Goal: Task Accomplishment & Management: Manage account settings

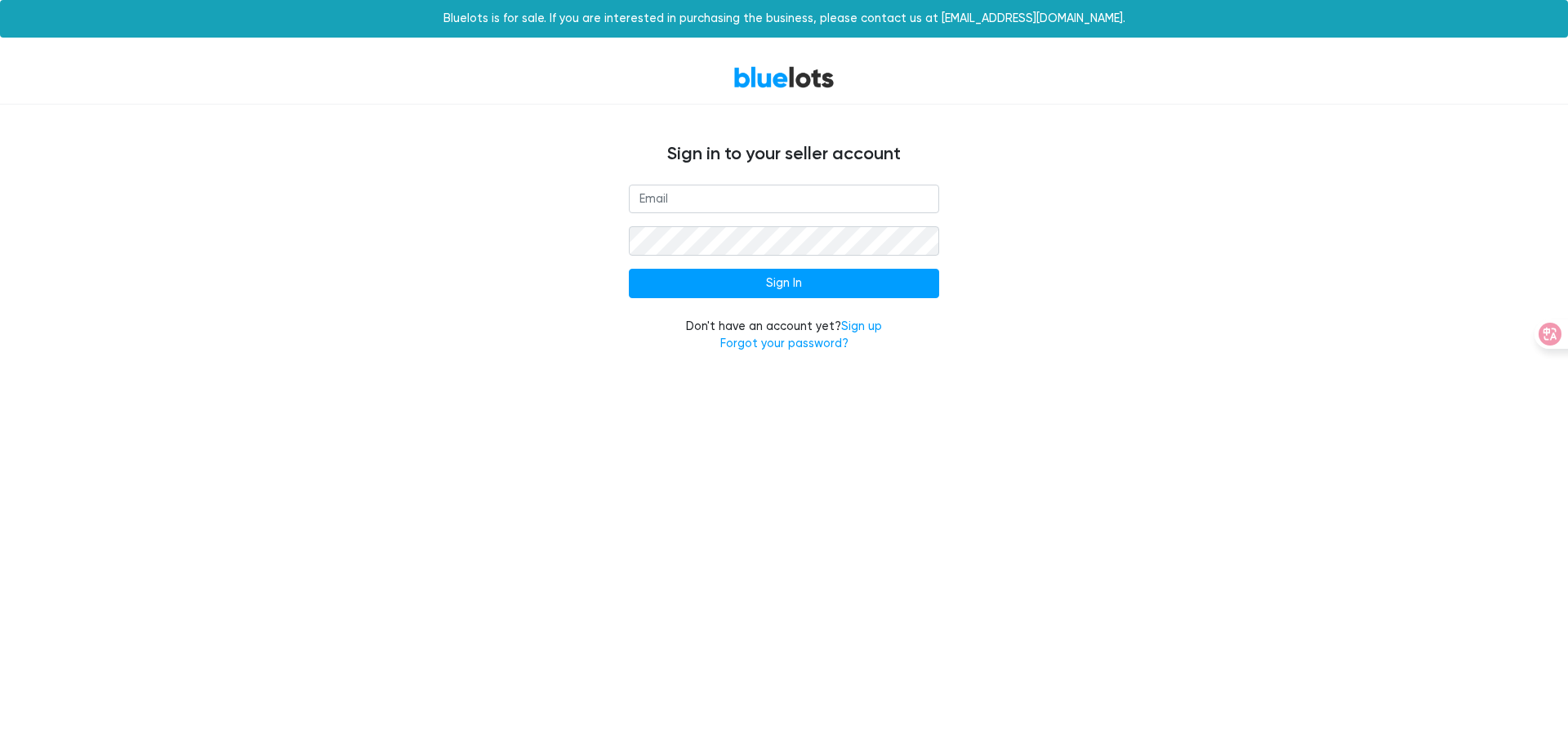
type input "[EMAIL_ADDRESS][DOMAIN_NAME]"
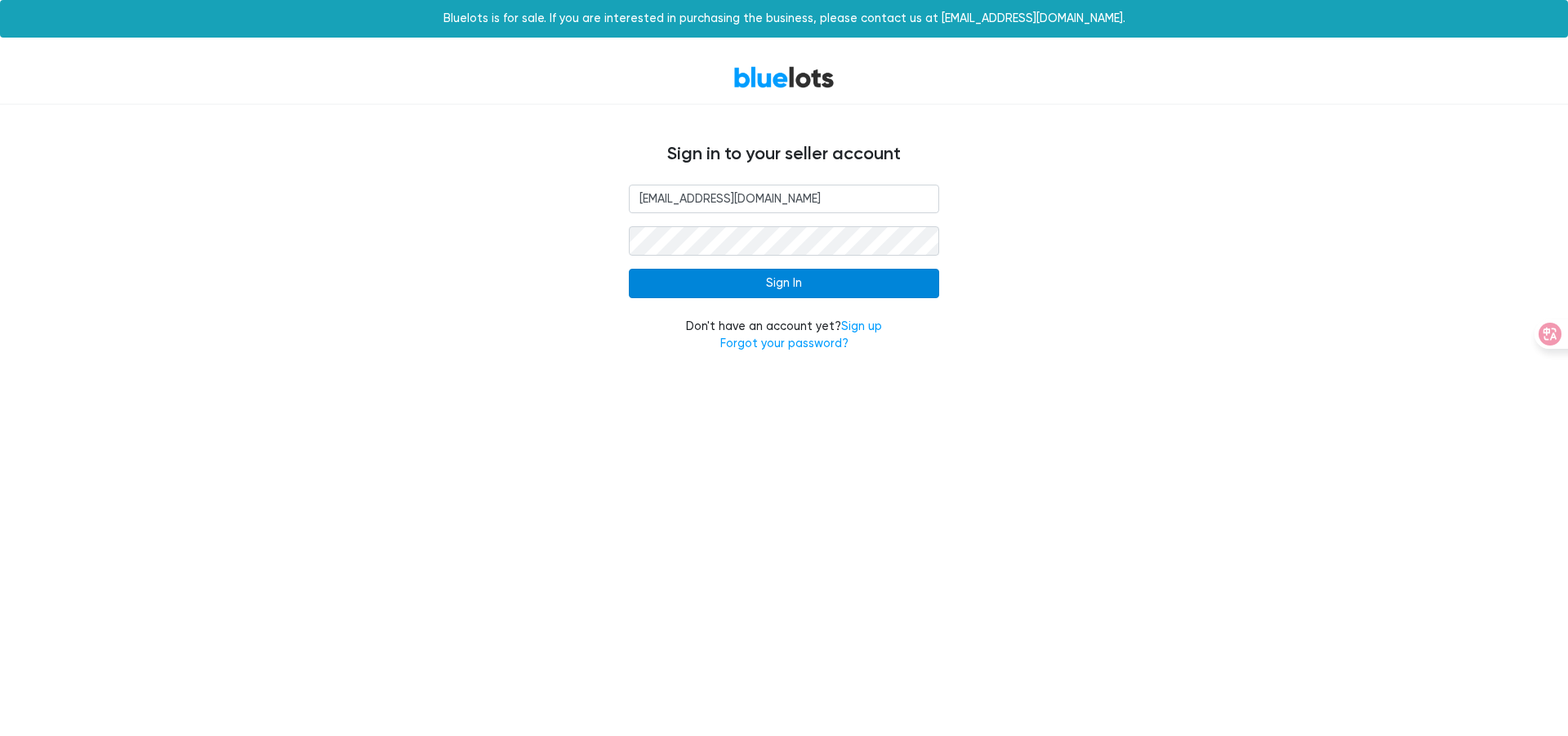
drag, startPoint x: 846, startPoint y: 285, endPoint x: 1137, endPoint y: 497, distance: 360.0
click at [846, 285] on input "Sign In" at bounding box center [784, 284] width 310 height 30
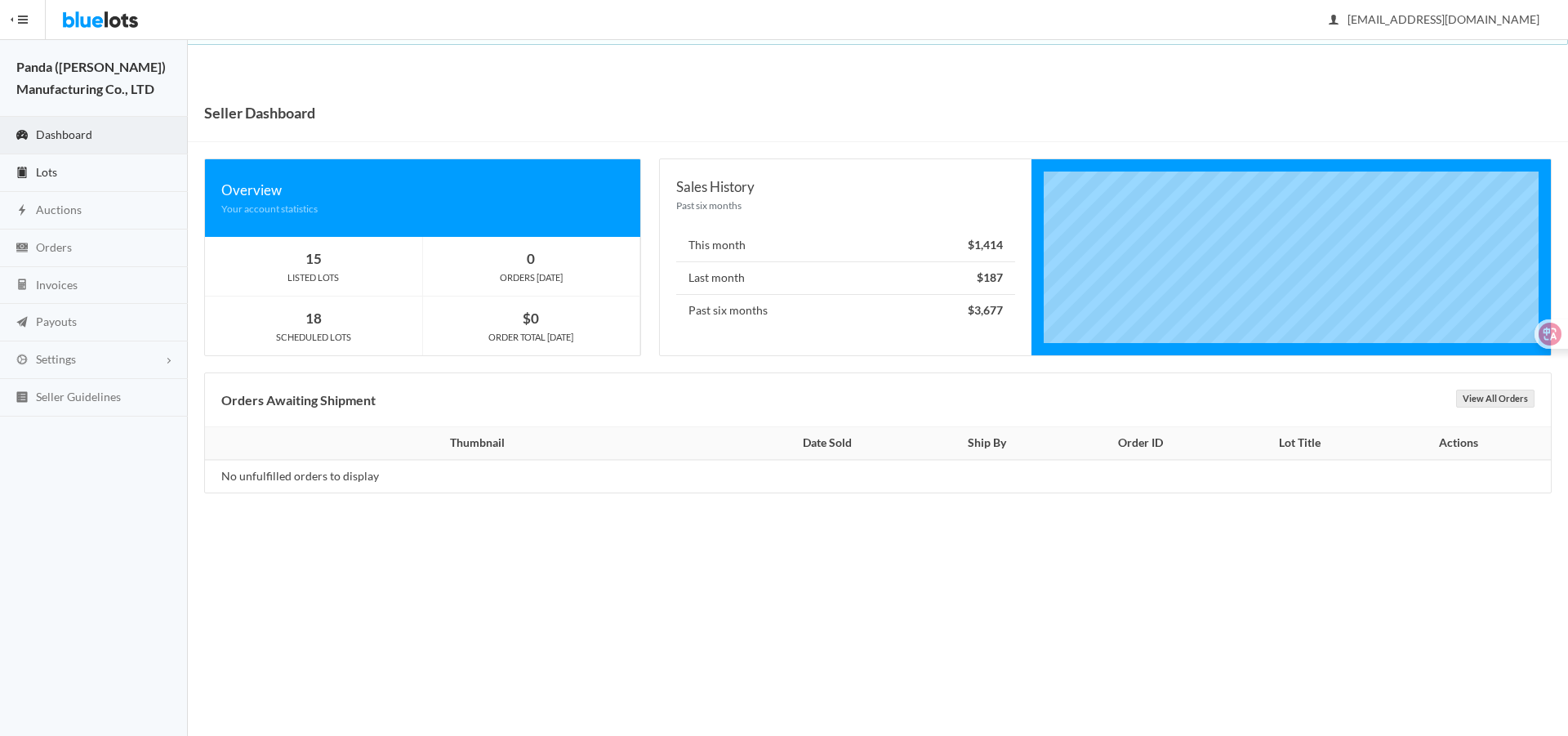
click at [53, 169] on span "Lots" at bounding box center [46, 172] width 21 height 14
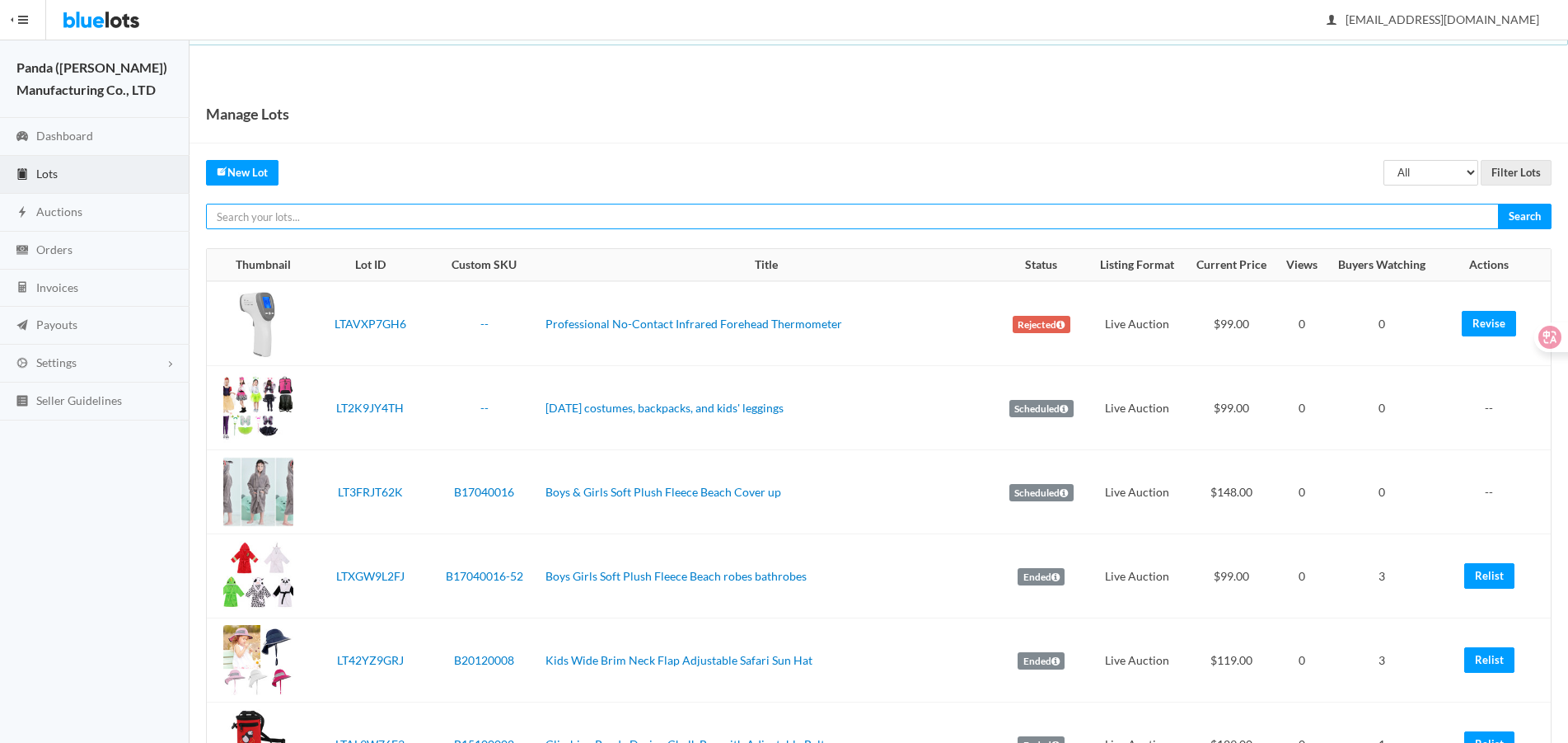
click at [1021, 217] on input "text" at bounding box center [852, 215] width 1292 height 25
paste input "LTHYWVZFJ9"
type input "LTHYWVZFJ9"
click at [1497, 203] on input "Search" at bounding box center [1523, 215] width 53 height 25
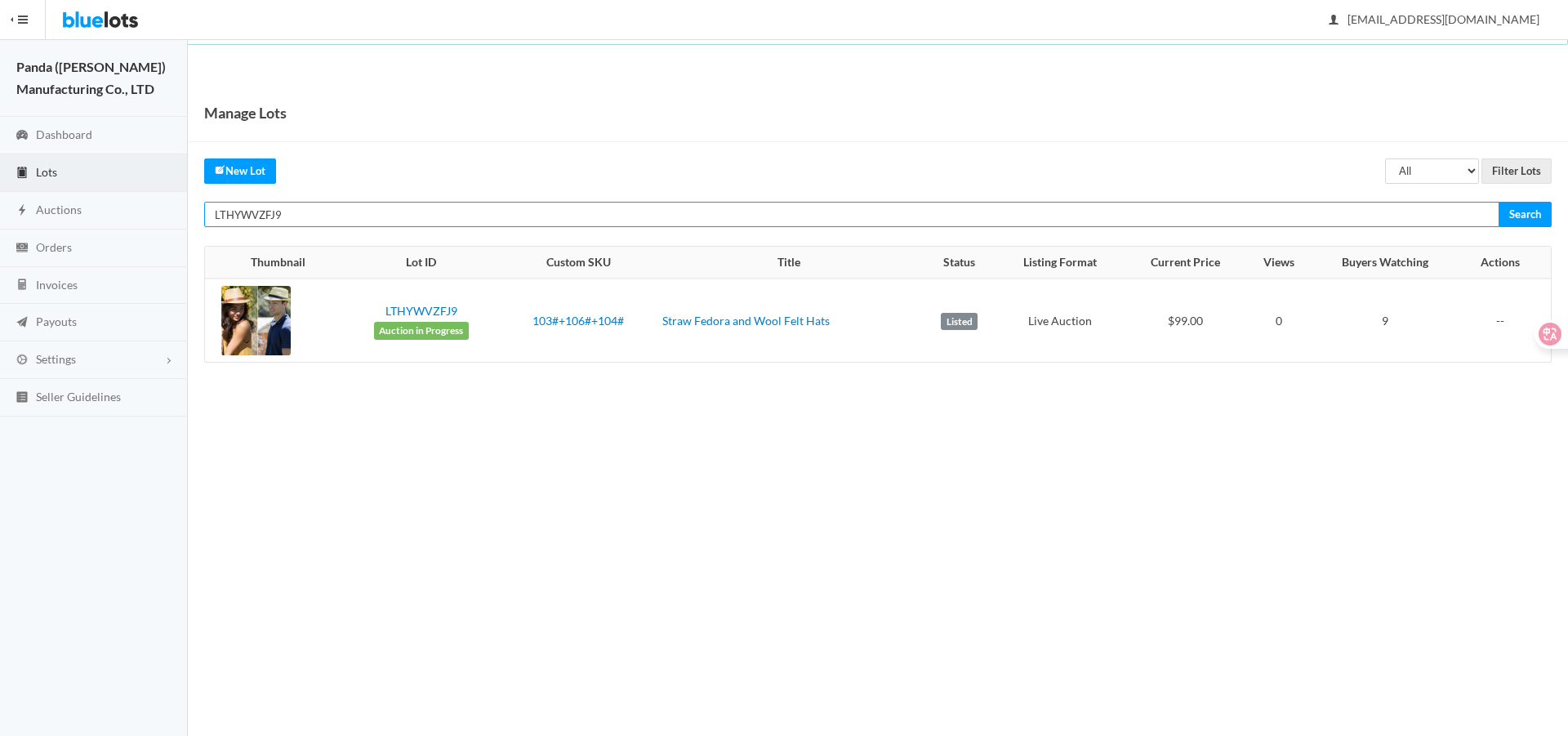
click at [1173, 216] on input "LTHYWVZFJ9" at bounding box center [851, 213] width 1295 height 25
paste input "GKGPZ2Y6"
type input "LTGKGPZ2Y6"
click at [1498, 201] on input "Search" at bounding box center [1524, 213] width 53 height 25
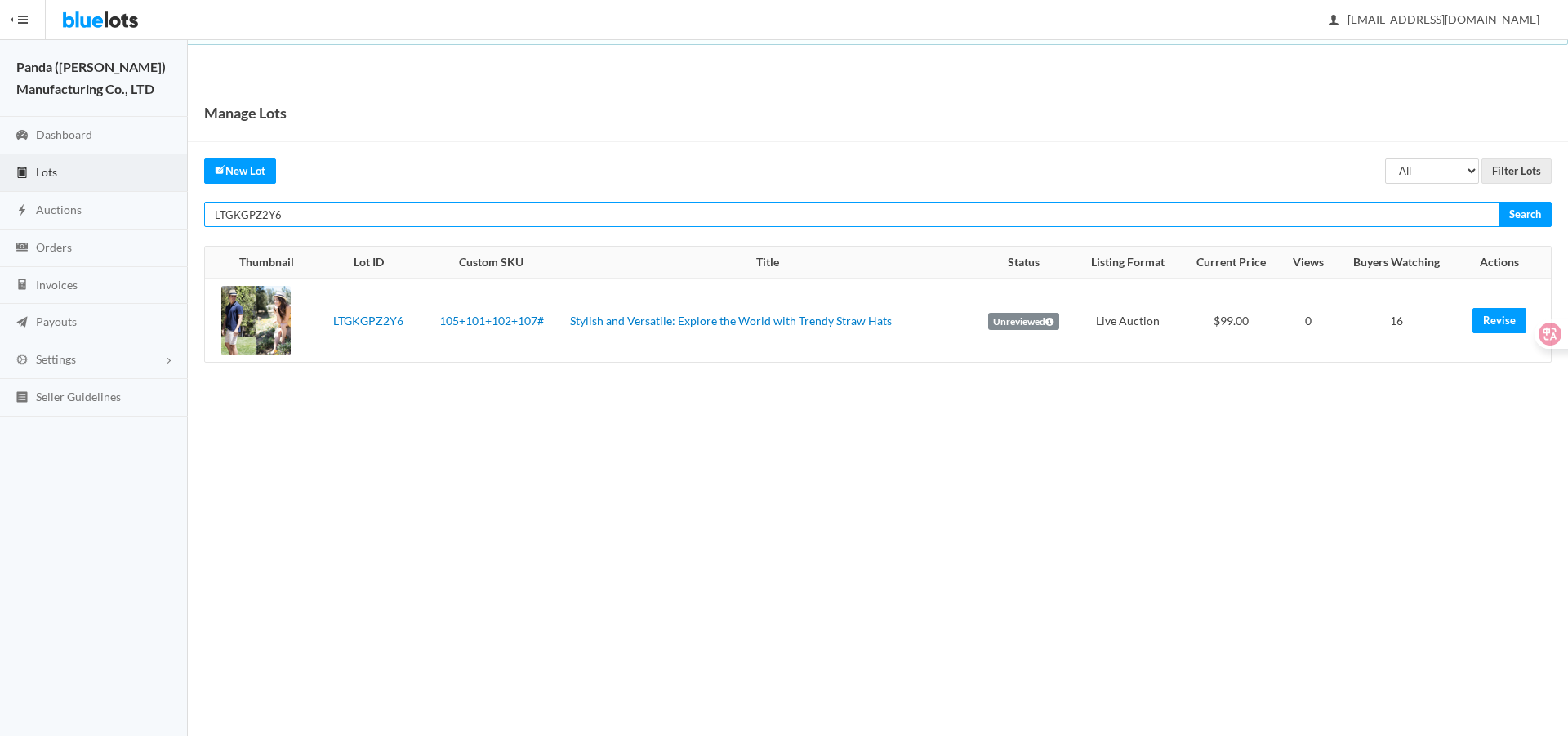
click at [1106, 226] on input "LTGKGPZ2Y6" at bounding box center [851, 213] width 1295 height 25
paste input "J2P3G93J"
type input "LTJ2P3G93J"
click at [1498, 201] on input "Search" at bounding box center [1524, 213] width 53 height 25
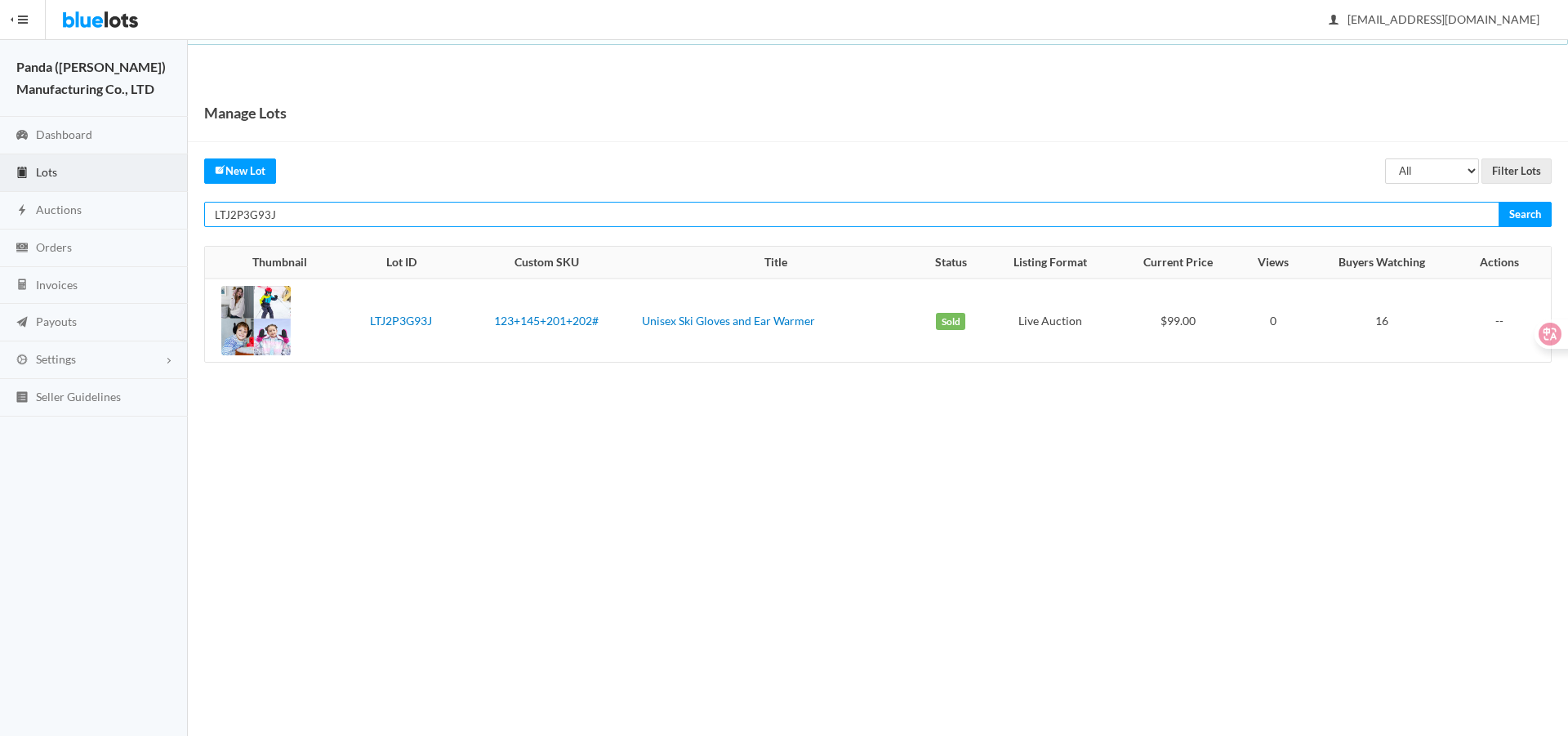
click at [1096, 211] on input "LTJ2P3G93J" at bounding box center [851, 213] width 1295 height 25
paste input "W267TYVR"
type input "LTW267TYVR"
click at [1498, 201] on input "Search" at bounding box center [1524, 213] width 53 height 25
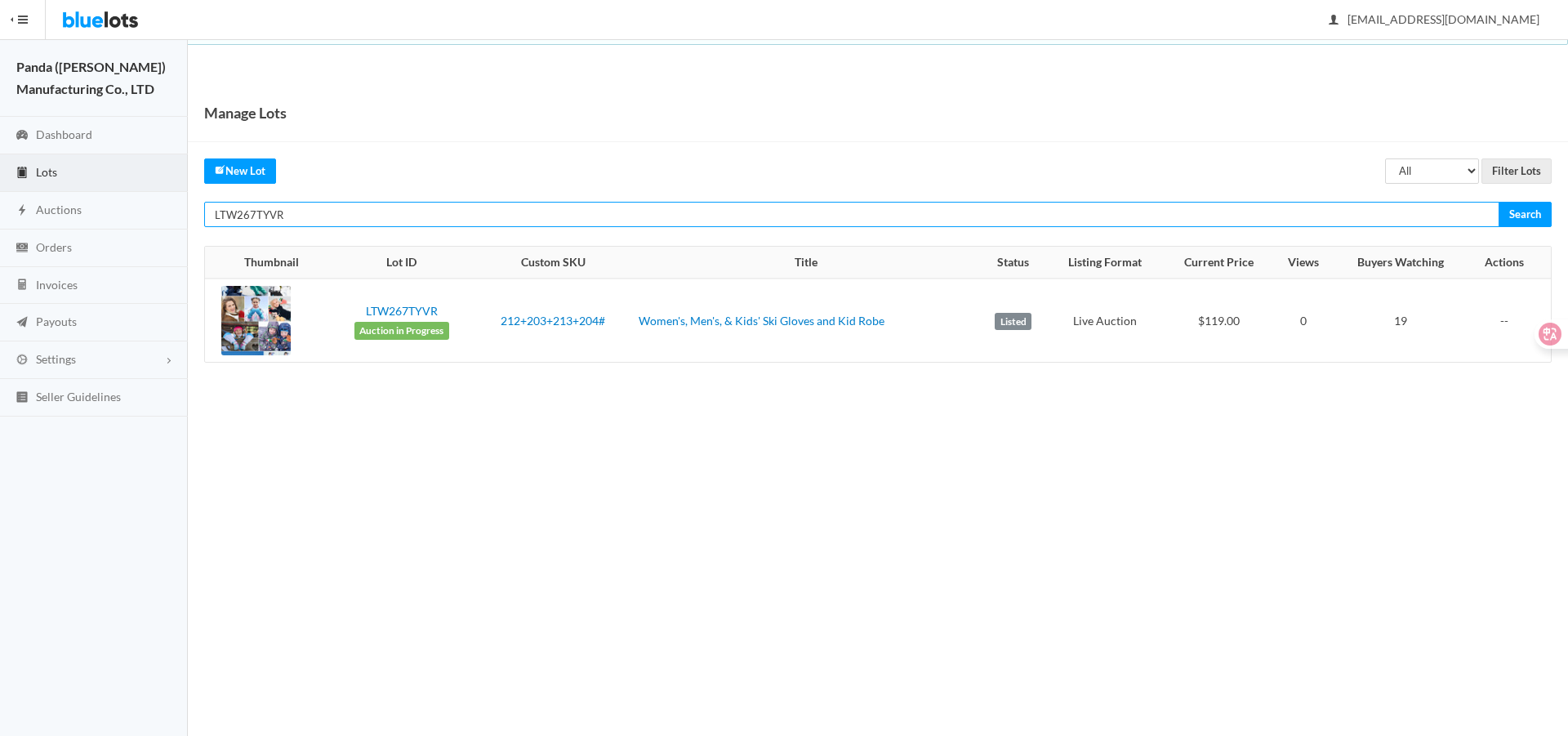
click at [1228, 209] on input "LTW267TYVR" at bounding box center [851, 213] width 1295 height 25
paste input "JY7PCV9L"
type input "LTJY7PCV9L"
click at [1498, 201] on input "Search" at bounding box center [1524, 213] width 53 height 25
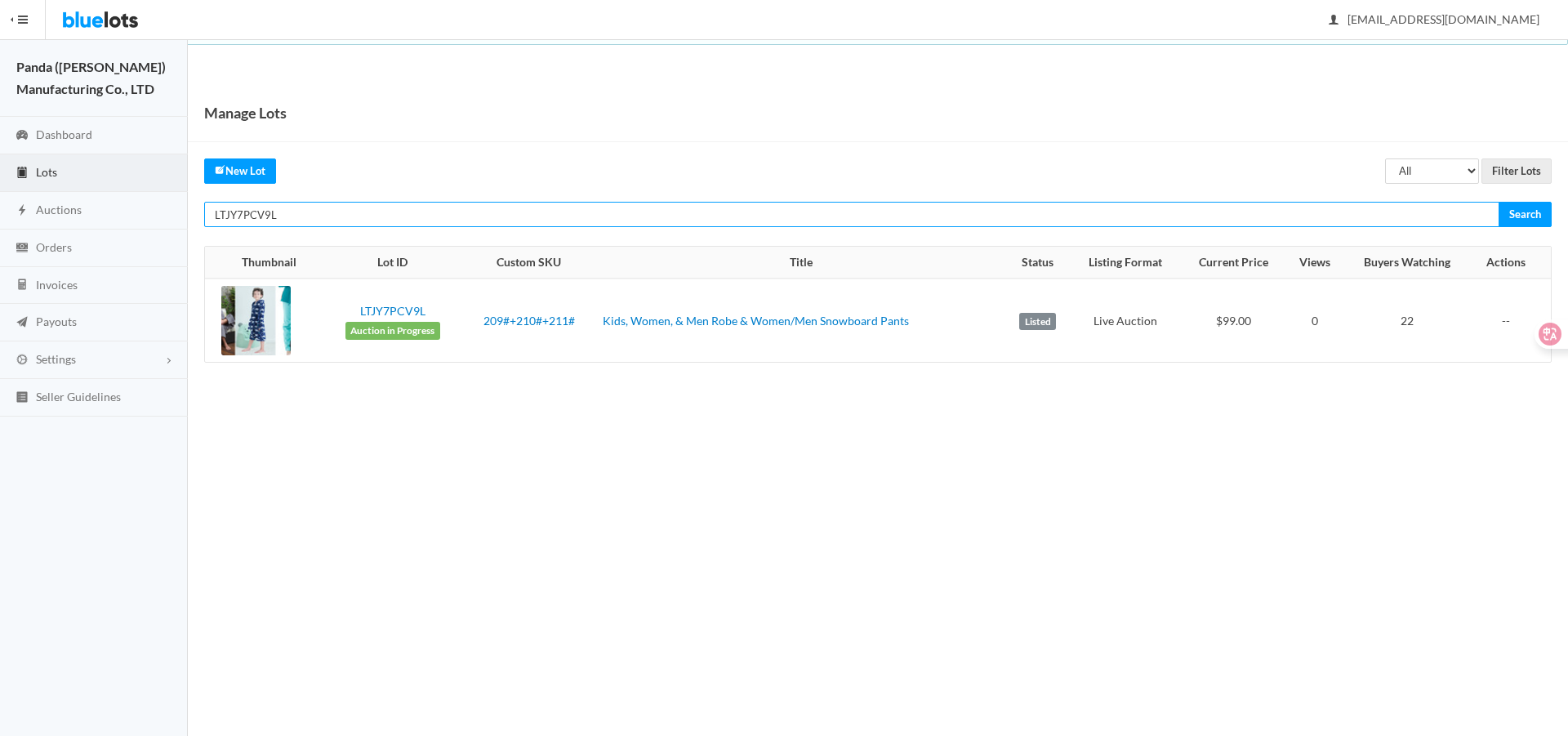
click at [1075, 208] on input "LTJY7PCV9L" at bounding box center [851, 213] width 1295 height 25
paste input "RJV9PYR9"
type input "LTRJV9PYR9"
click at [1498, 201] on input "Search" at bounding box center [1524, 213] width 53 height 25
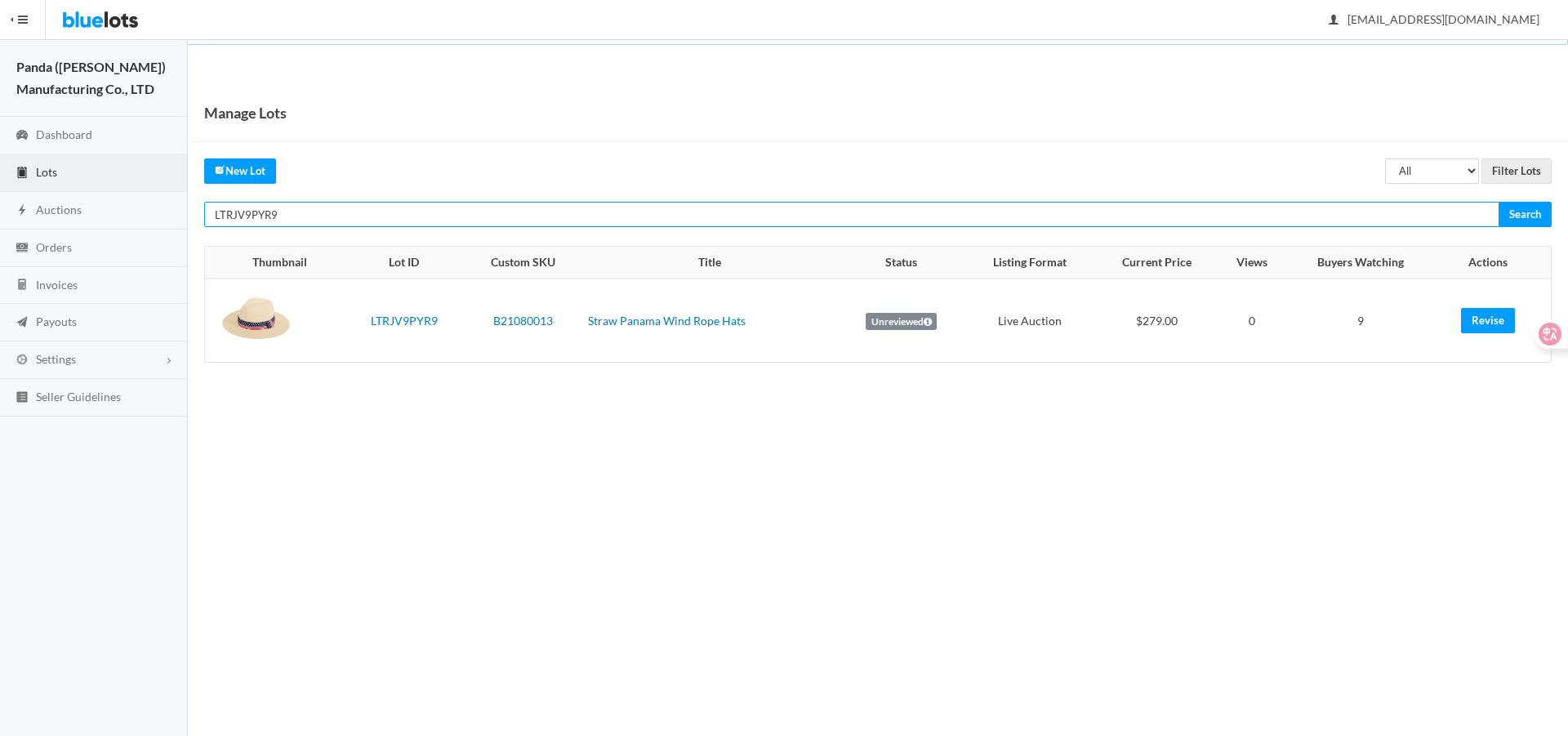
click at [1190, 219] on input "LTRJV9PYR9" at bounding box center [851, 213] width 1295 height 25
paste input "KC47T9J6"
type input "LTKC47T9J6"
click at [1498, 201] on input "Search" at bounding box center [1524, 213] width 53 height 25
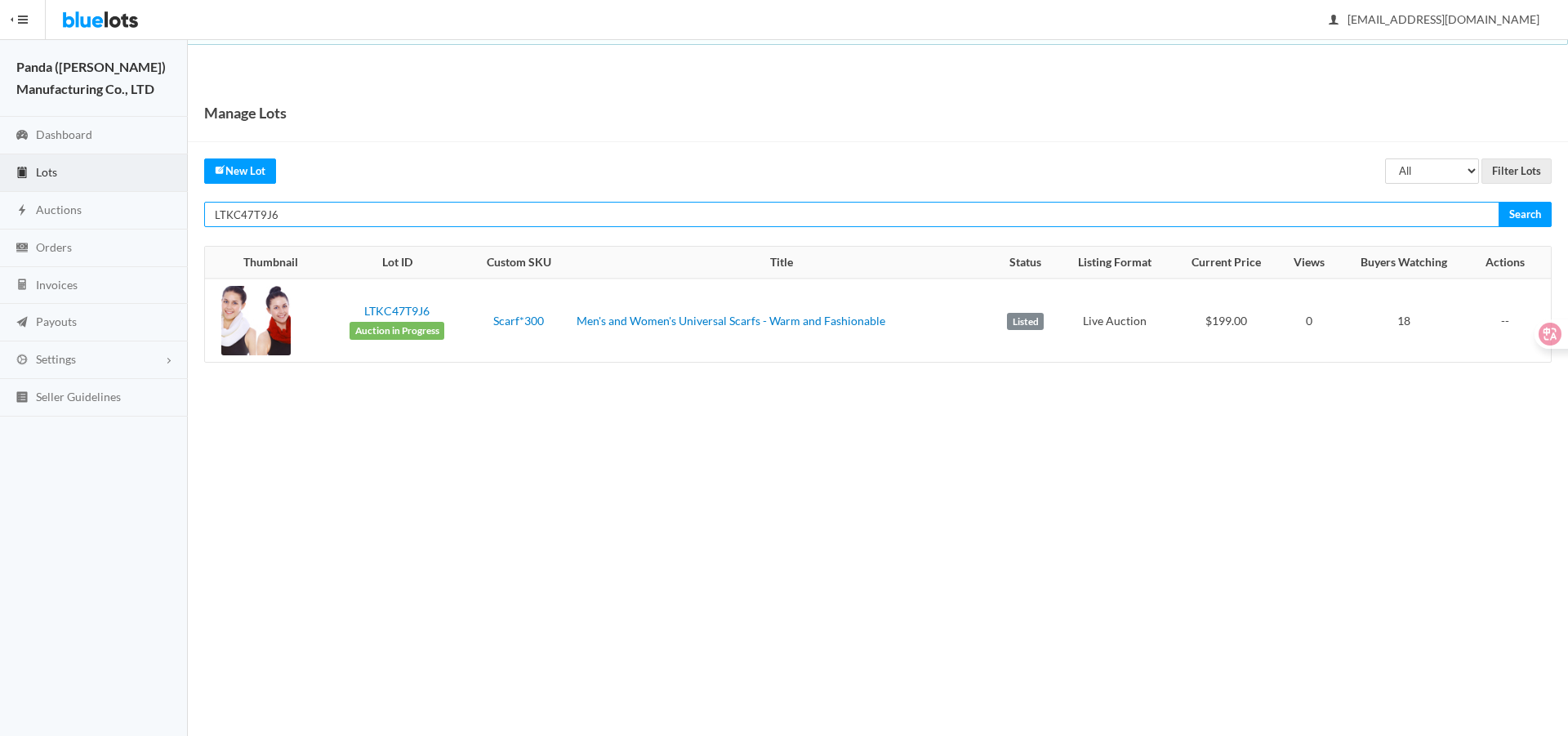
click at [1075, 224] on input "LTKC47T9J6" at bounding box center [851, 213] width 1295 height 25
paste input "33R2FG62"
type input "LT33R2FG62"
click at [1498, 201] on input "Search" at bounding box center [1524, 213] width 53 height 25
click at [1144, 223] on input "LT33R2FG62" at bounding box center [851, 213] width 1295 height 25
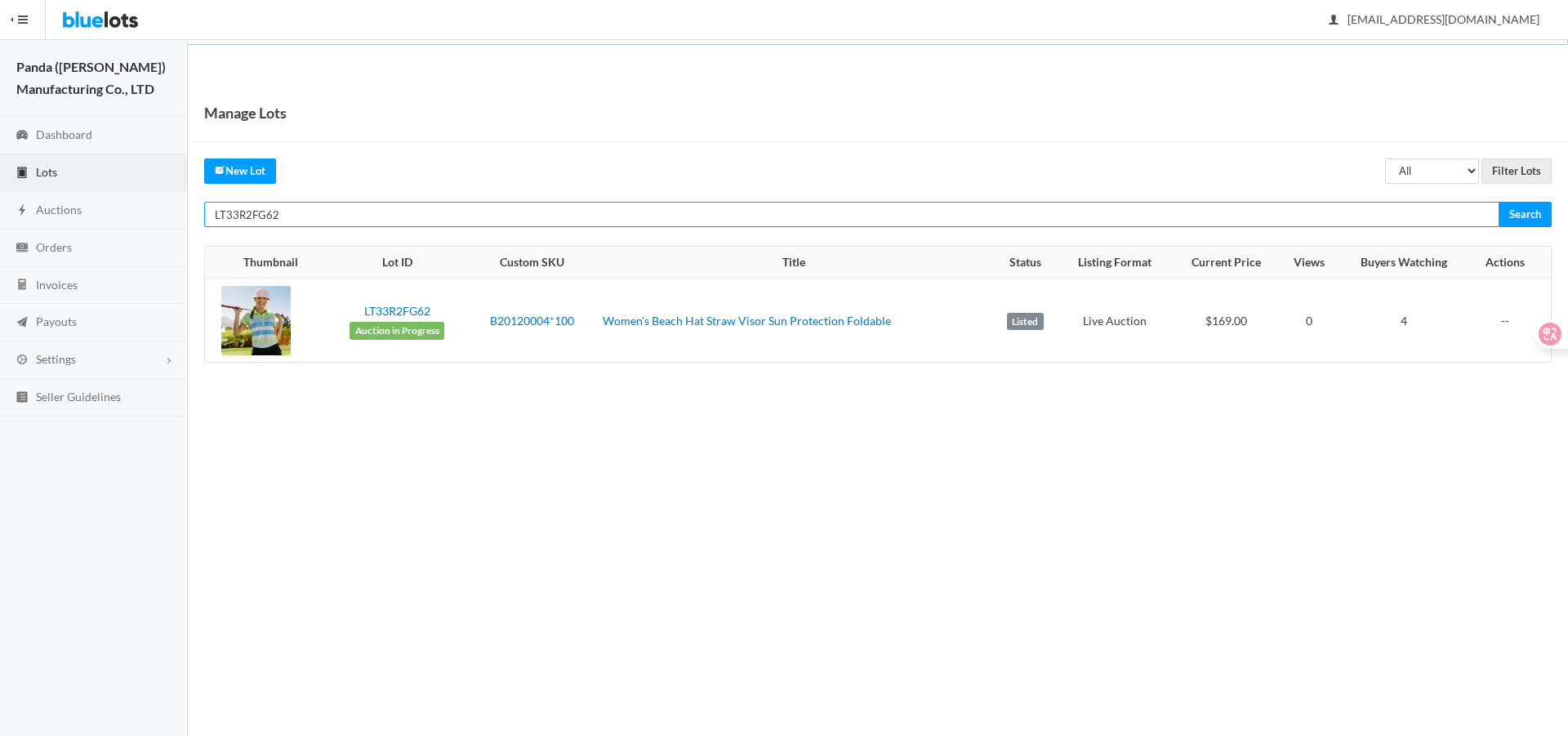
paste input "RR4PR"
type input "LT3RR4PR62"
click at [1498, 201] on input "Search" at bounding box center [1524, 213] width 53 height 25
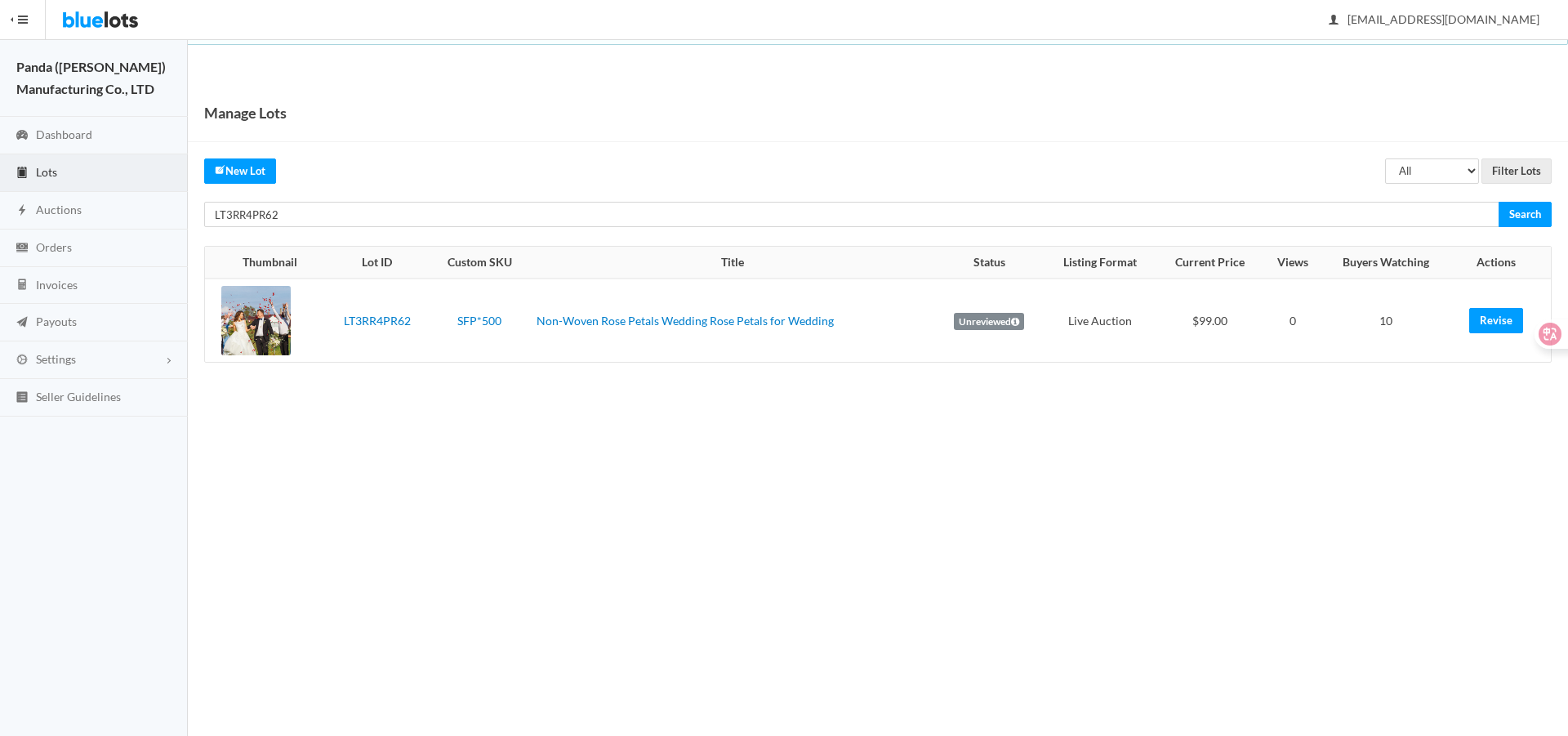
click at [1197, 201] on div "Manage Lots All Draft Unreviewed Rejected Scheduled Listed Sold Ended Filter Lo…" at bounding box center [877, 240] width 1380 height 312
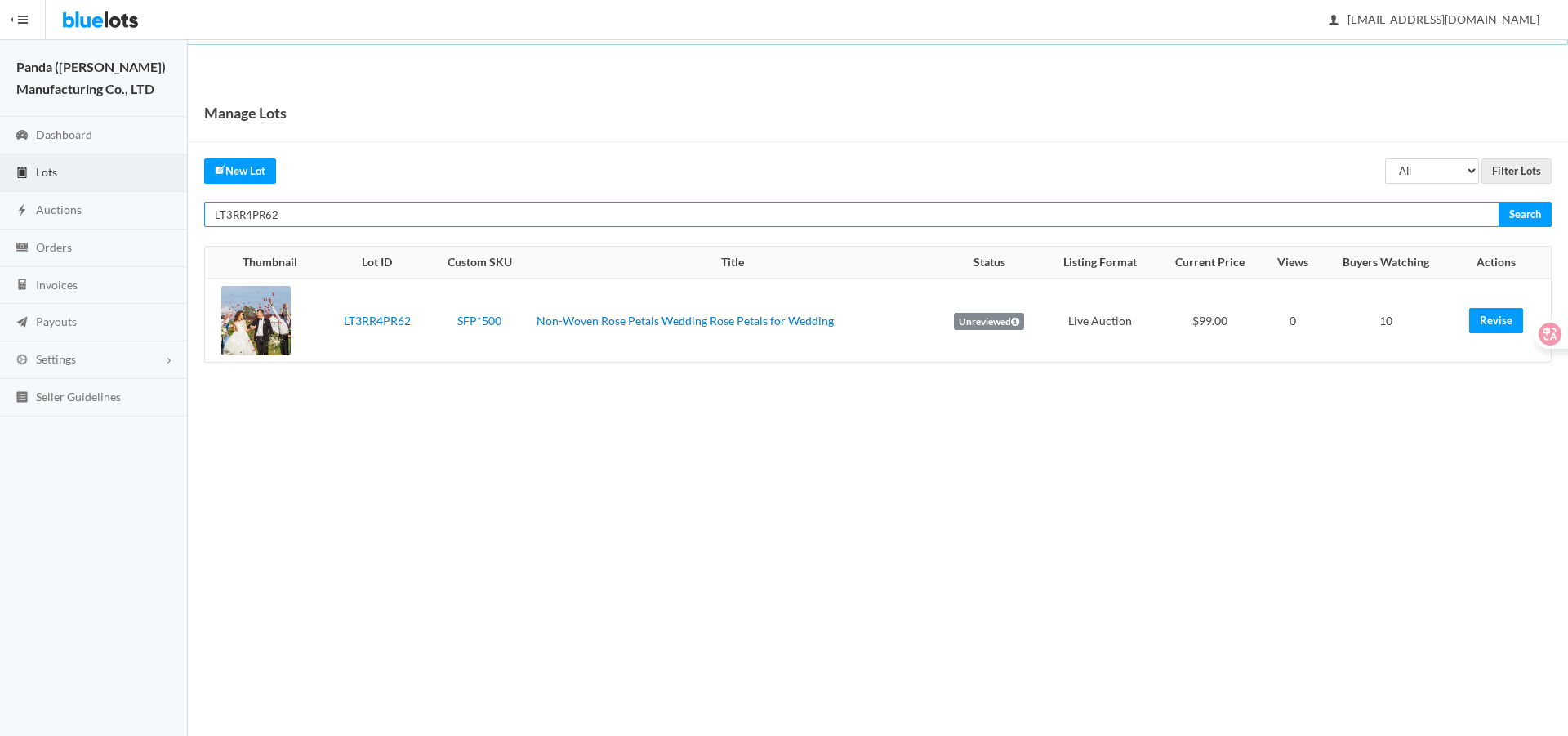
click at [1198, 206] on input "LT3RR4PR62" at bounding box center [851, 213] width 1295 height 25
paste input "CJJH7CWW"
type input "LTCJJH7CWW"
click at [1498, 201] on input "Search" at bounding box center [1524, 213] width 53 height 25
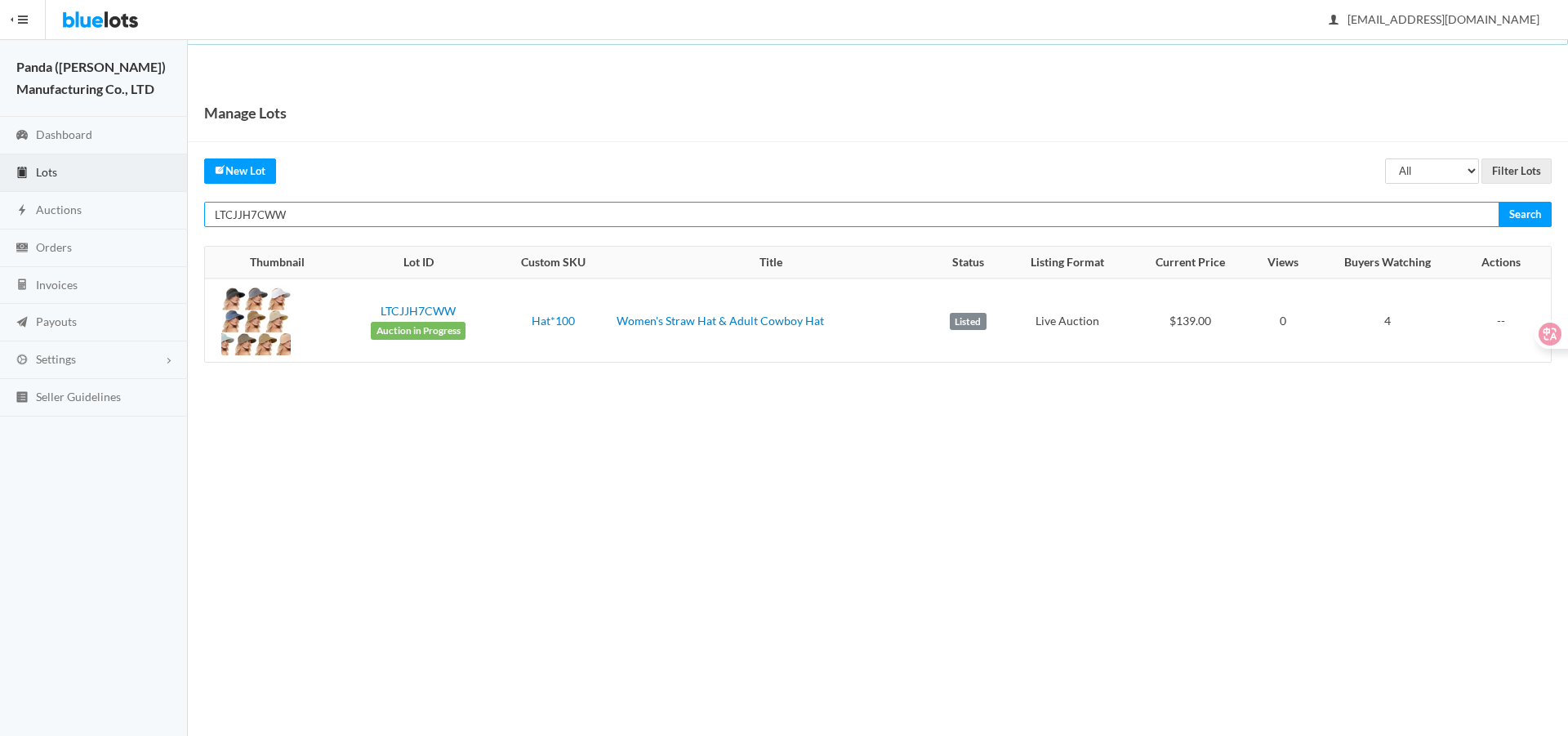
click at [1162, 202] on input "LTCJJH7CWW" at bounding box center [851, 213] width 1295 height 25
paste input "2Z73VPLG"
type input "LT2Z73VPLG"
click at [1498, 201] on input "Search" at bounding box center [1524, 213] width 53 height 25
click at [1093, 214] on input "LT2Z73VPLG" at bounding box center [851, 213] width 1295 height 25
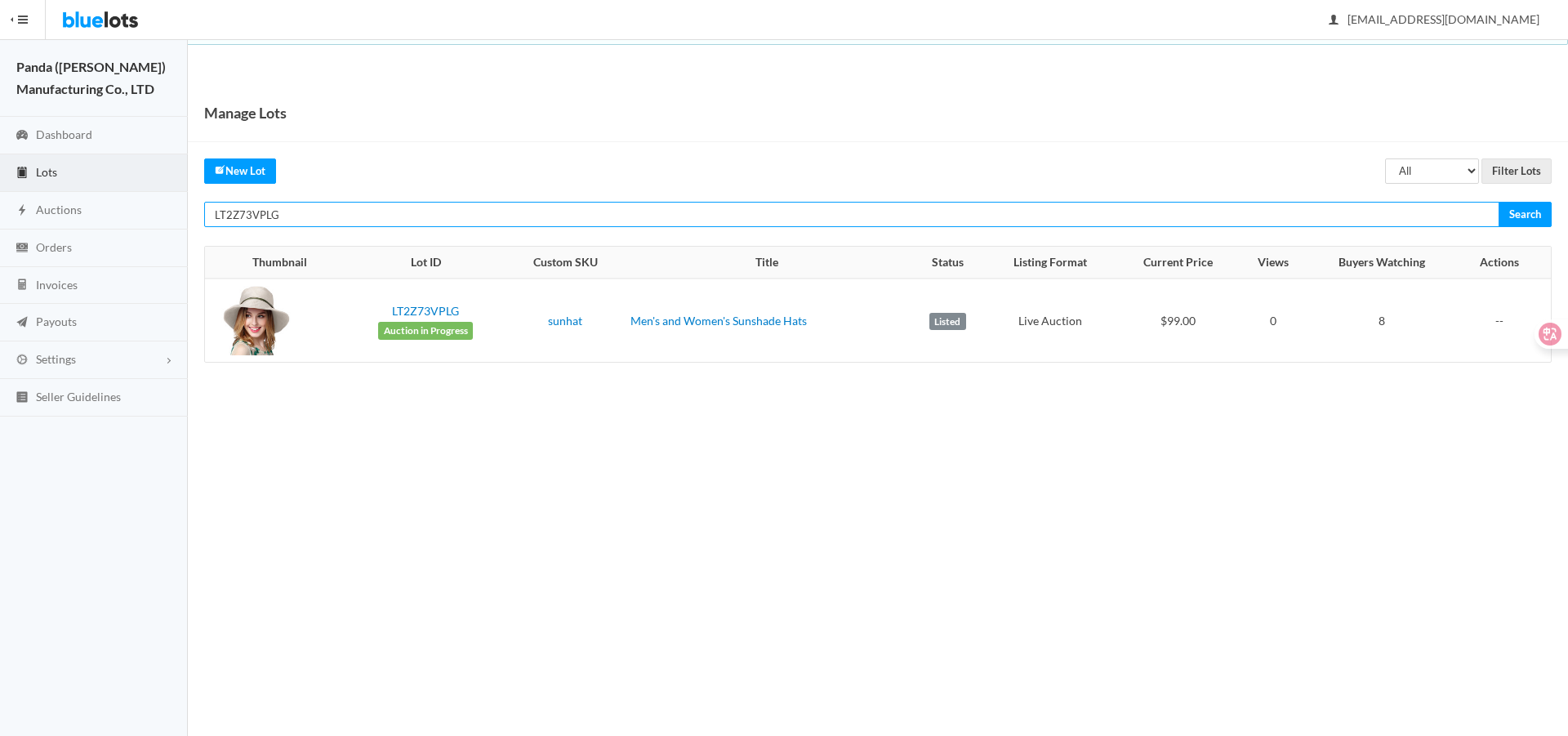
paste input "9JG2WZ72"
type input "LT9JG2WZ72"
click at [1498, 201] on input "Search" at bounding box center [1524, 213] width 53 height 25
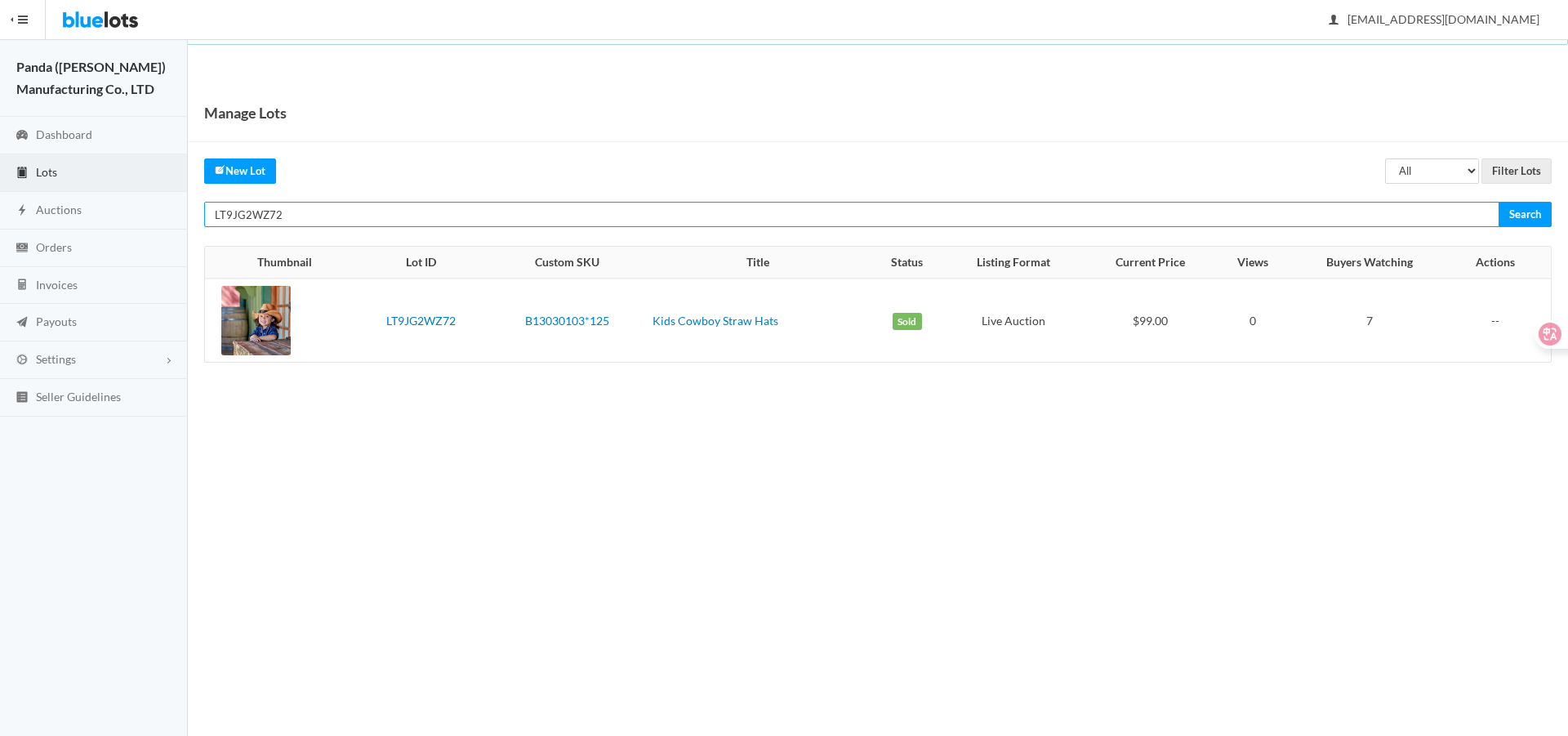
click at [1276, 219] on input "LT9JG2WZ72" at bounding box center [851, 213] width 1295 height 25
paste input "YR3PHHV7"
type input "LTYR3PHHV7"
click at [1498, 201] on input "Search" at bounding box center [1524, 213] width 53 height 25
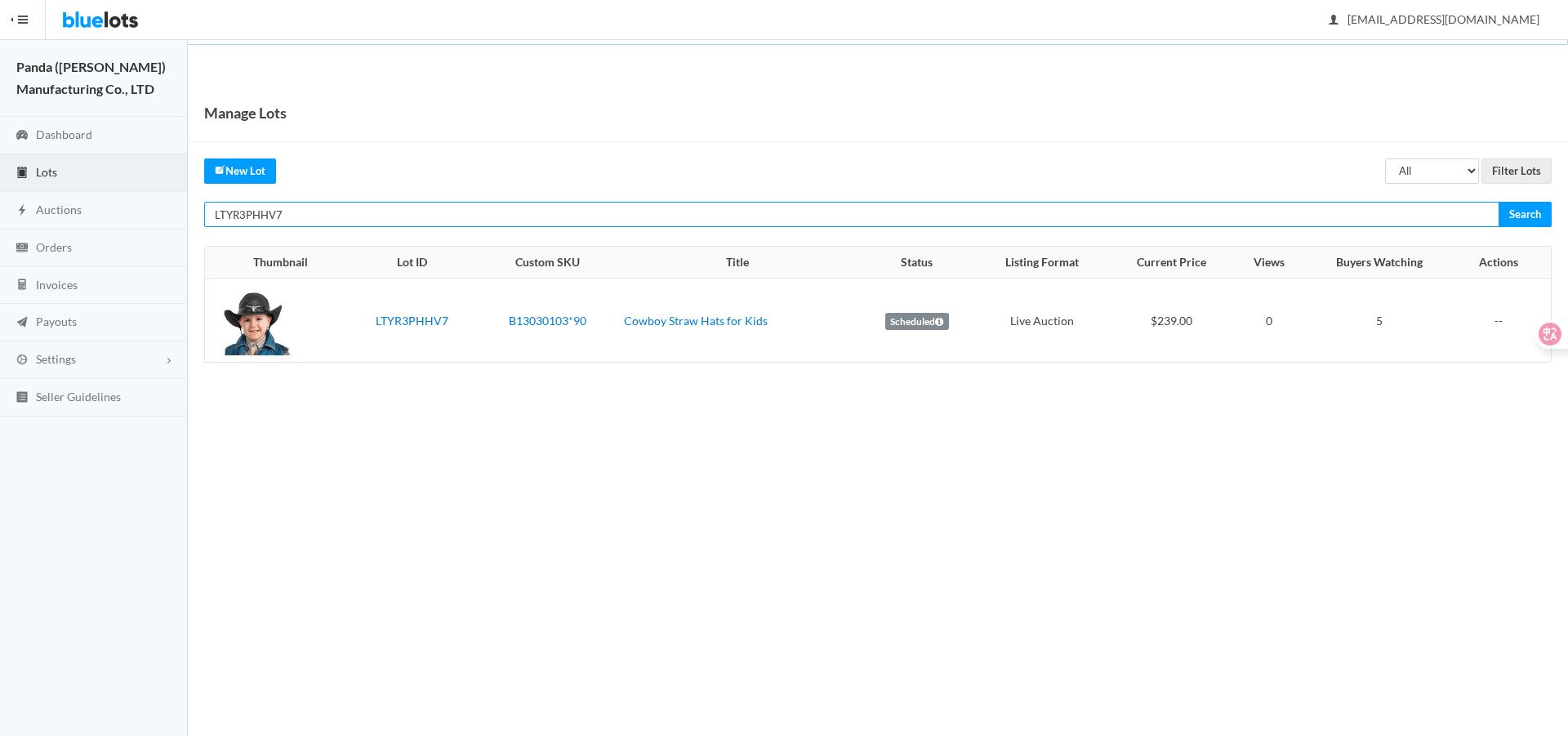
click at [1104, 216] on input "LTYR3PHHV7" at bounding box center [851, 213] width 1295 height 25
paste input "A674JYLF"
type input "LTA674JYLF"
click at [1498, 201] on input "Search" at bounding box center [1524, 213] width 53 height 25
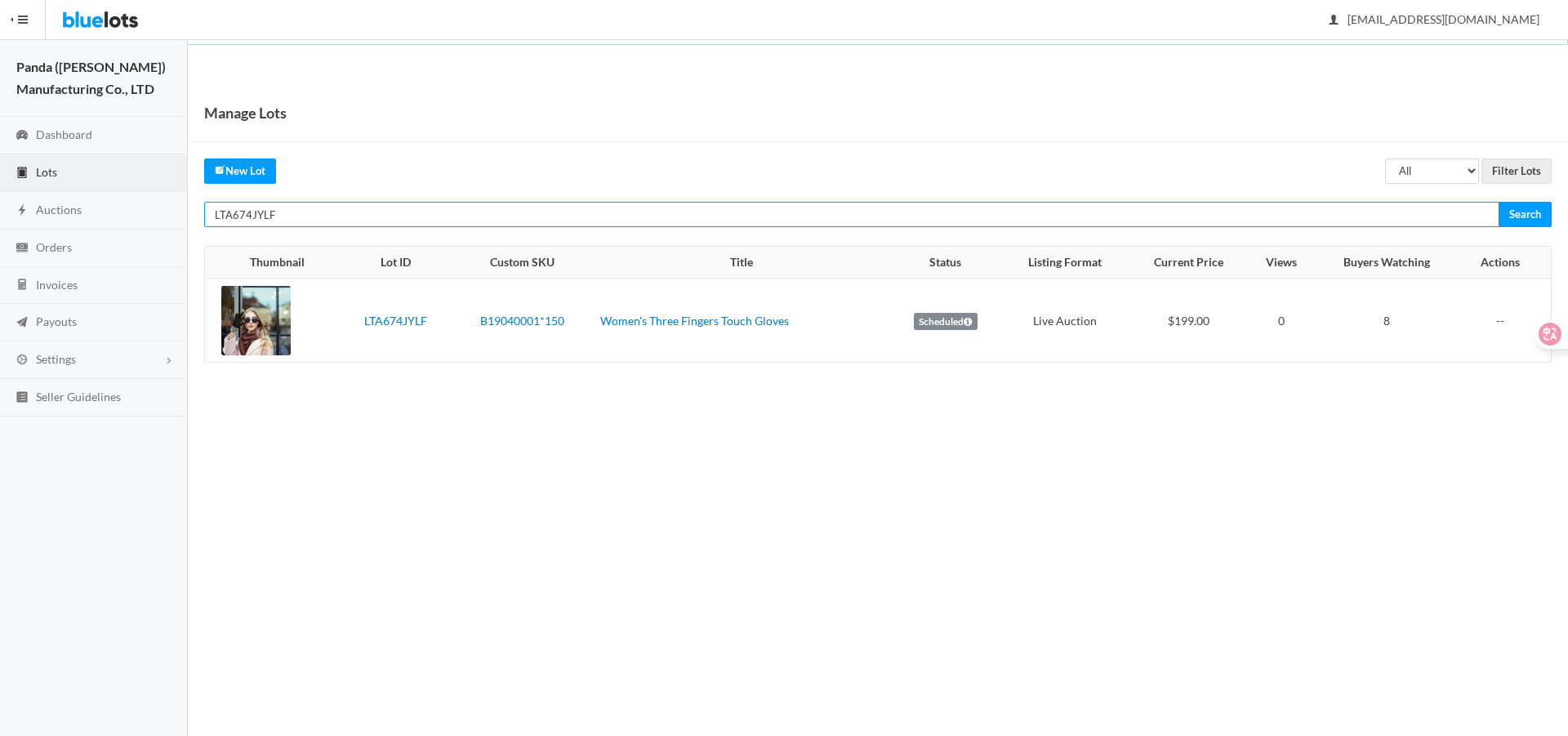
click at [1128, 212] on input "LTA674JYLF" at bounding box center [851, 213] width 1295 height 25
paste input "TXRHJJCX"
type input "LTTXRHJJCX"
click at [1498, 201] on input "Search" at bounding box center [1524, 213] width 53 height 25
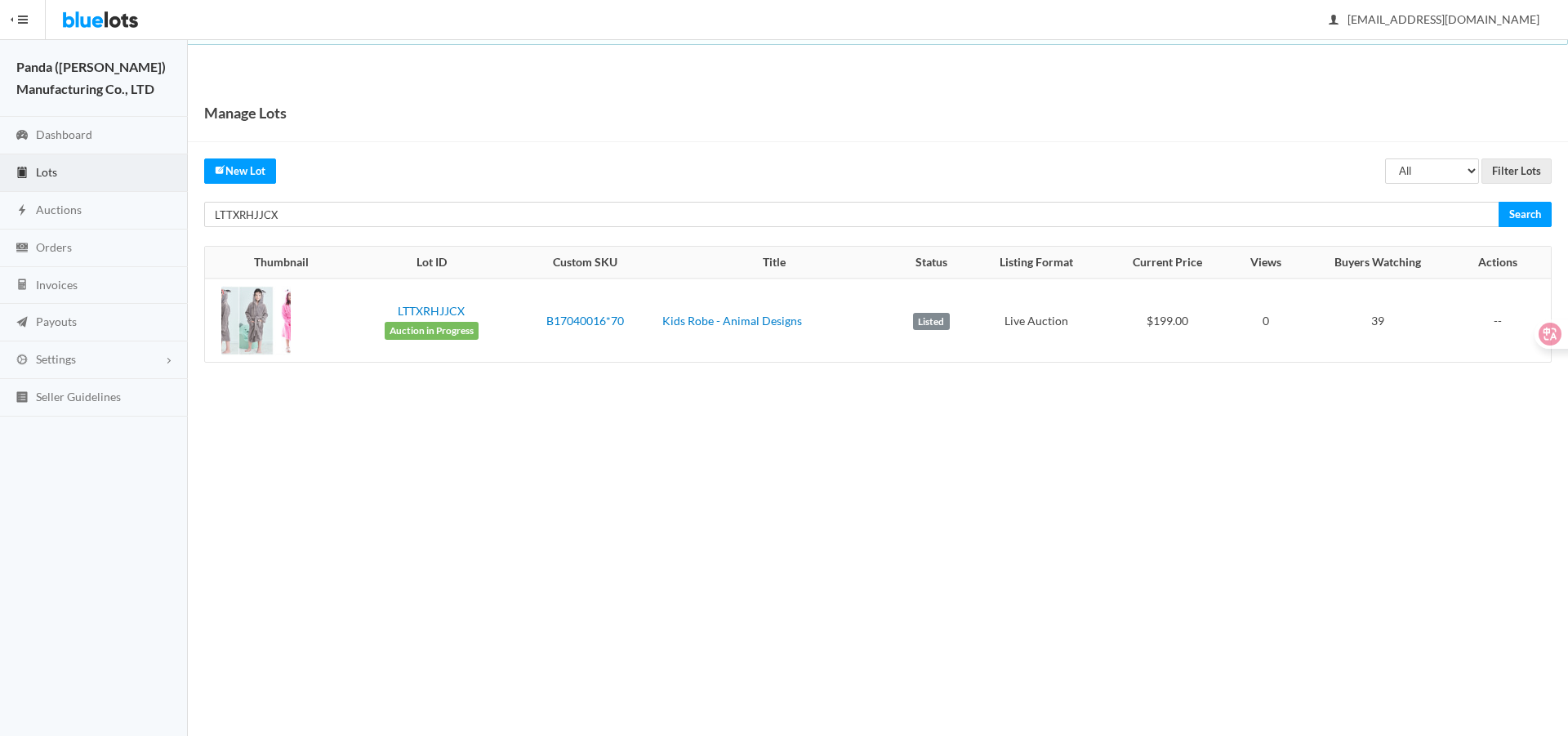
click at [1096, 229] on div "Manage Lots All Draft Unreviewed Rejected Scheduled Listed Sold Ended Filter Lo…" at bounding box center [877, 240] width 1380 height 312
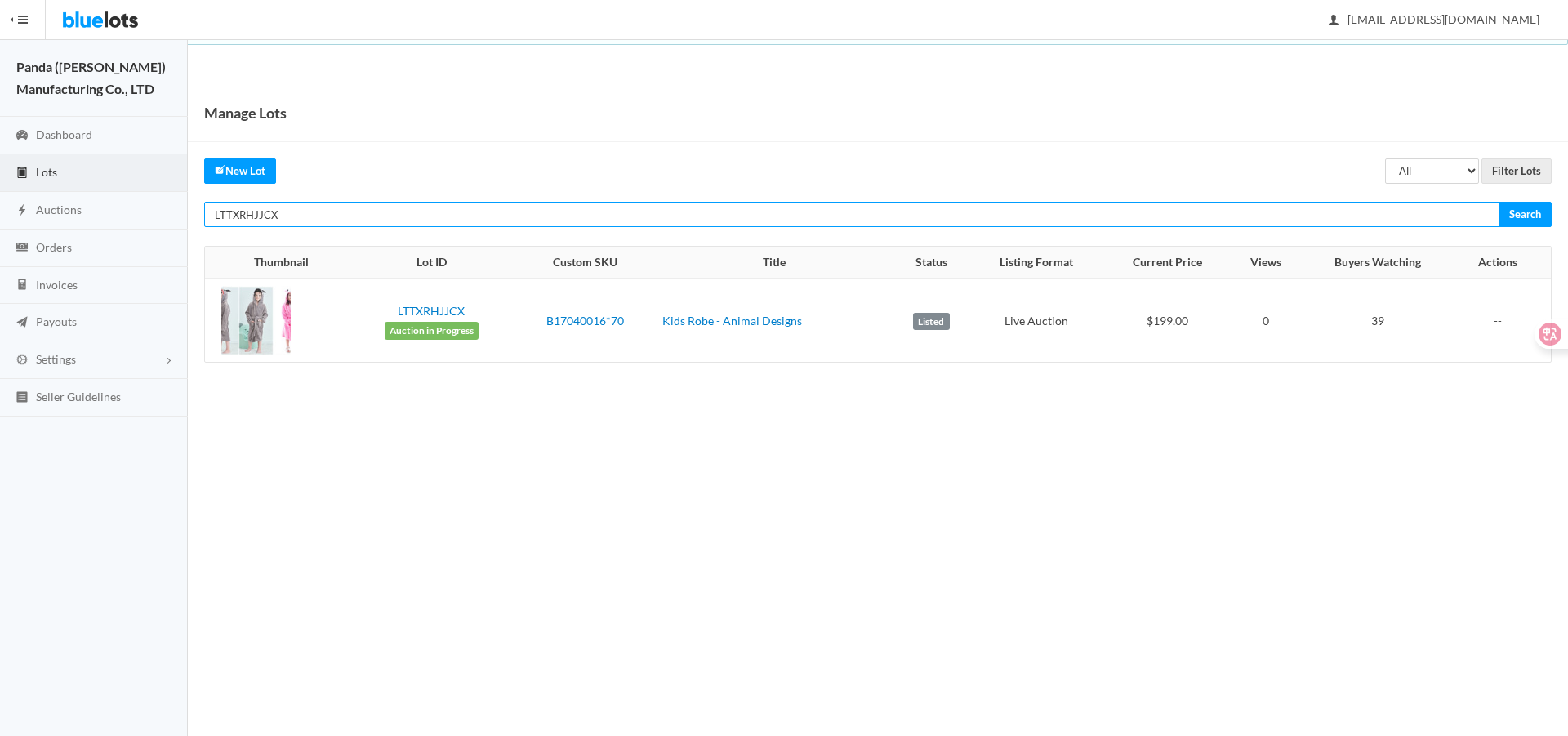
click at [1099, 217] on input "LTTXRHJJCX" at bounding box center [851, 213] width 1295 height 25
paste input "ZRKGJW9A"
type input "LTZRKGJW9A"
click at [1498, 201] on input "Search" at bounding box center [1524, 213] width 53 height 25
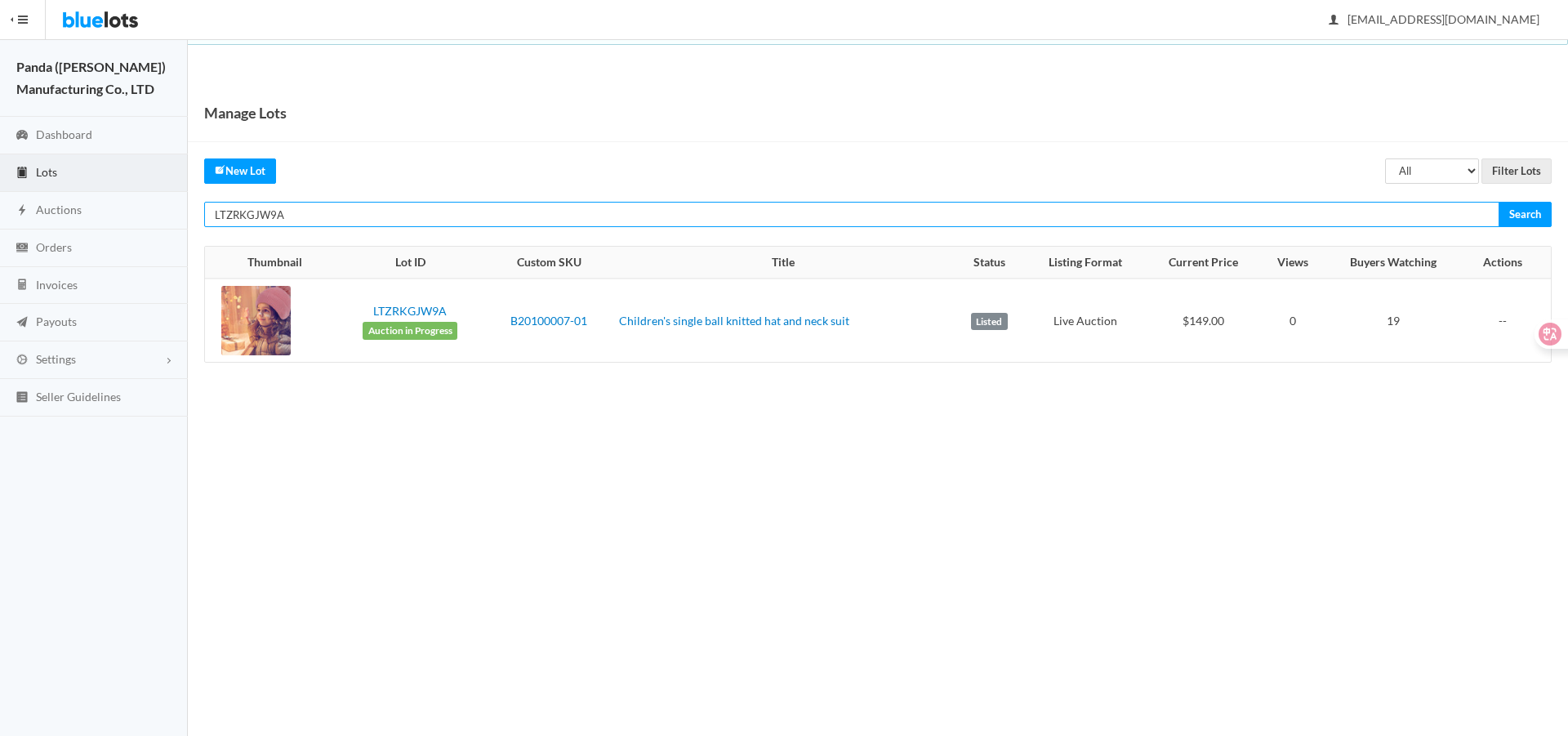
click at [1041, 223] on input "LTZRKGJW9A" at bounding box center [851, 213] width 1295 height 25
paste input "HWKRTWVH"
type input "LTHWKRTWVH"
click at [1498, 201] on input "Search" at bounding box center [1524, 213] width 53 height 25
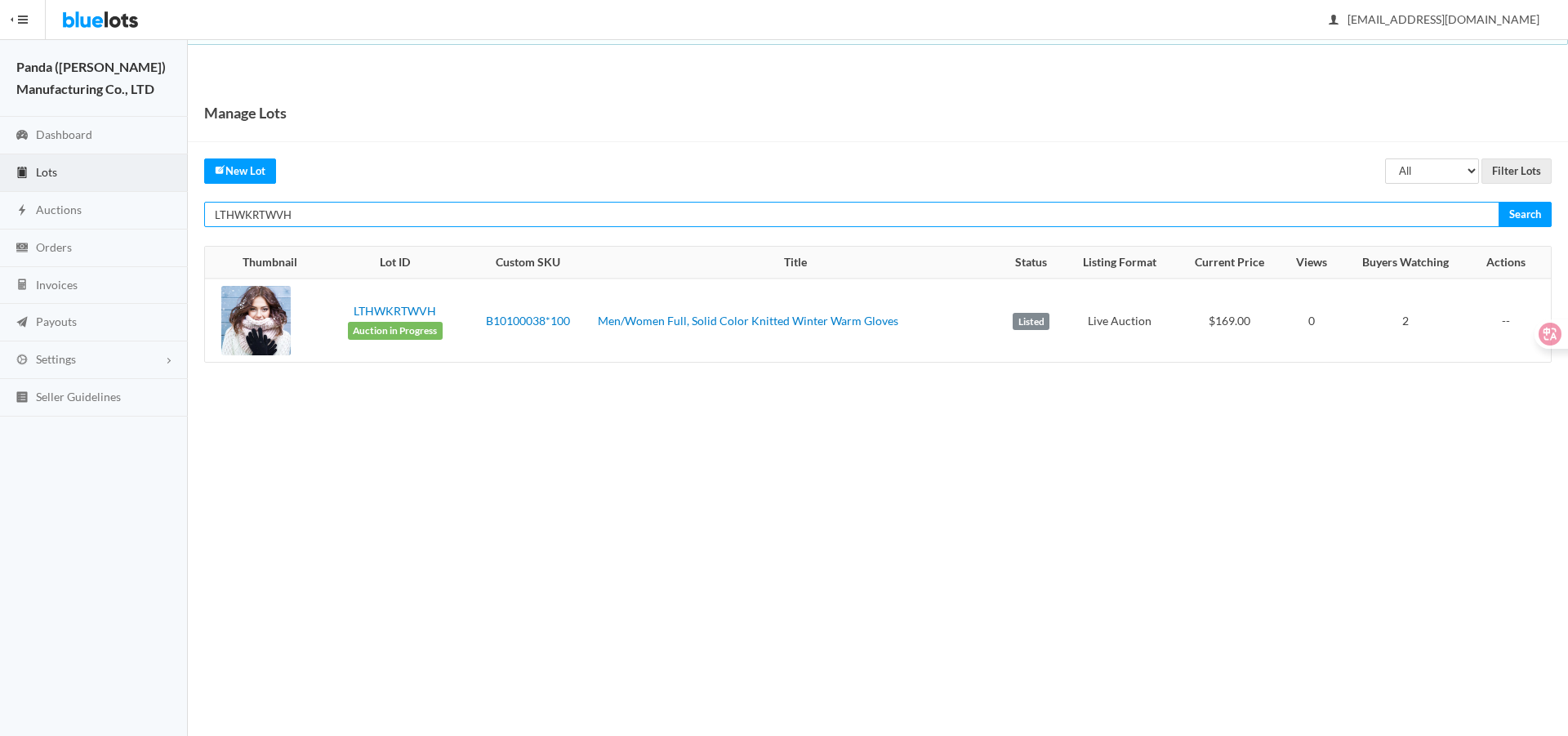
click at [1214, 212] on input "LTHWKRTWVH" at bounding box center [851, 213] width 1295 height 25
paste input "9AJTXA74"
type input "LT9AJTXA74"
click at [1498, 201] on input "Search" at bounding box center [1524, 213] width 53 height 25
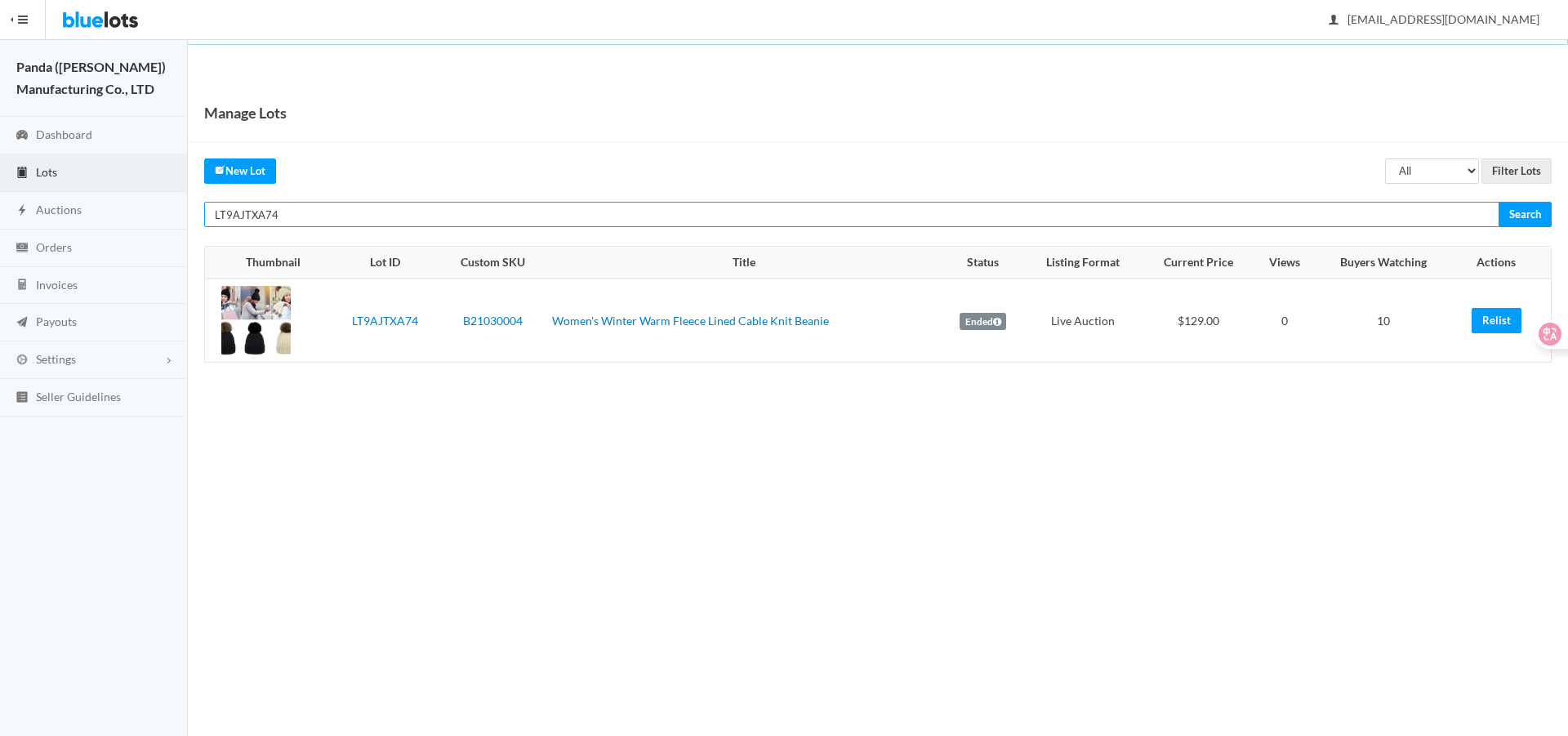
click at [1190, 212] on input "LT9AJTXA74" at bounding box center [851, 213] width 1295 height 25
paste input "ZTPCWY4Y"
type input "LTZTPCWY4Y"
click at [1498, 201] on input "Search" at bounding box center [1524, 213] width 53 height 25
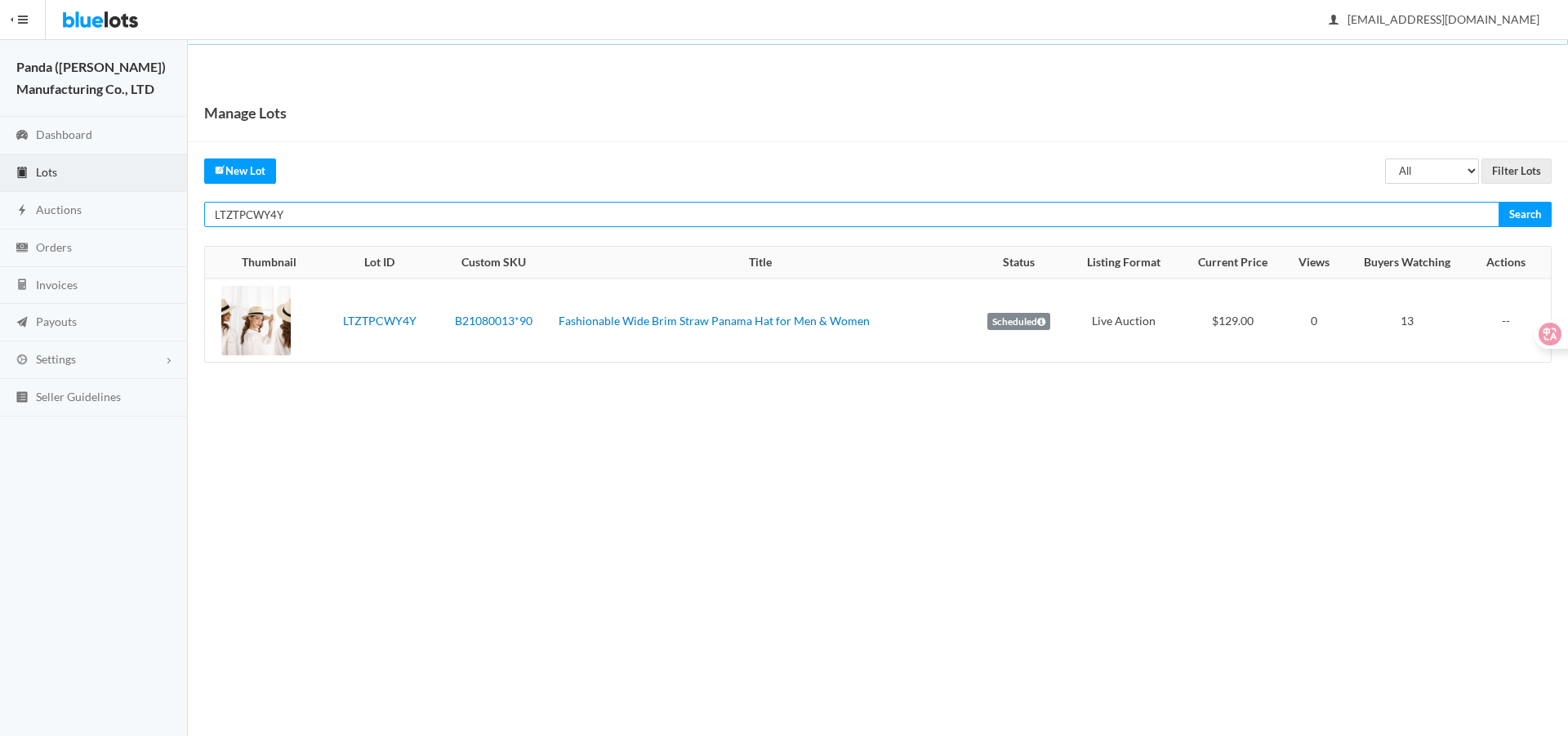
click at [1258, 218] on input "LTZTPCWY4Y" at bounding box center [851, 213] width 1295 height 25
paste input "YP7CF9TH"
type input "LTYP7CF9TH"
click at [1498, 201] on input "Search" at bounding box center [1524, 213] width 53 height 25
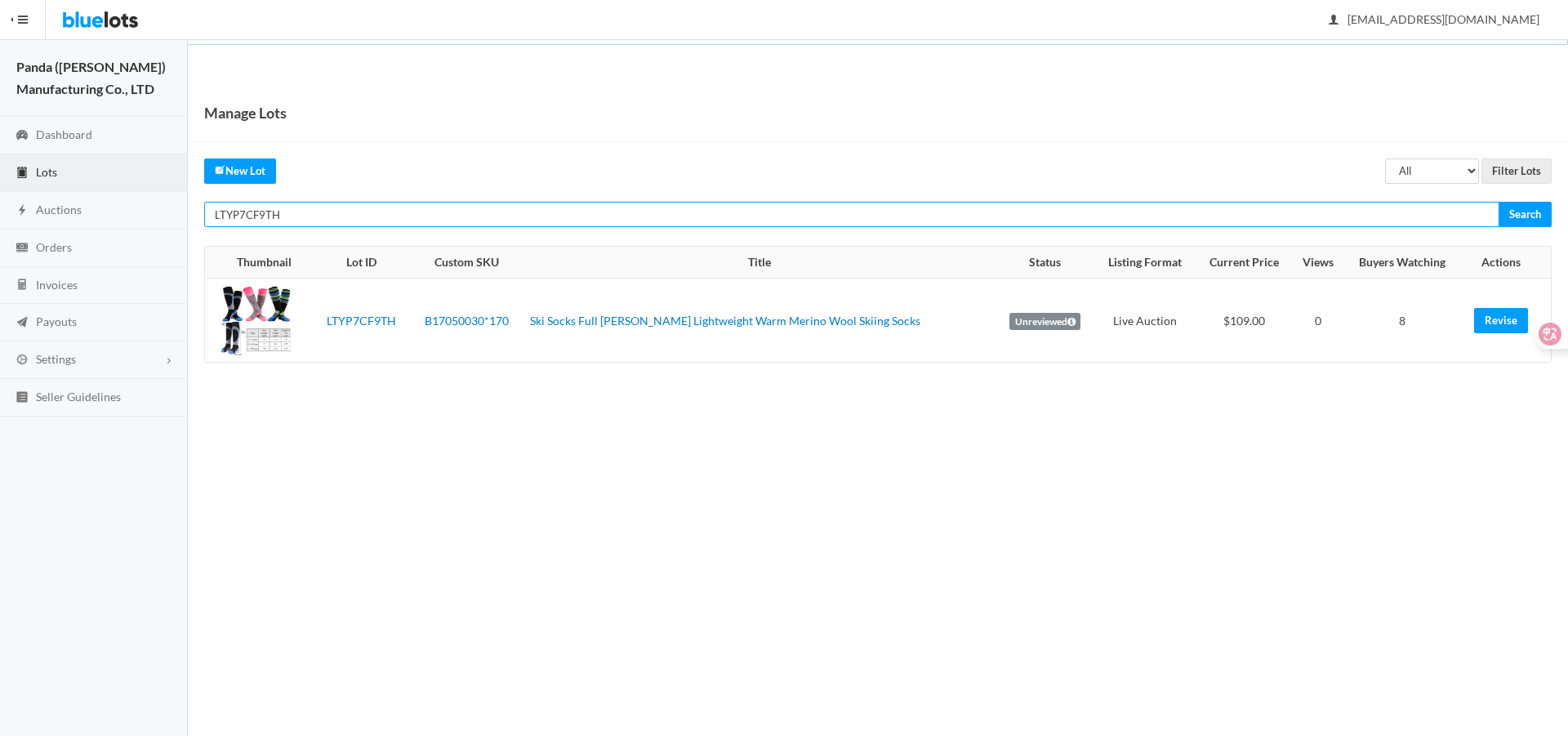
click at [1349, 224] on input "LTYP7CF9TH" at bounding box center [851, 213] width 1295 height 25
paste input "7TRZFHKV"
type input "LT7TRZFHKV"
click at [1498, 201] on input "Search" at bounding box center [1524, 213] width 53 height 25
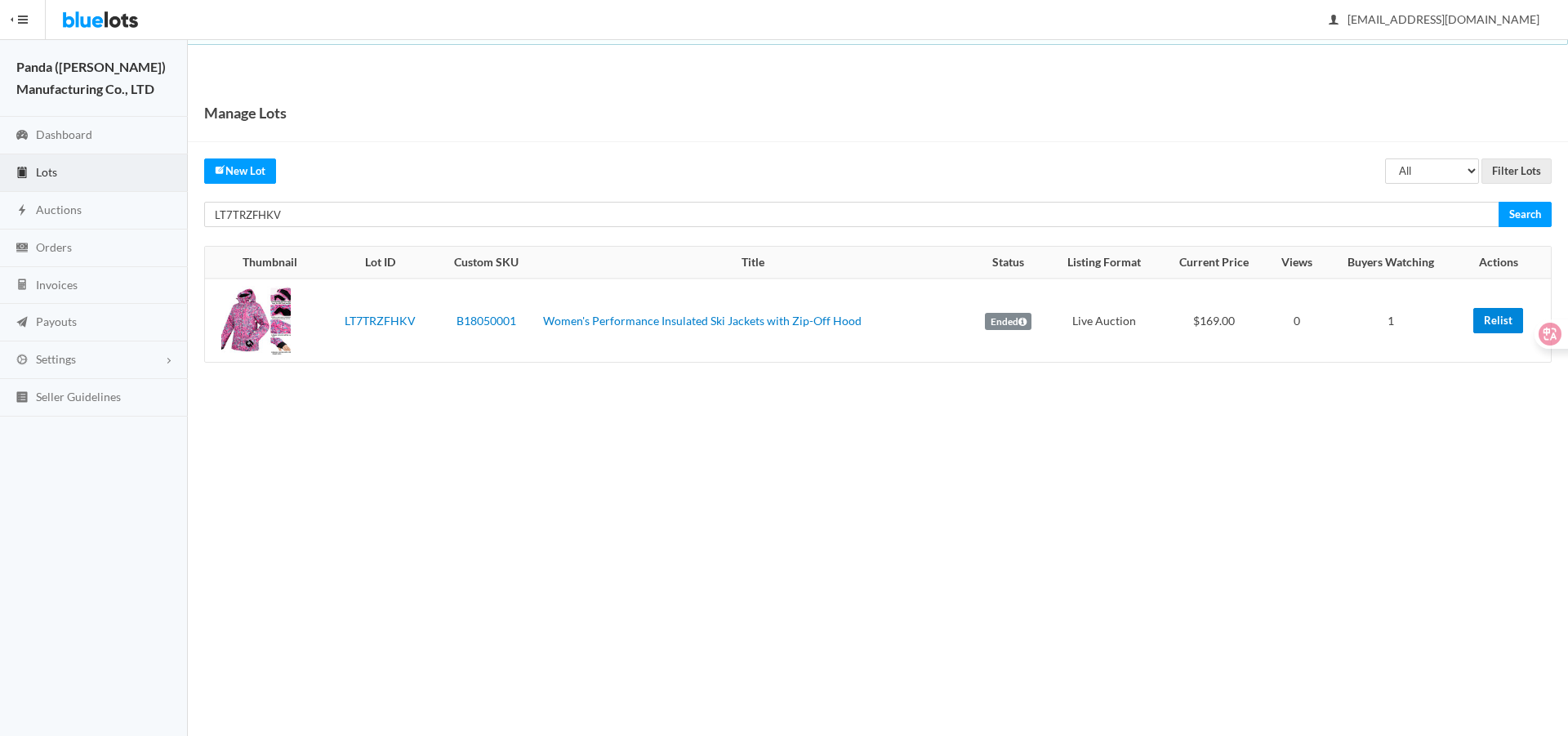
click at [1485, 329] on link "Relist" at bounding box center [1498, 320] width 50 height 25
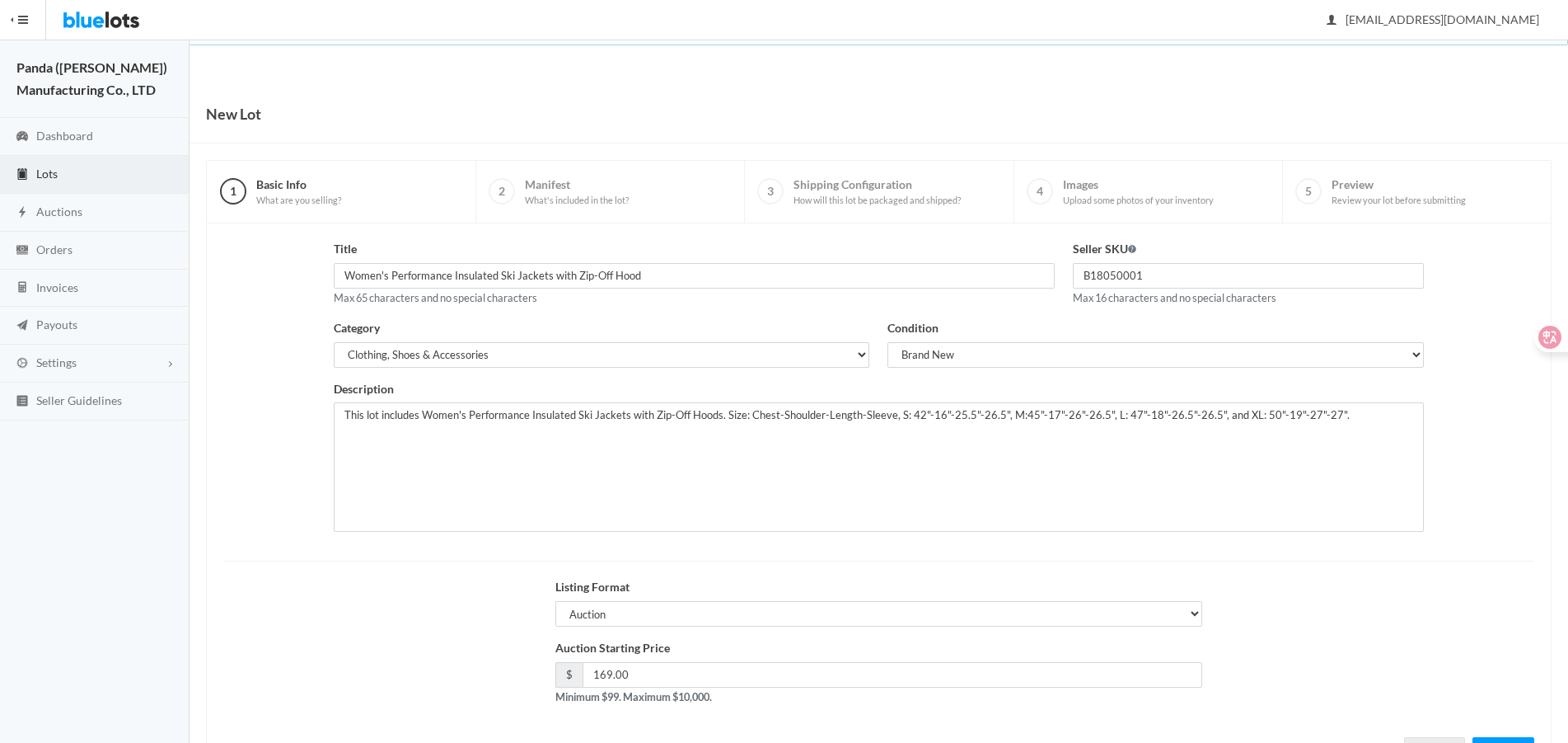
scroll to position [71, 0]
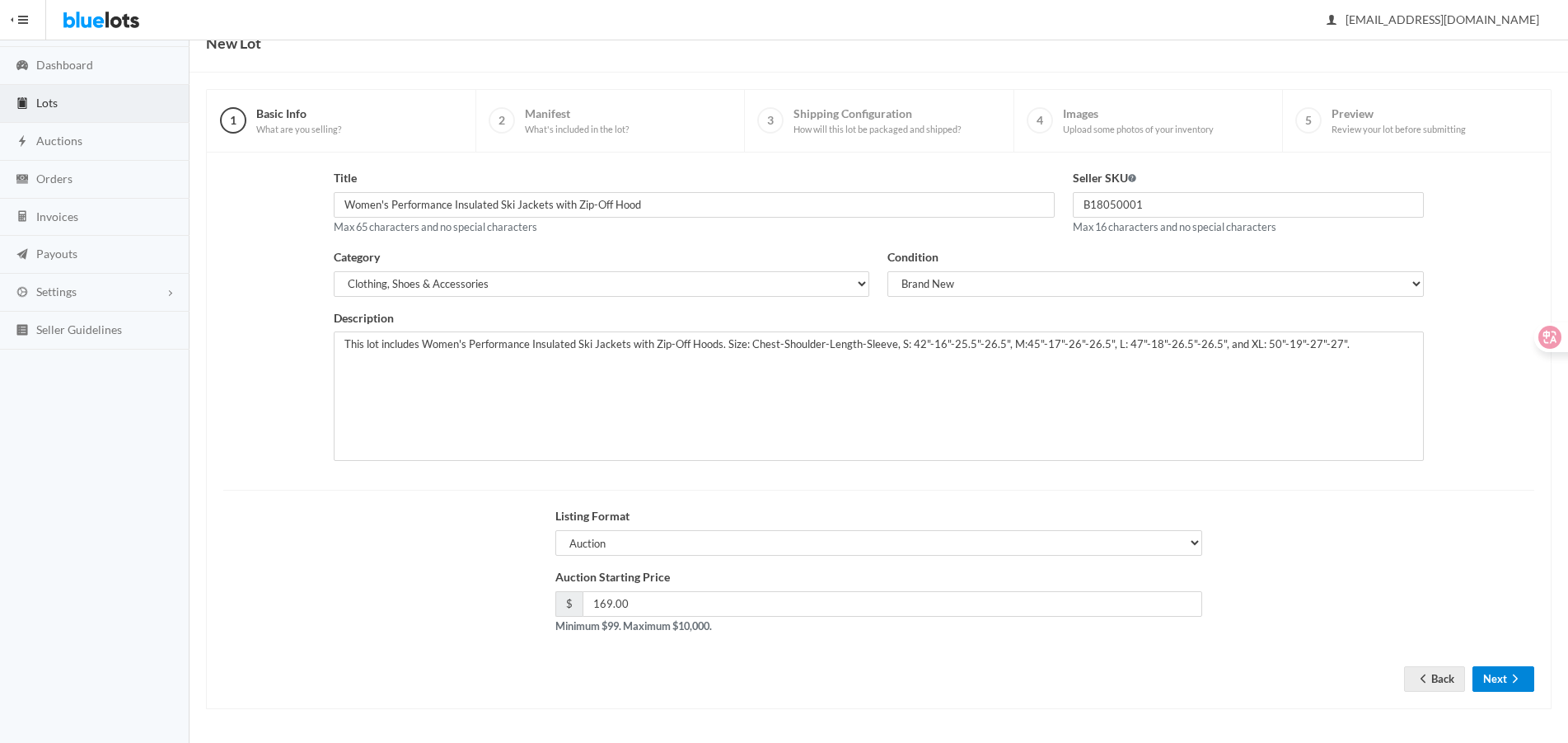
click at [1497, 683] on button "Next" at bounding box center [1503, 678] width 61 height 25
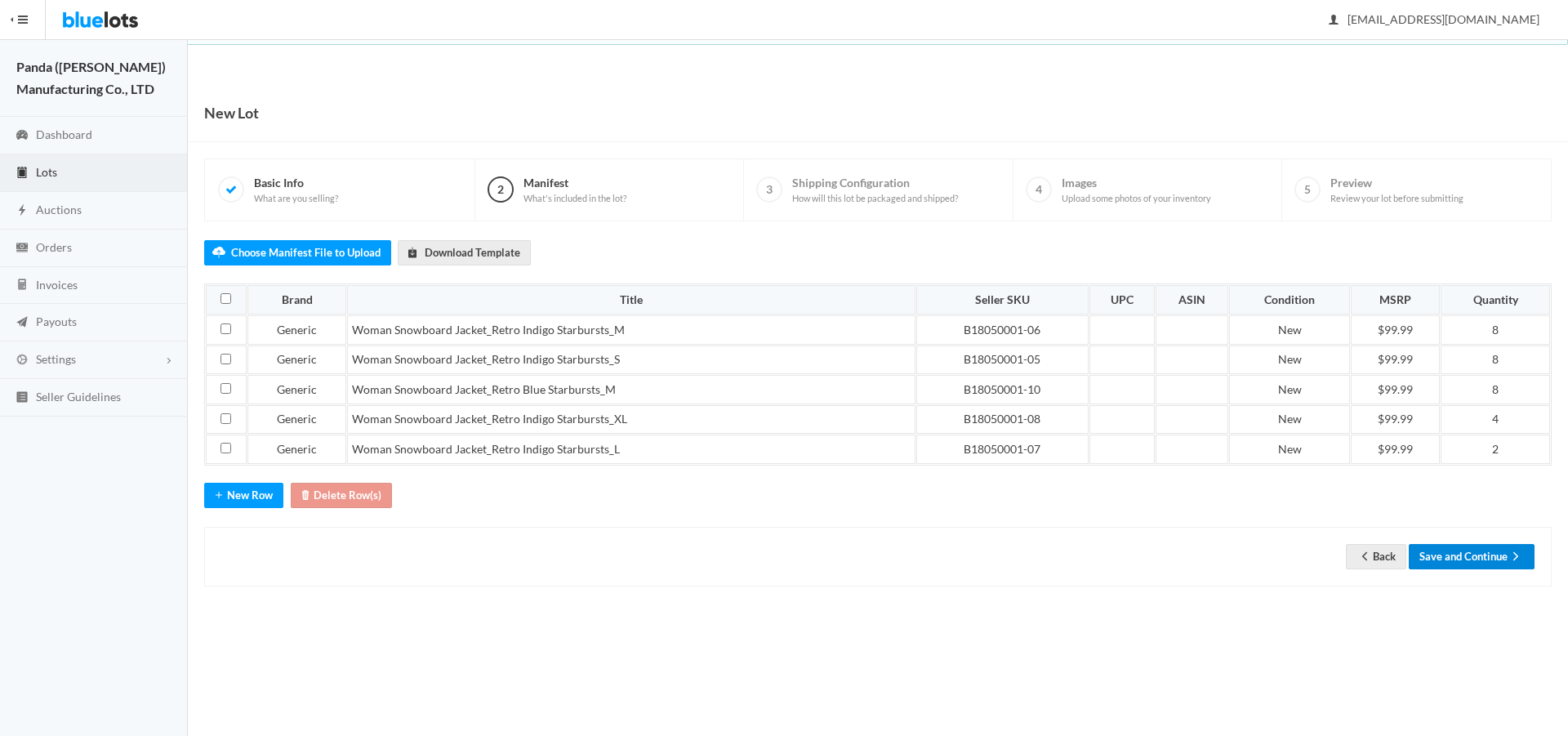
click at [1479, 554] on button "Save and Continue" at bounding box center [1471, 556] width 126 height 25
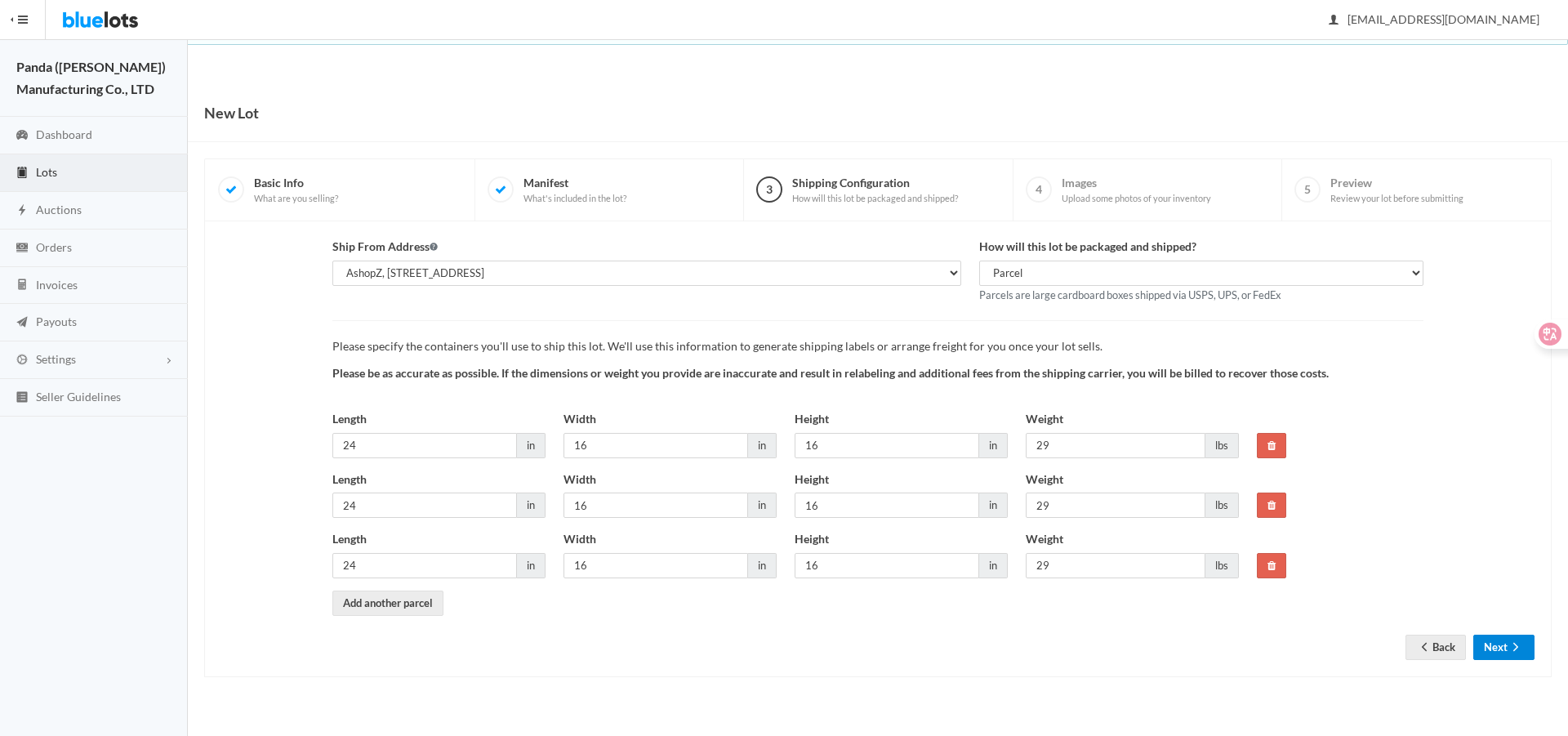
click at [1507, 640] on icon "arrow forward" at bounding box center [1515, 646] width 17 height 13
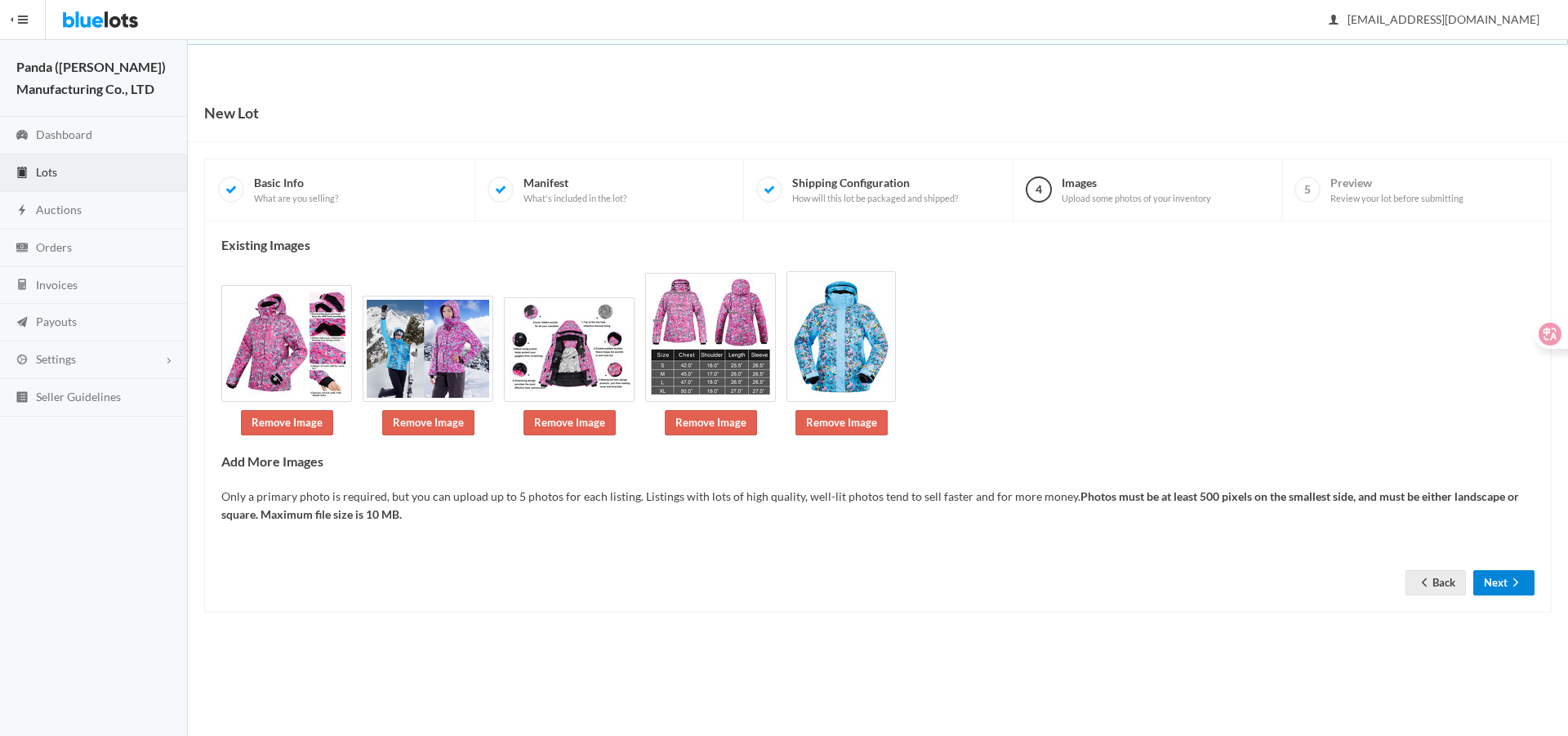
click at [1506, 579] on button "Next" at bounding box center [1503, 582] width 61 height 25
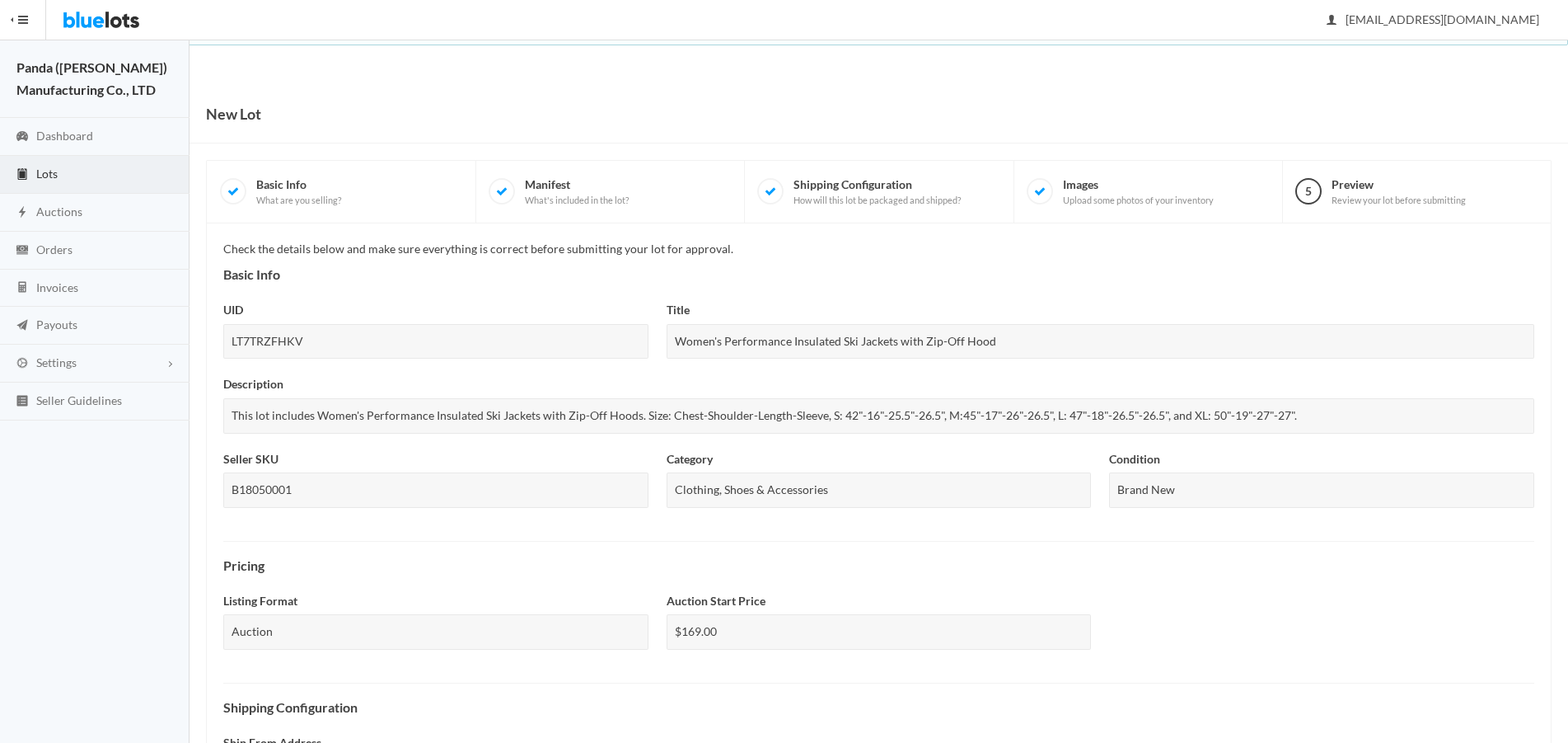
scroll to position [510, 0]
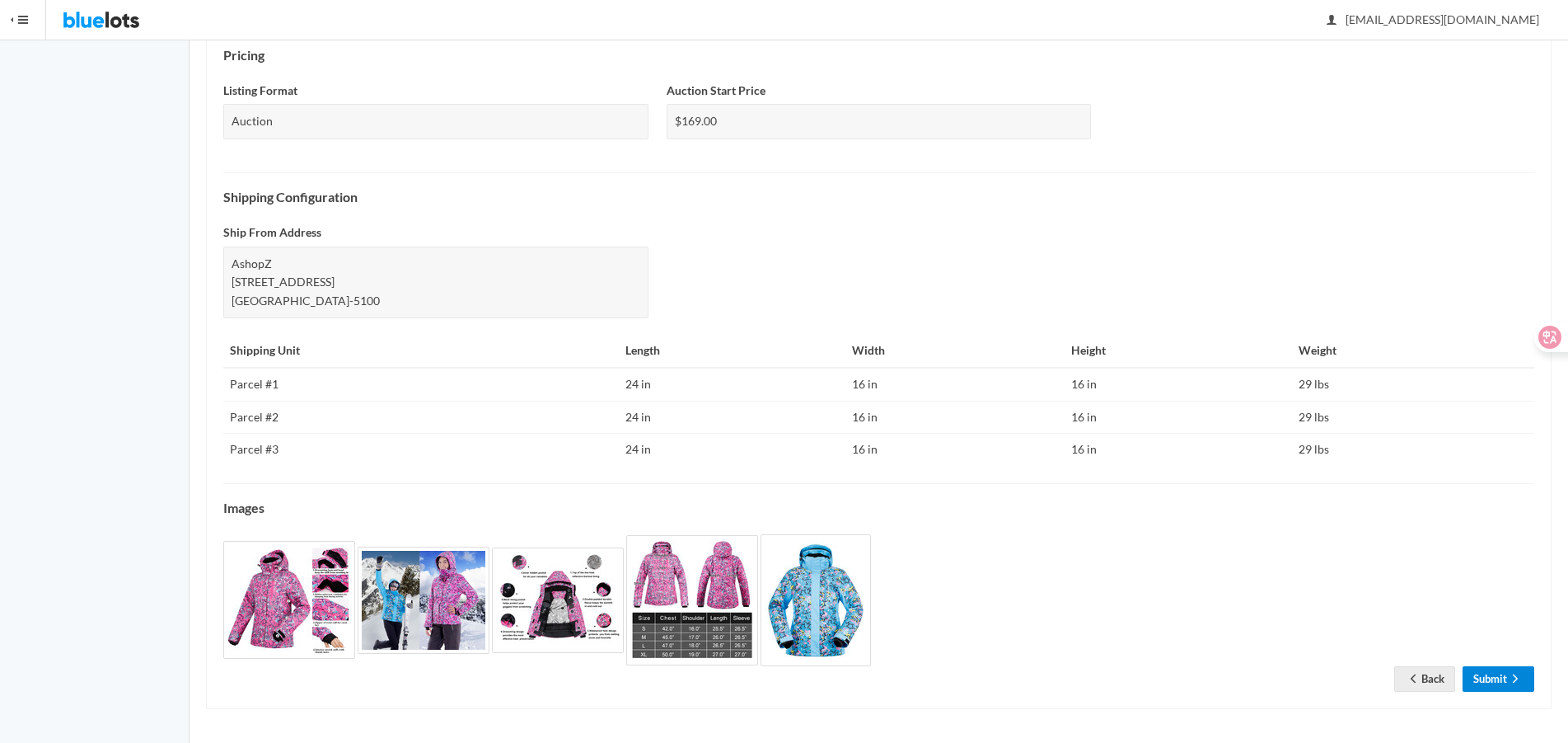
click at [1505, 673] on link "Submit" at bounding box center [1497, 678] width 72 height 25
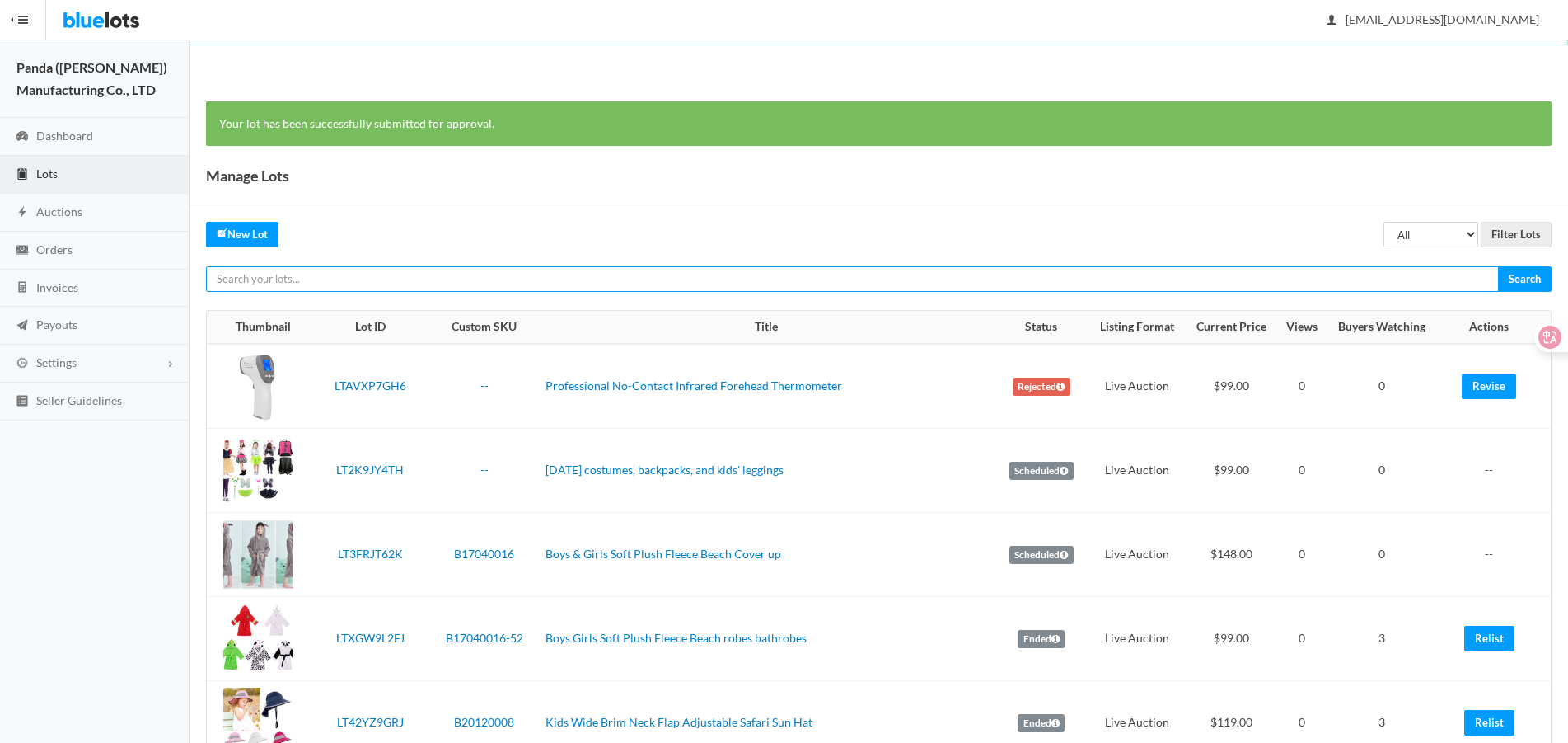
click at [1216, 288] on input "text" at bounding box center [852, 279] width 1292 height 25
paste input "LT99VAWTWW"
type input "LT99VAWTWW"
click at [1497, 267] on input "Search" at bounding box center [1523, 279] width 53 height 25
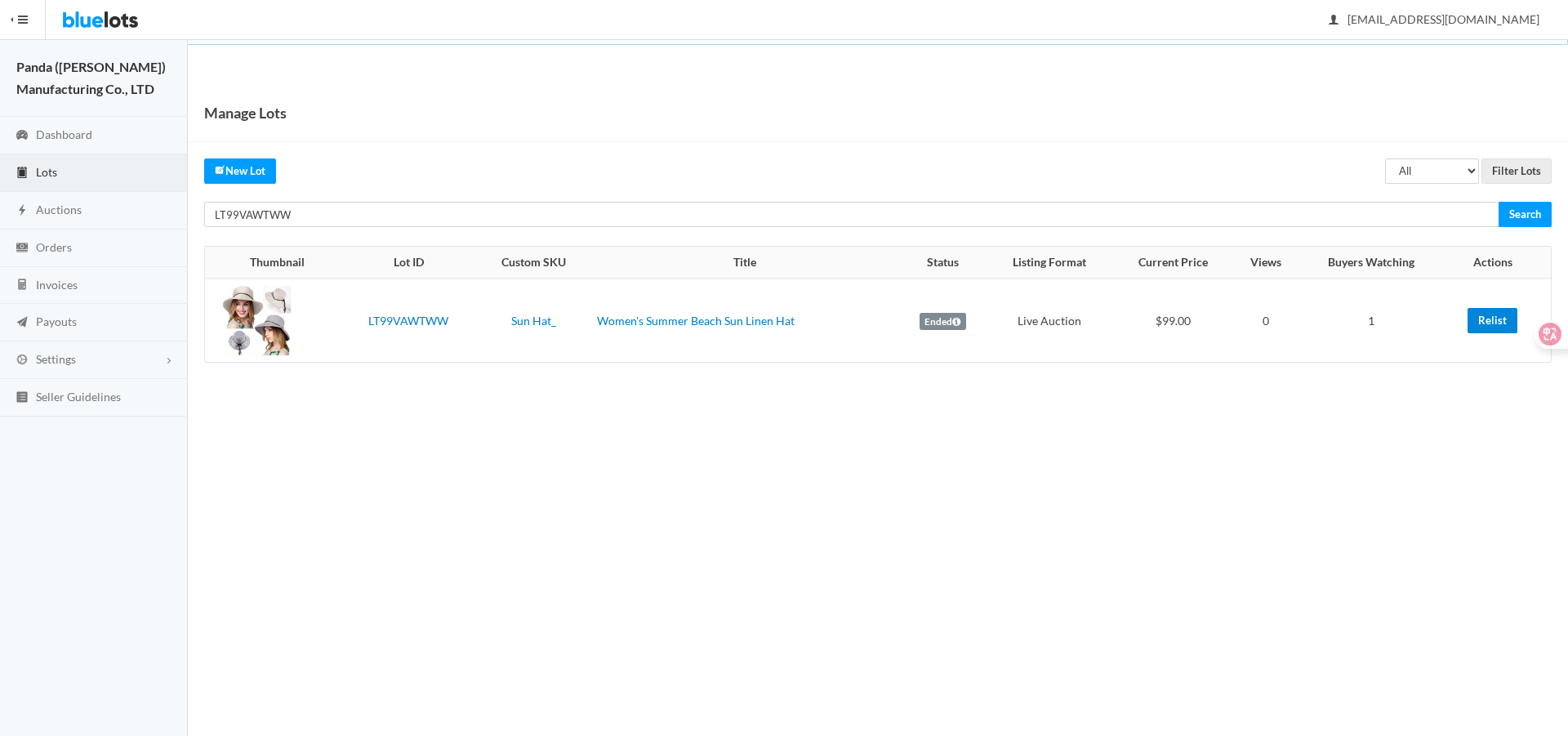
click at [1478, 320] on link "Relist" at bounding box center [1492, 320] width 50 height 25
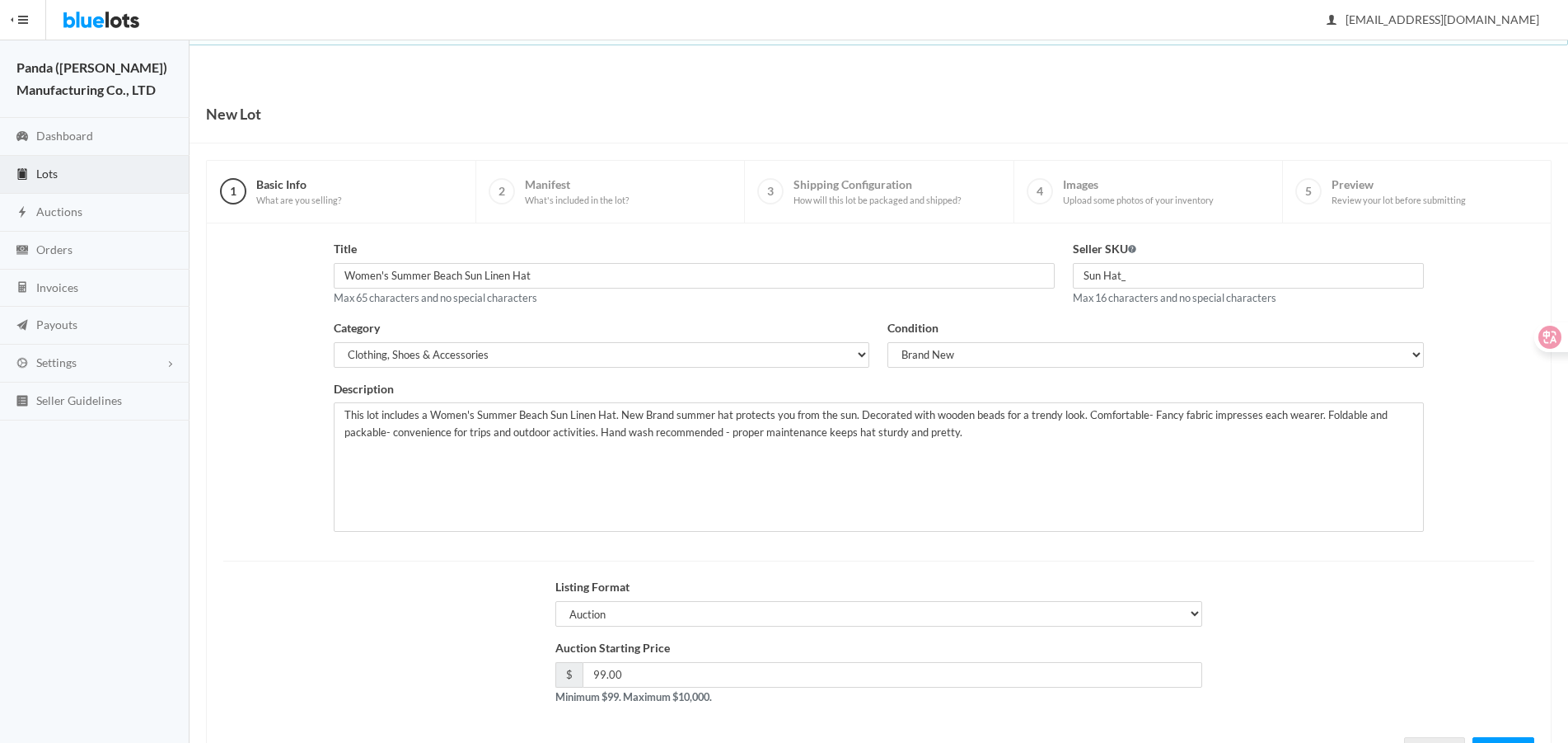
scroll to position [71, 0]
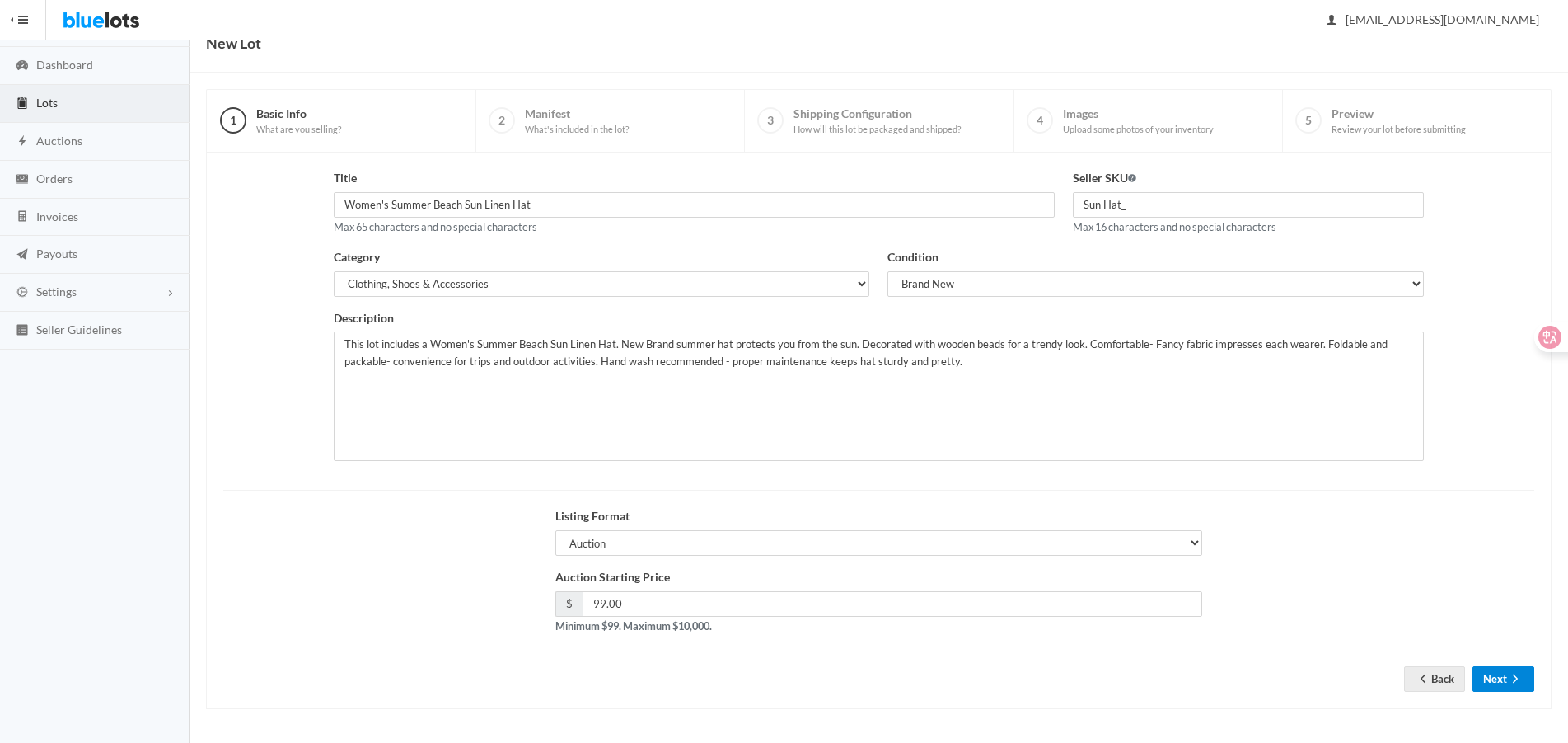
click at [1499, 674] on button "Next" at bounding box center [1503, 678] width 61 height 25
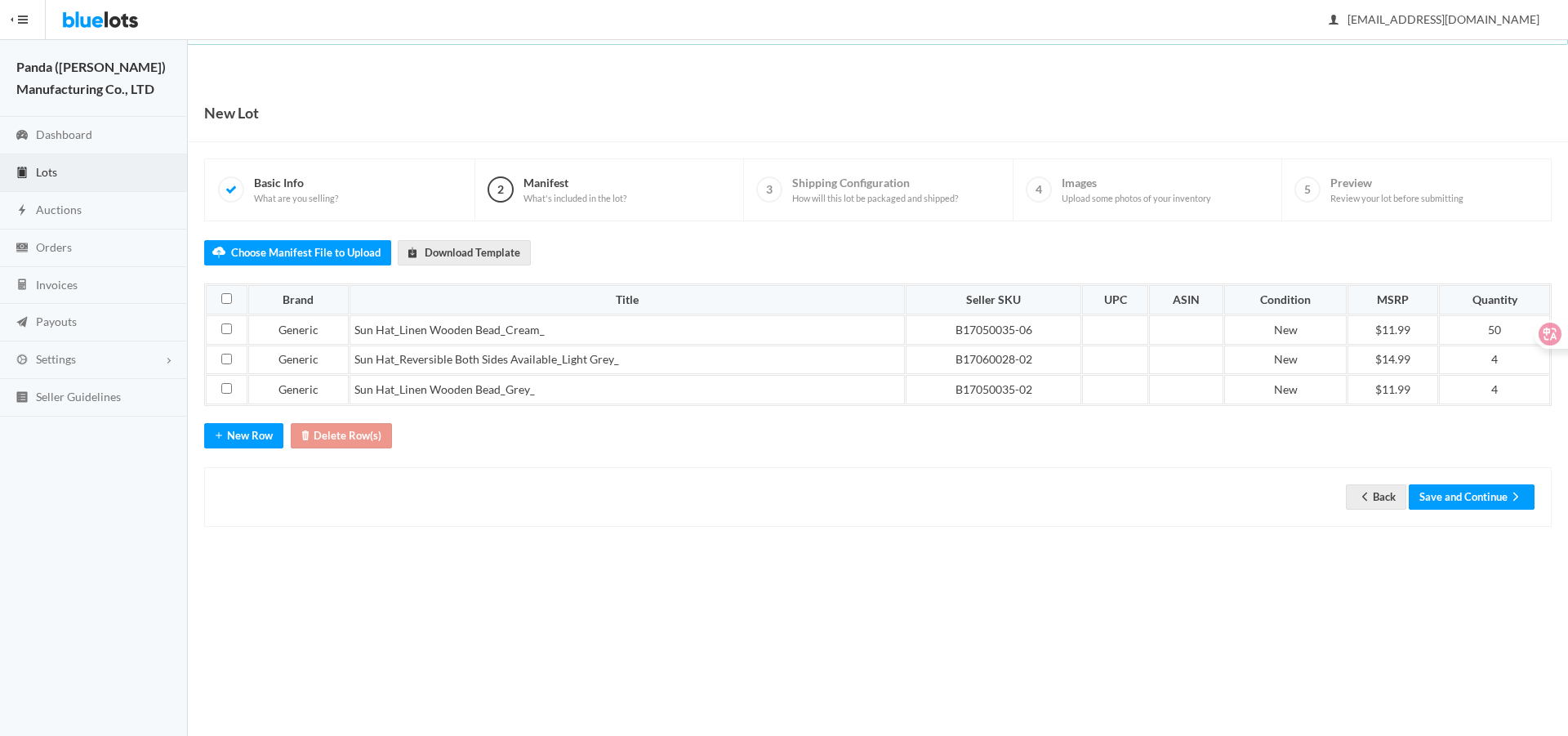
click at [1430, 472] on div "Back Save and Continue" at bounding box center [877, 497] width 1347 height 60
click at [1443, 490] on button "Save and Continue" at bounding box center [1471, 496] width 126 height 25
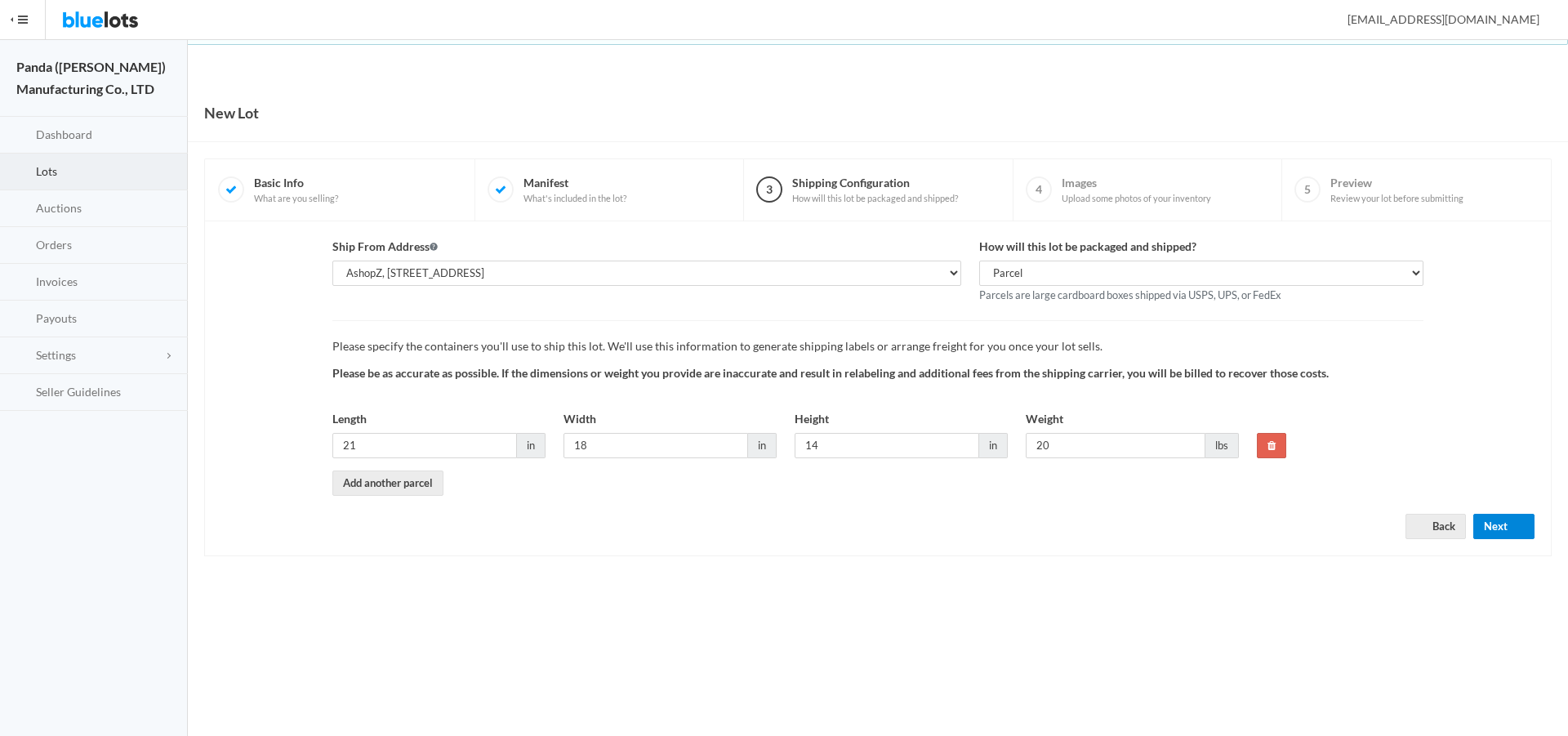
click at [1495, 525] on button "Next" at bounding box center [1503, 525] width 61 height 25
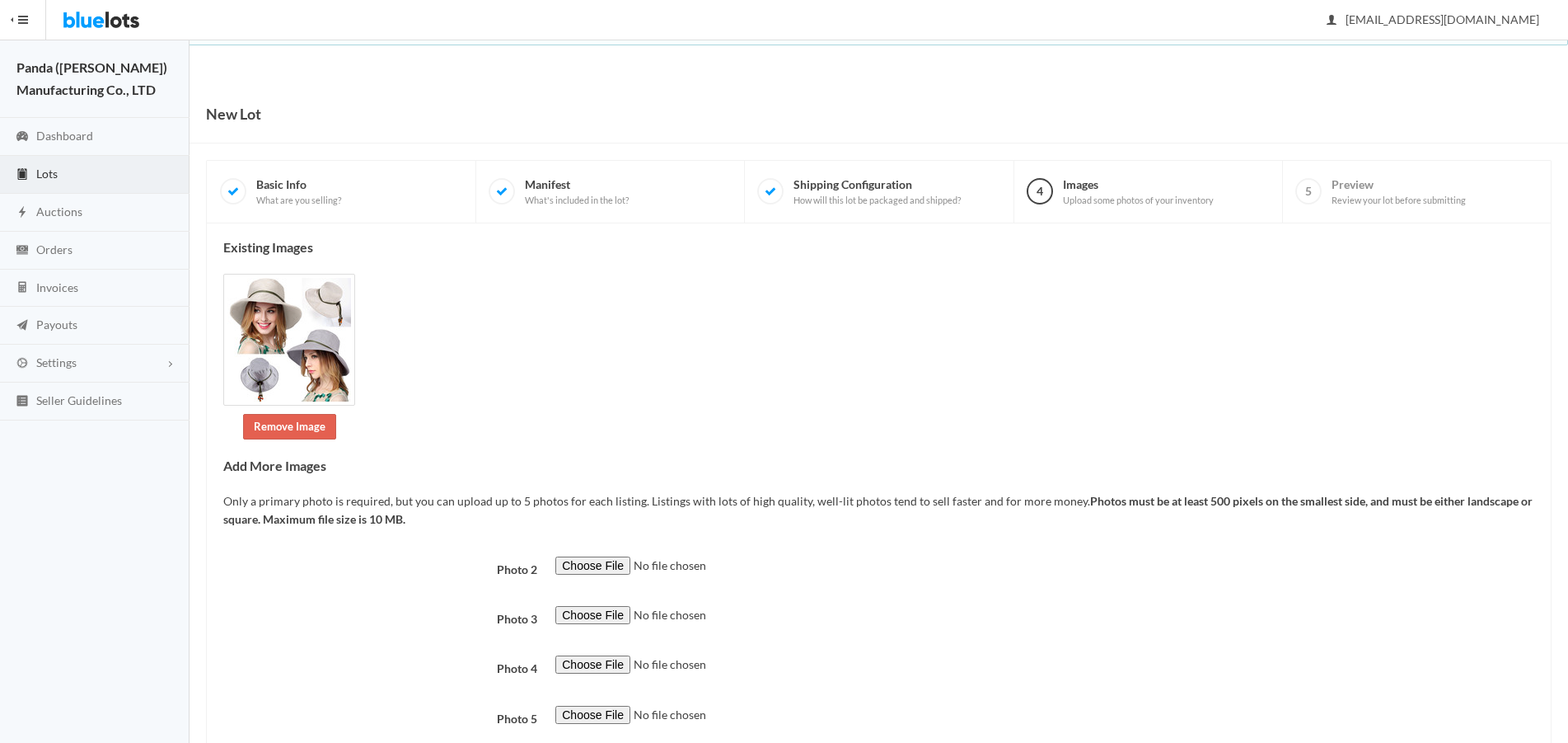
scroll to position [109, 0]
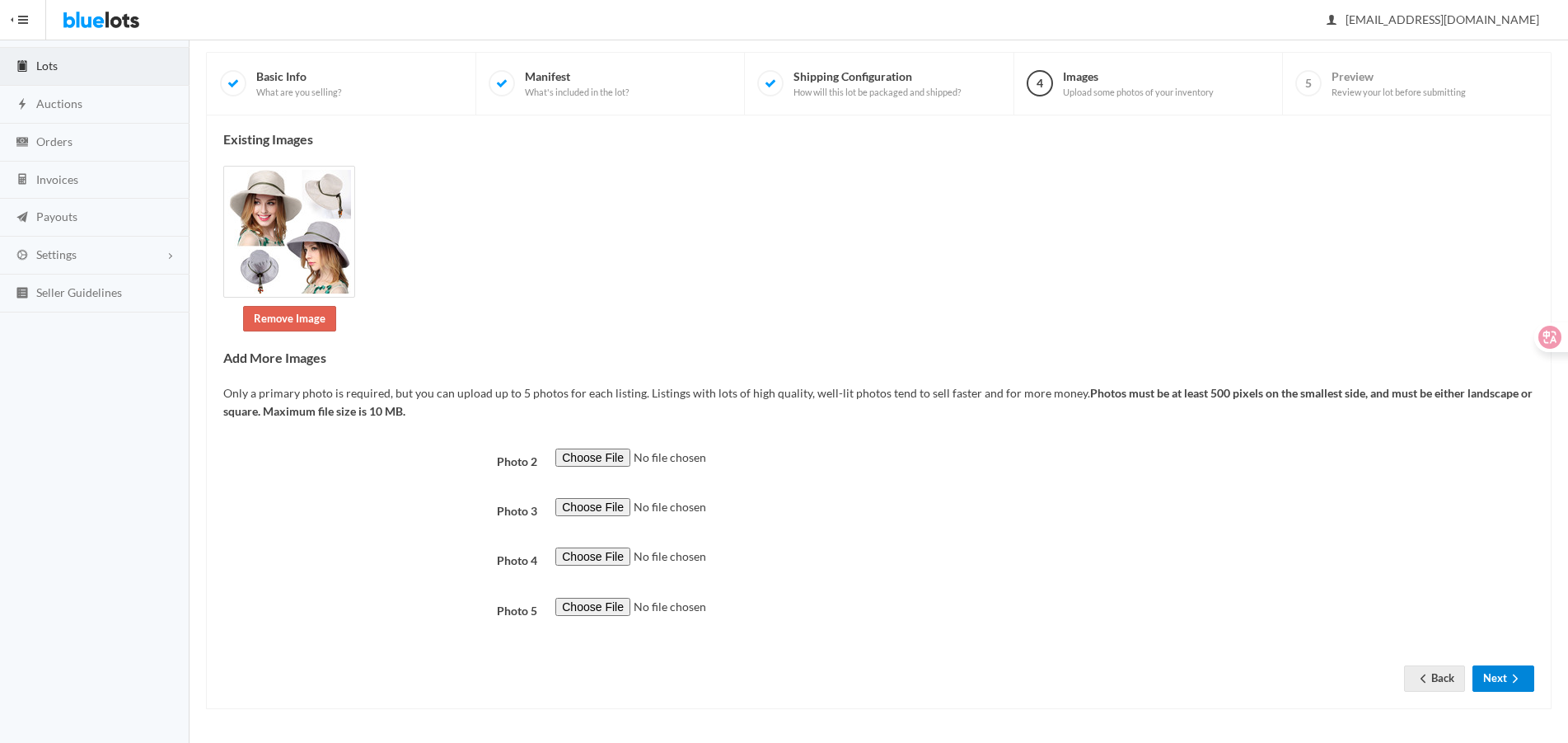
click at [1482, 680] on button "Next" at bounding box center [1503, 678] width 61 height 25
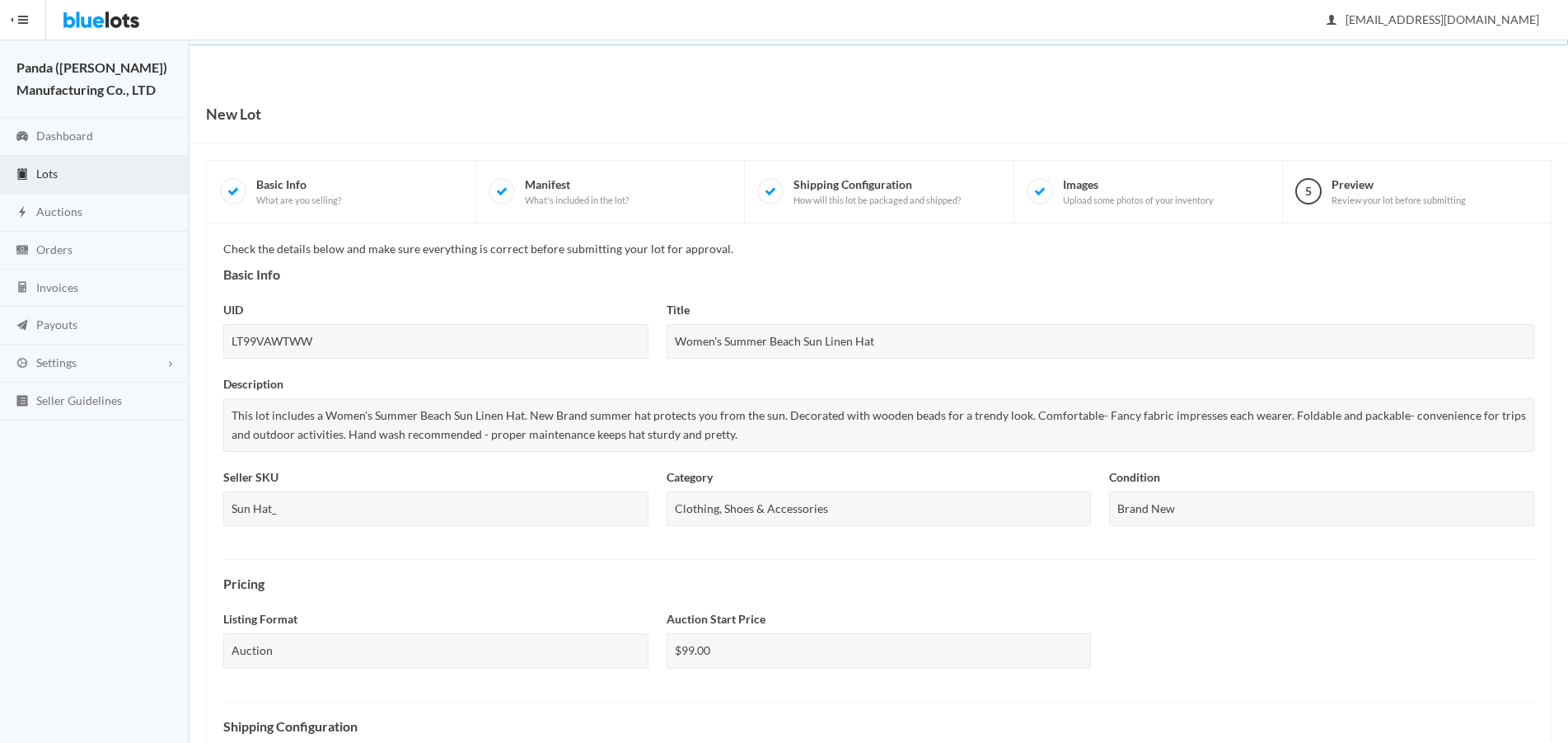
scroll to position [464, 0]
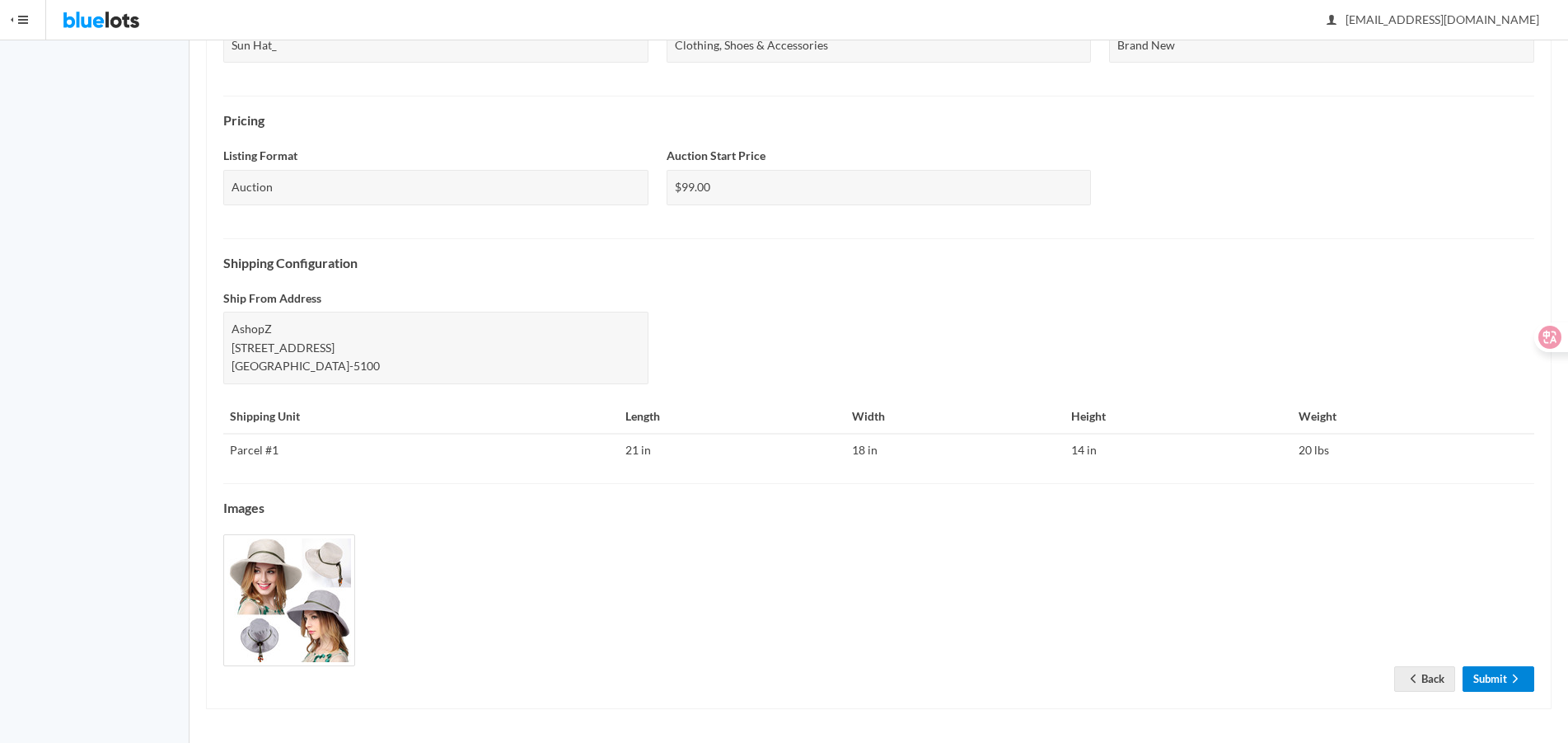
click at [1469, 673] on link "Submit" at bounding box center [1497, 678] width 72 height 25
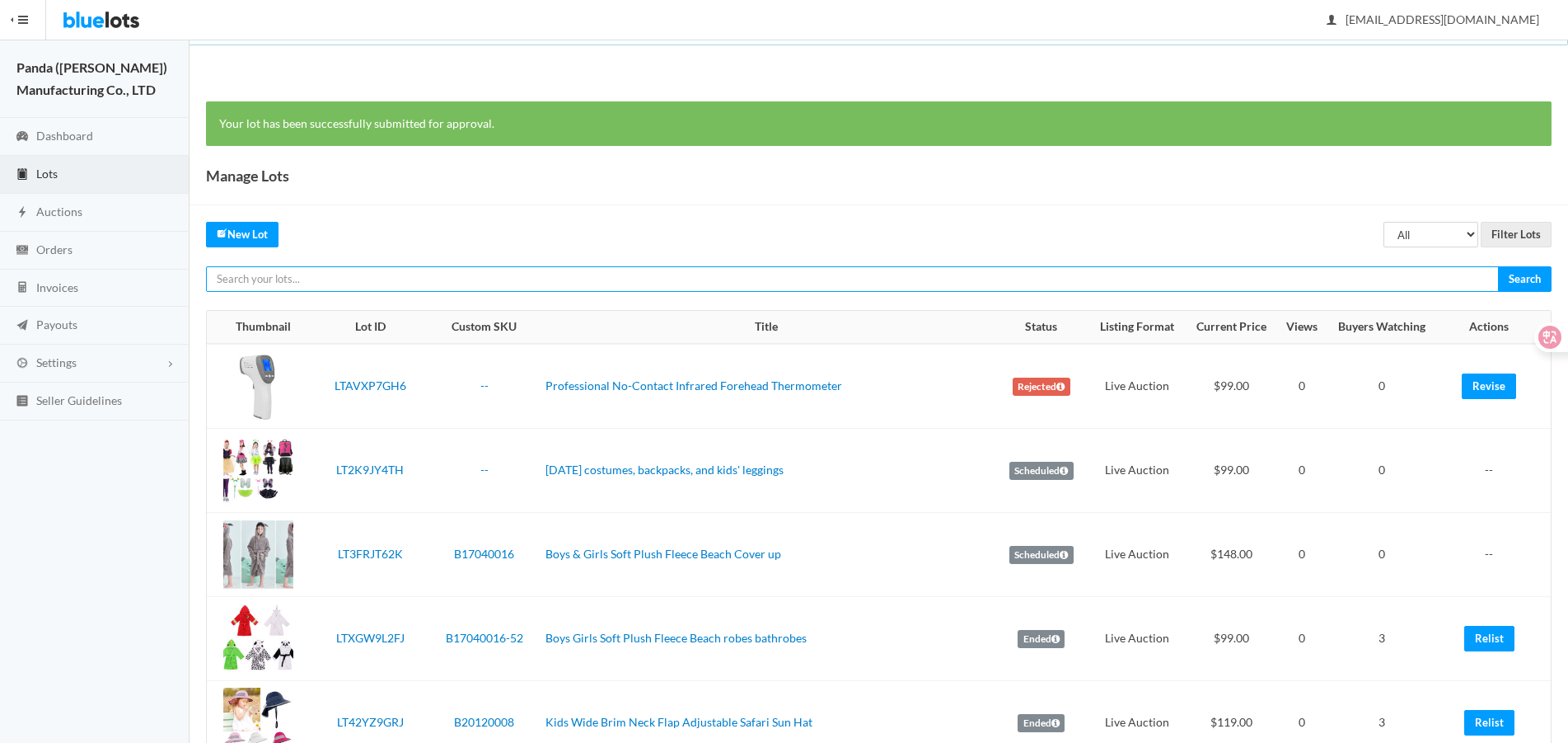
click at [1319, 283] on input "text" at bounding box center [852, 279] width 1292 height 25
paste input "LT2Y3G9K3R"
type input "LT2Y3G9K3R"
click at [1497, 267] on input "Search" at bounding box center [1523, 279] width 53 height 25
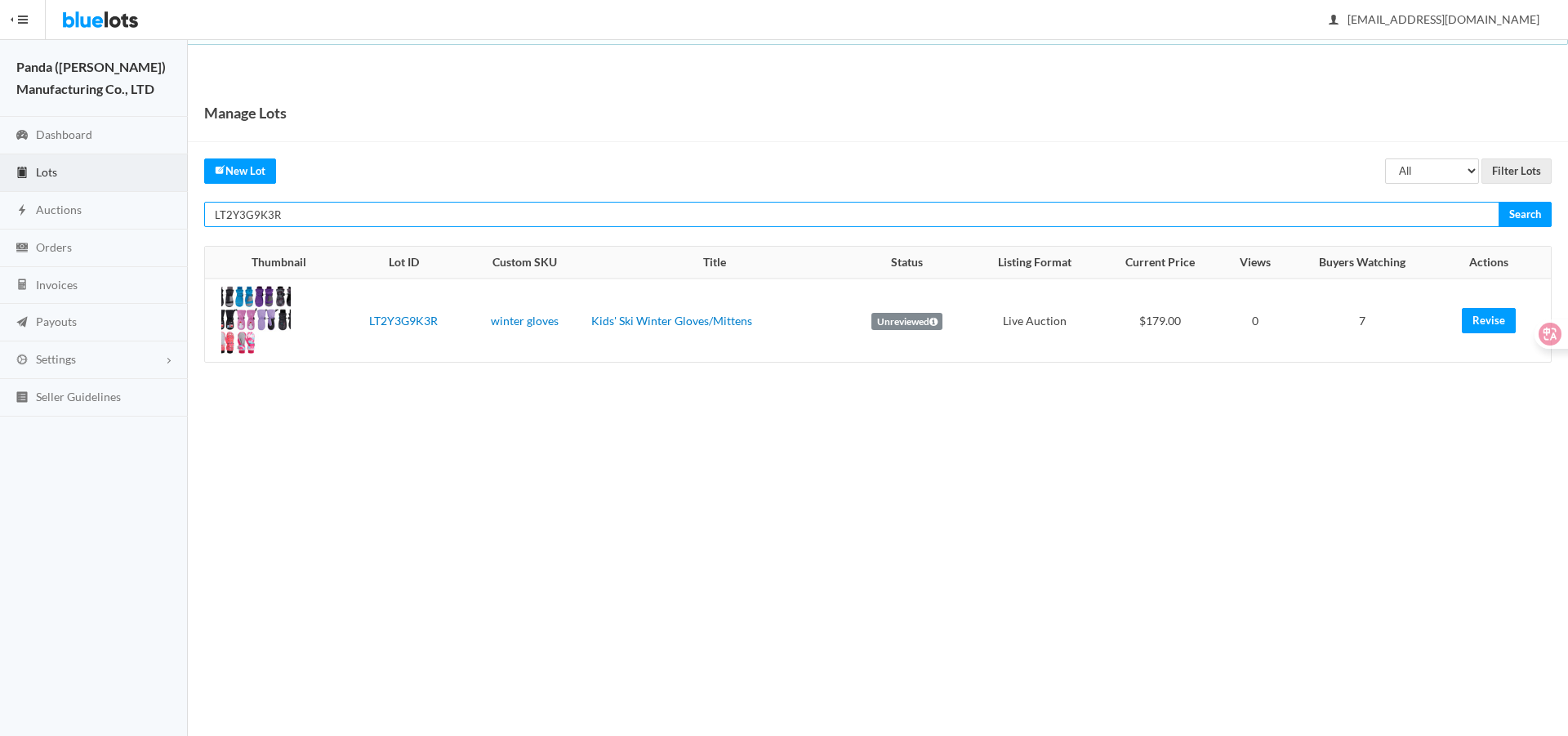
click at [1342, 215] on input "LT2Y3G9K3R" at bounding box center [851, 213] width 1295 height 25
paste input "KFFV6PC9"
type input "LTKFFV6PC9"
click at [1498, 201] on input "Search" at bounding box center [1524, 213] width 53 height 25
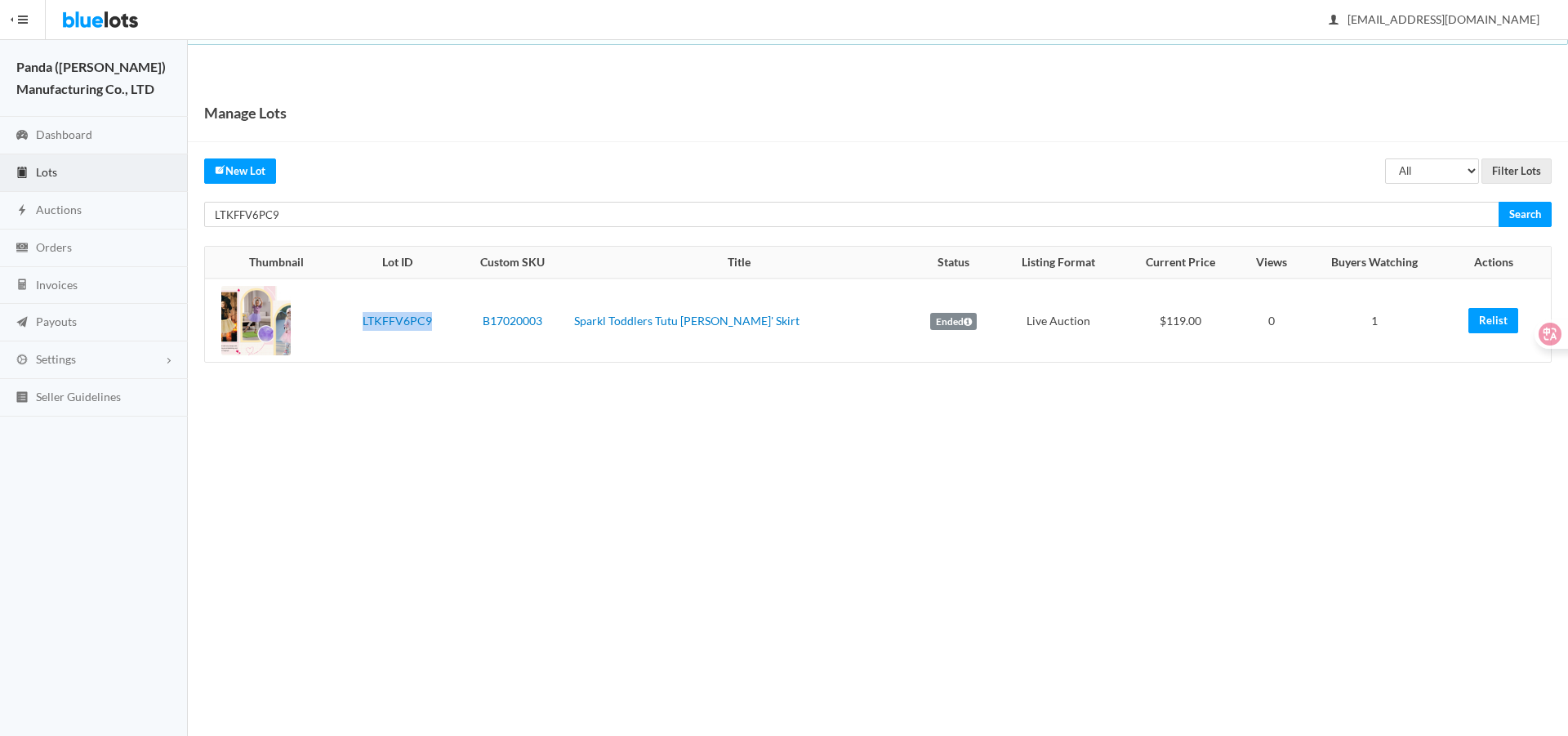
drag, startPoint x: 448, startPoint y: 324, endPoint x: 368, endPoint y: 321, distance: 80.1
click at [368, 321] on td "LTKFFV6PC9" at bounding box center [397, 320] width 118 height 83
copy link "LTKFFV6PC9"
click at [1179, 490] on body "Bluelots is for sale. If you are interested in purchasing the business, please …" at bounding box center [784, 368] width 1568 height 736
drag, startPoint x: 1480, startPoint y: 320, endPoint x: 883, endPoint y: 53, distance: 654.0
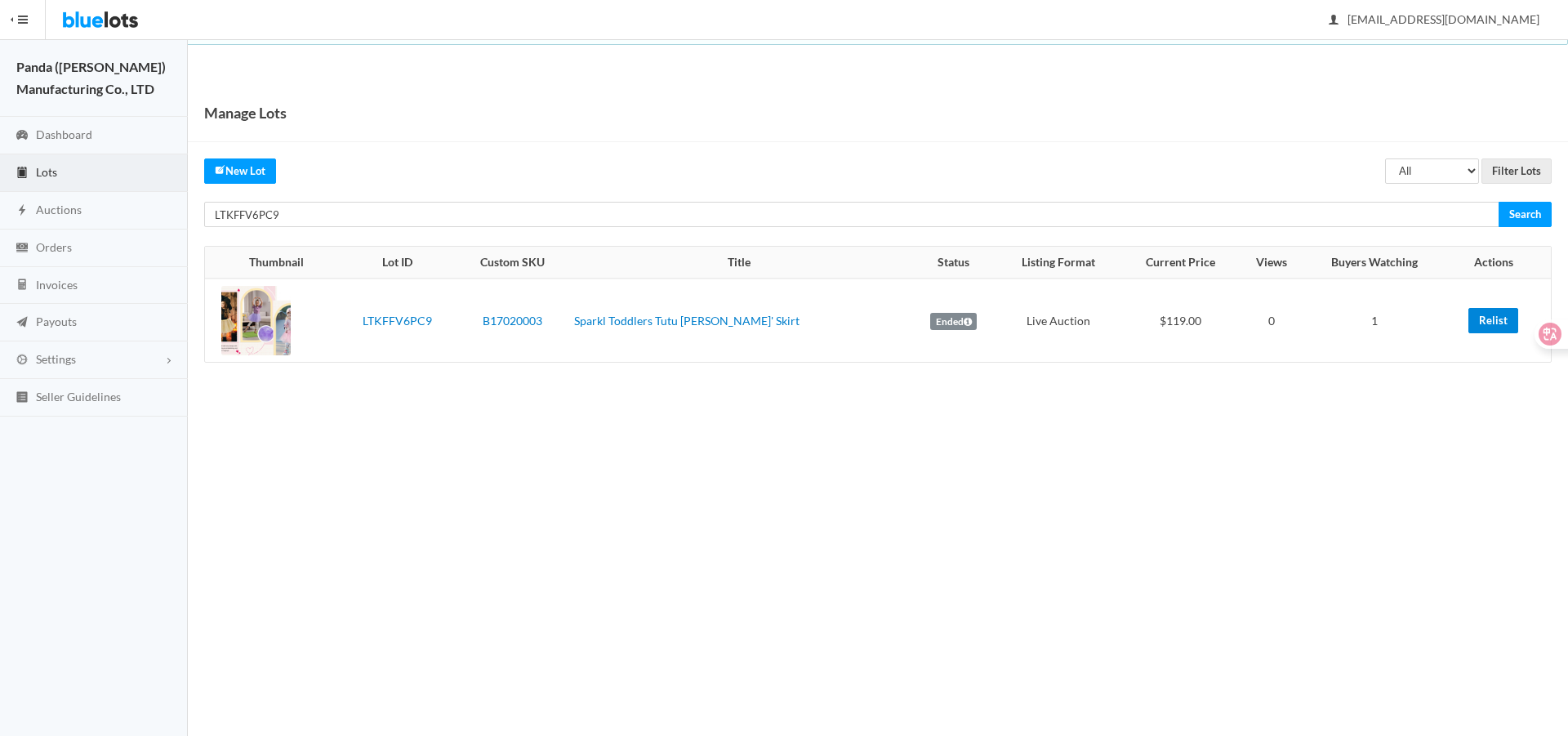
click at [1480, 320] on link "Relist" at bounding box center [1493, 320] width 50 height 25
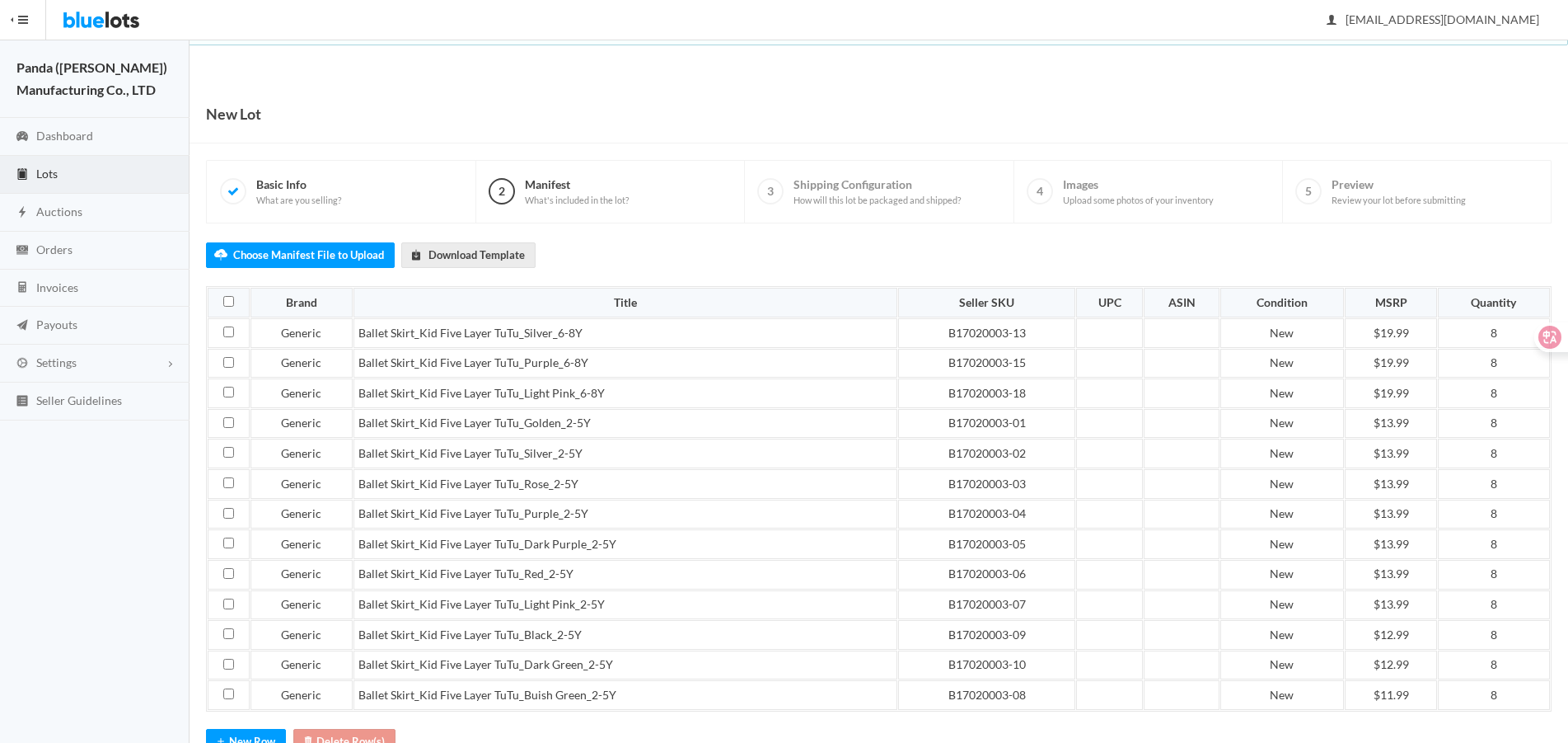
scroll to position [119, 0]
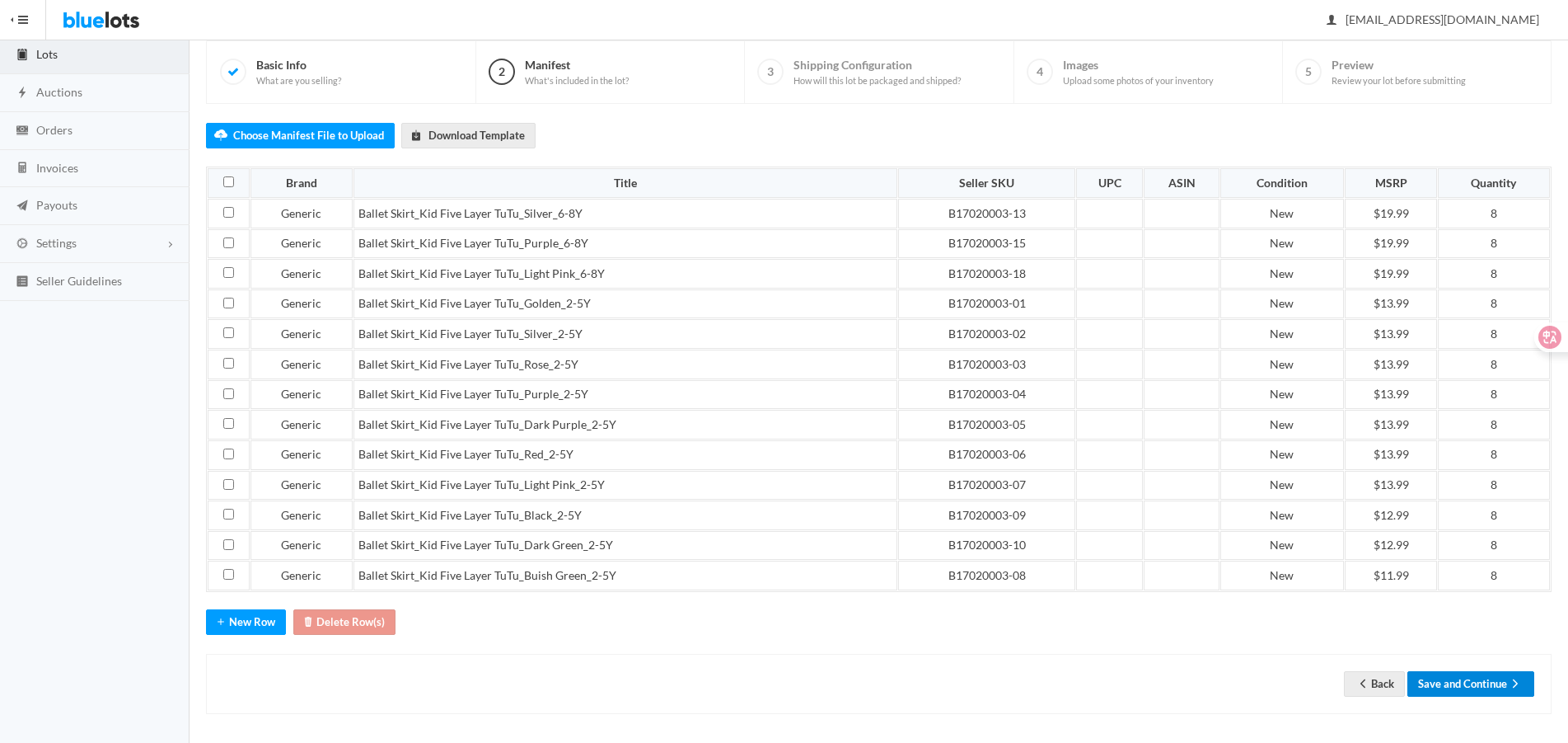
click at [1479, 671] on button "Save and Continue" at bounding box center [1470, 683] width 127 height 25
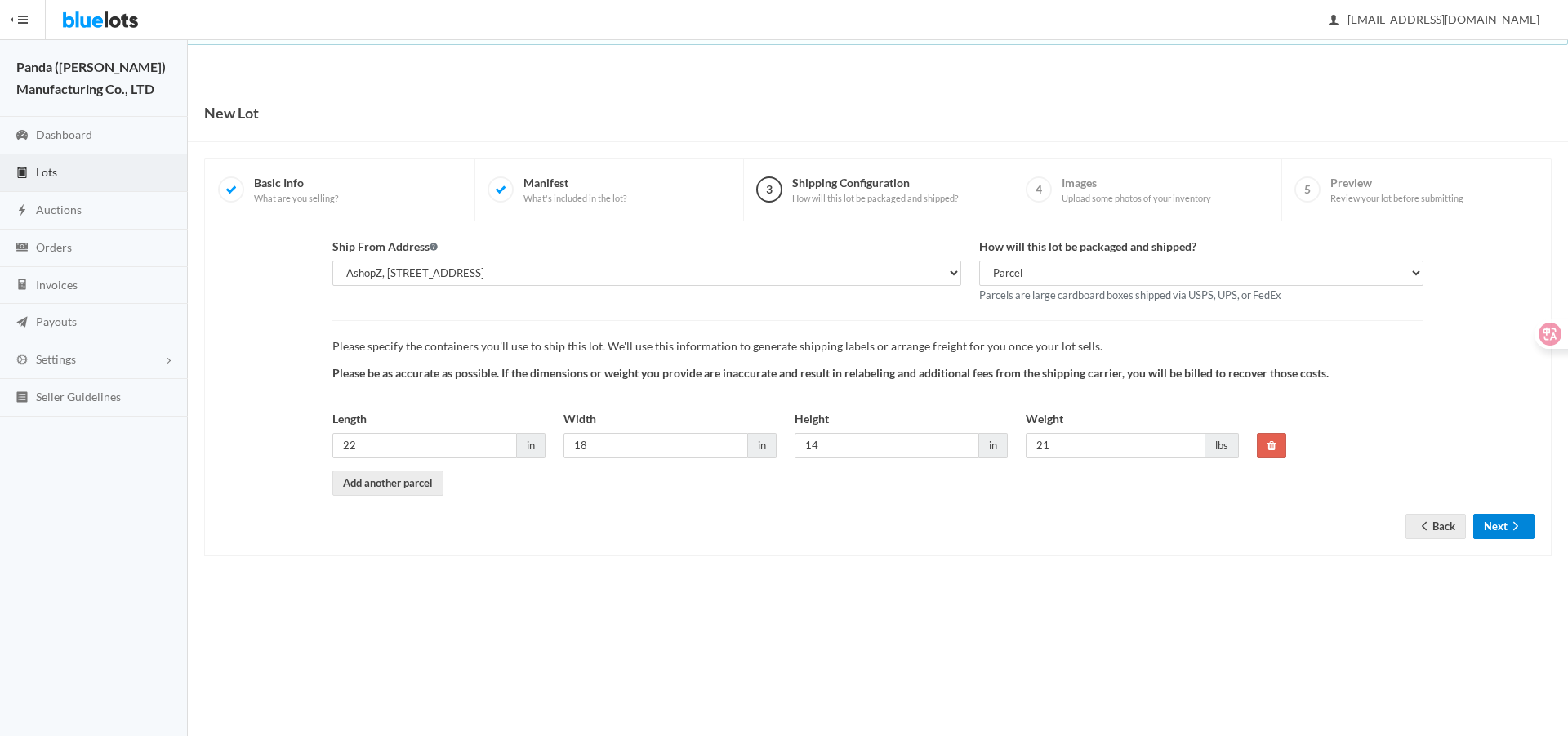
click at [1484, 537] on button "Next" at bounding box center [1503, 525] width 61 height 25
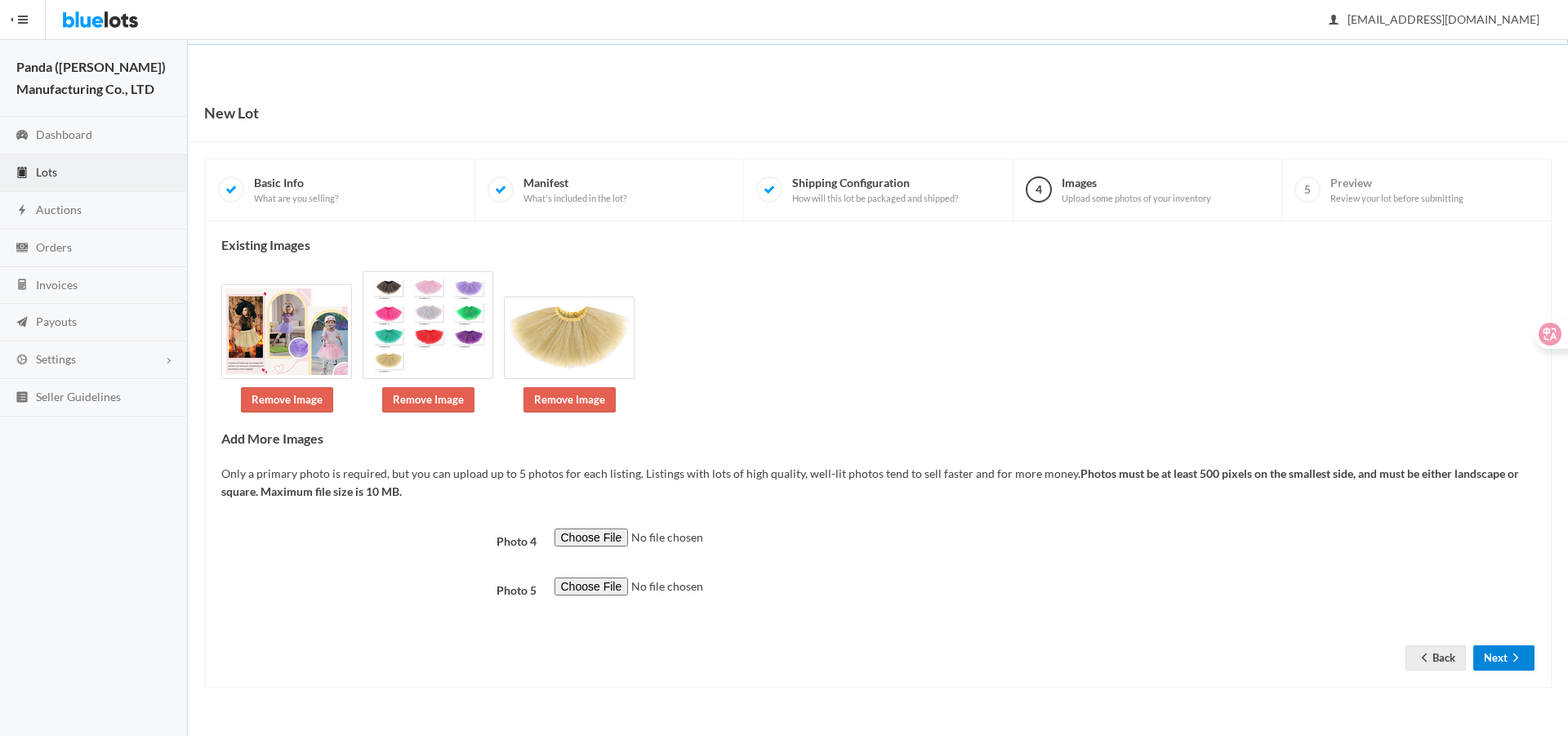
click at [1505, 646] on button "Next" at bounding box center [1503, 658] width 61 height 25
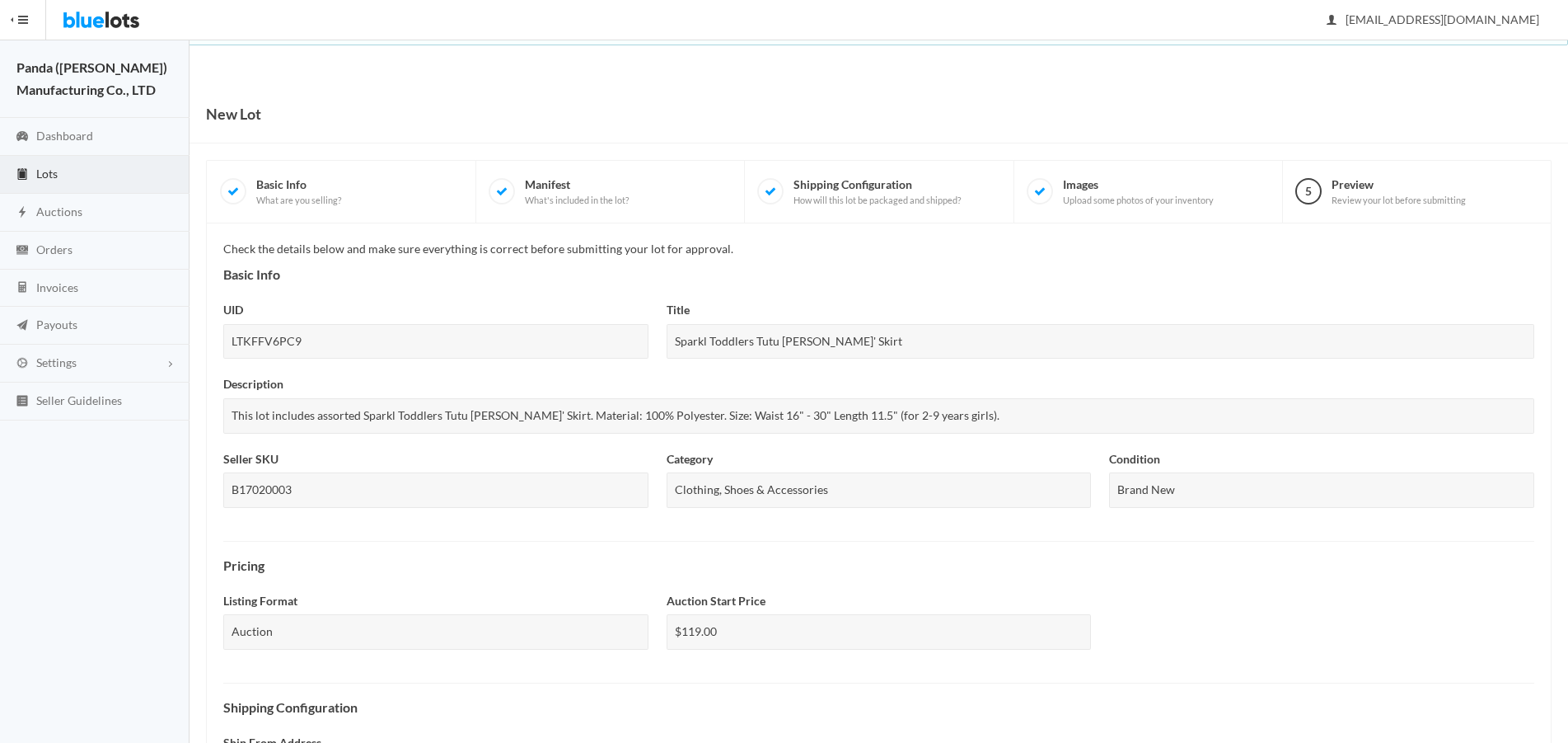
scroll to position [422, 0]
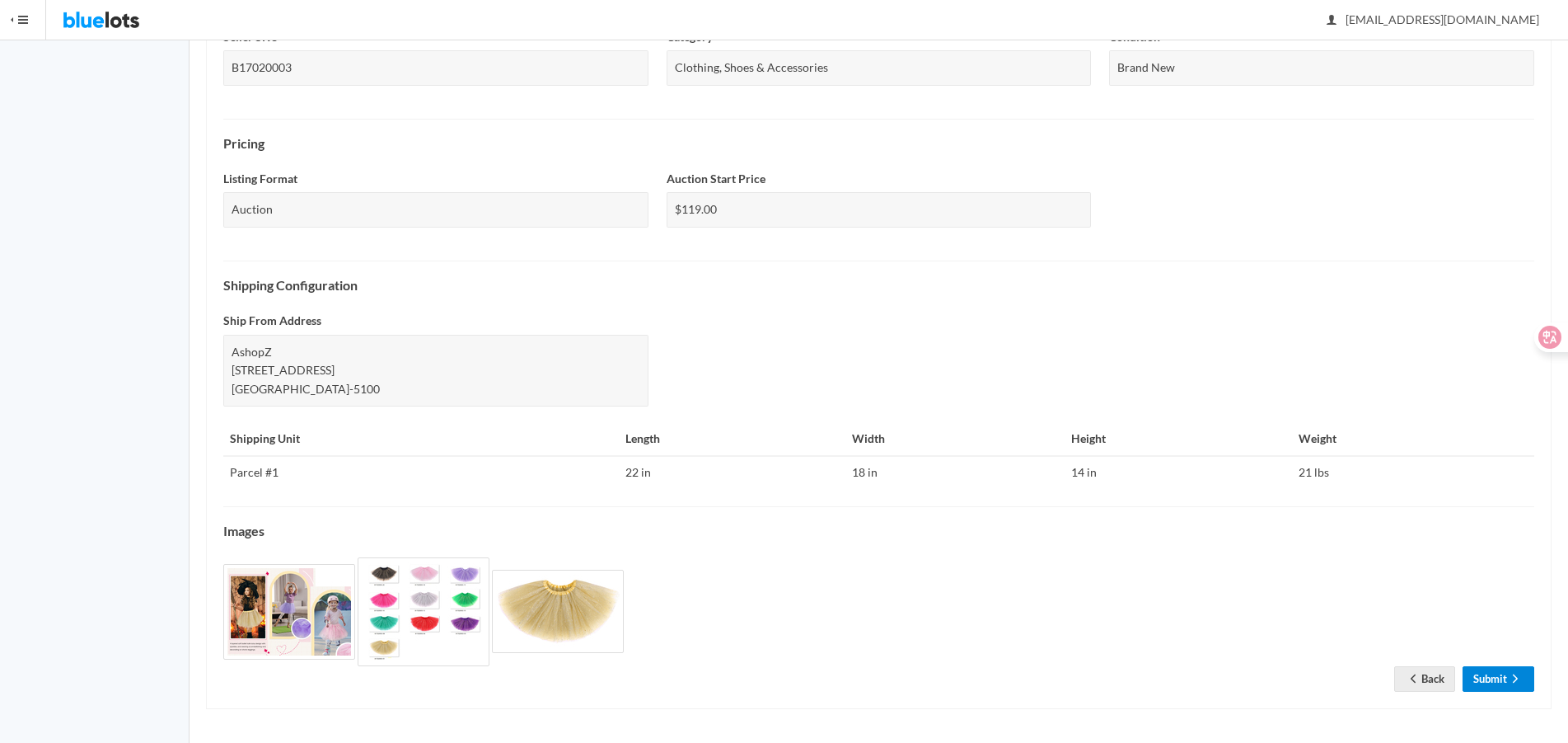
click at [1497, 675] on link "Submit" at bounding box center [1497, 678] width 72 height 25
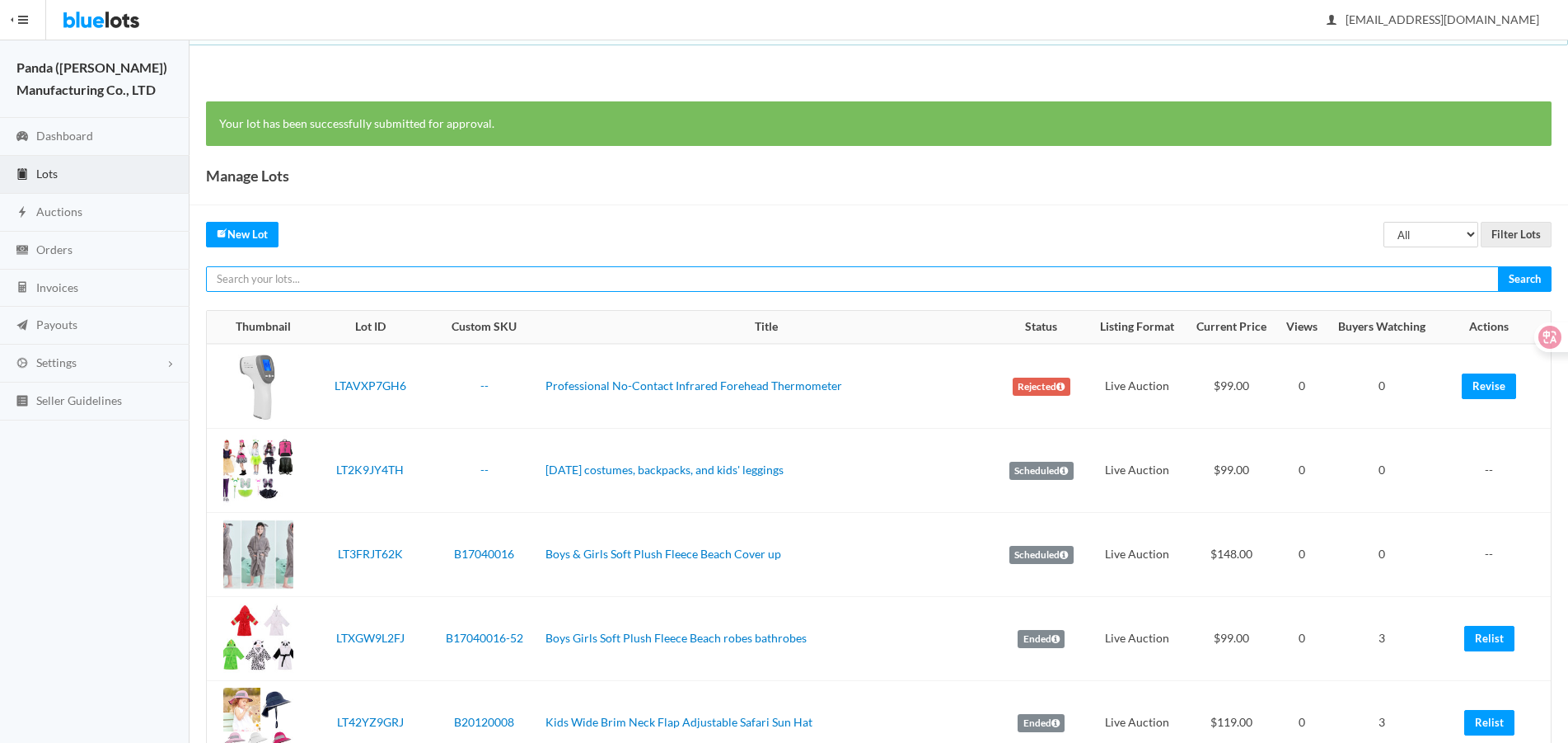
click at [1019, 287] on input "text" at bounding box center [852, 279] width 1292 height 25
paste input "LTP6ZW6KCJ"
type input "LTP6ZW6KCJ"
click at [1497, 267] on input "Search" at bounding box center [1523, 279] width 53 height 25
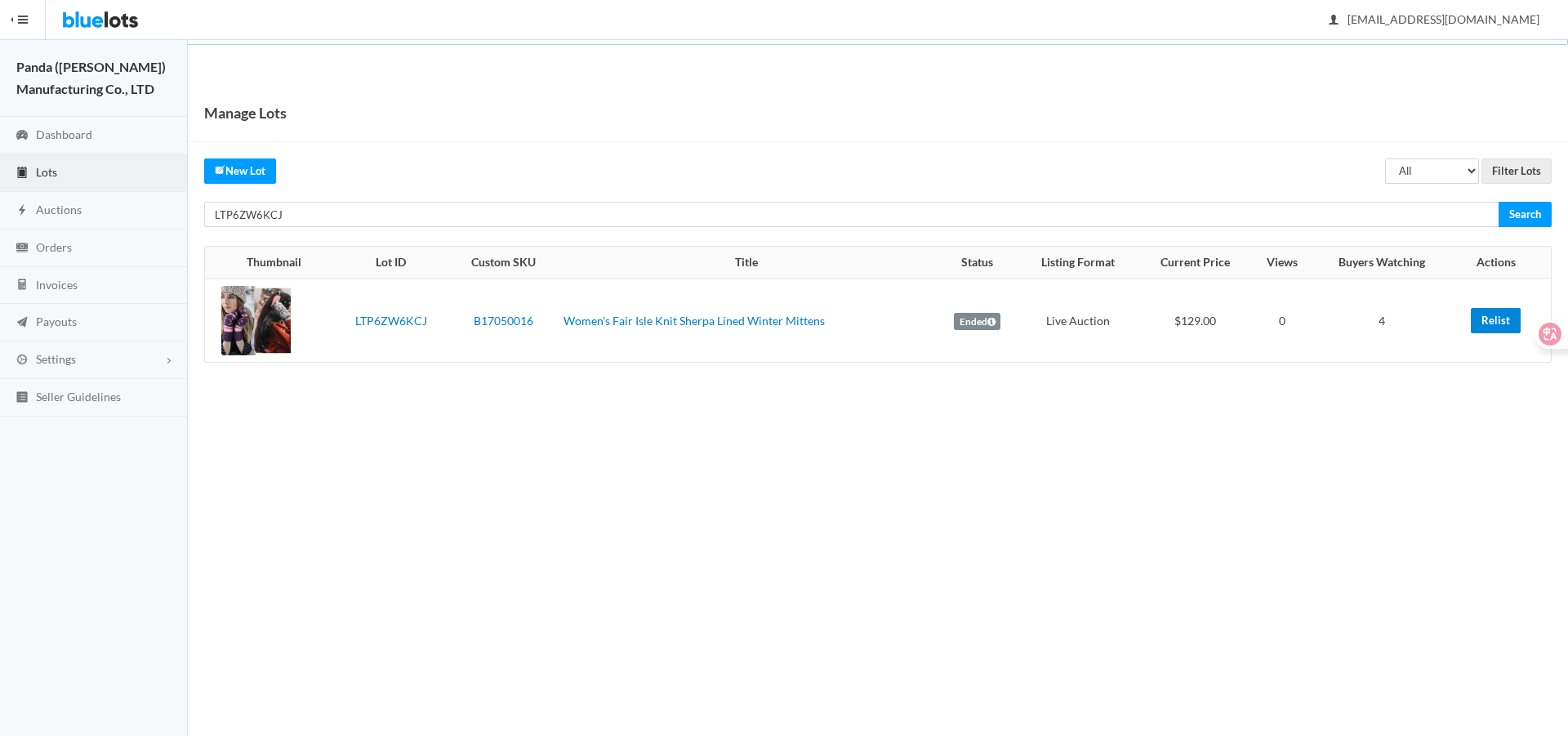
drag, startPoint x: 1491, startPoint y: 320, endPoint x: 852, endPoint y: 45, distance: 695.7
click at [1491, 320] on link "Relist" at bounding box center [1495, 320] width 50 height 25
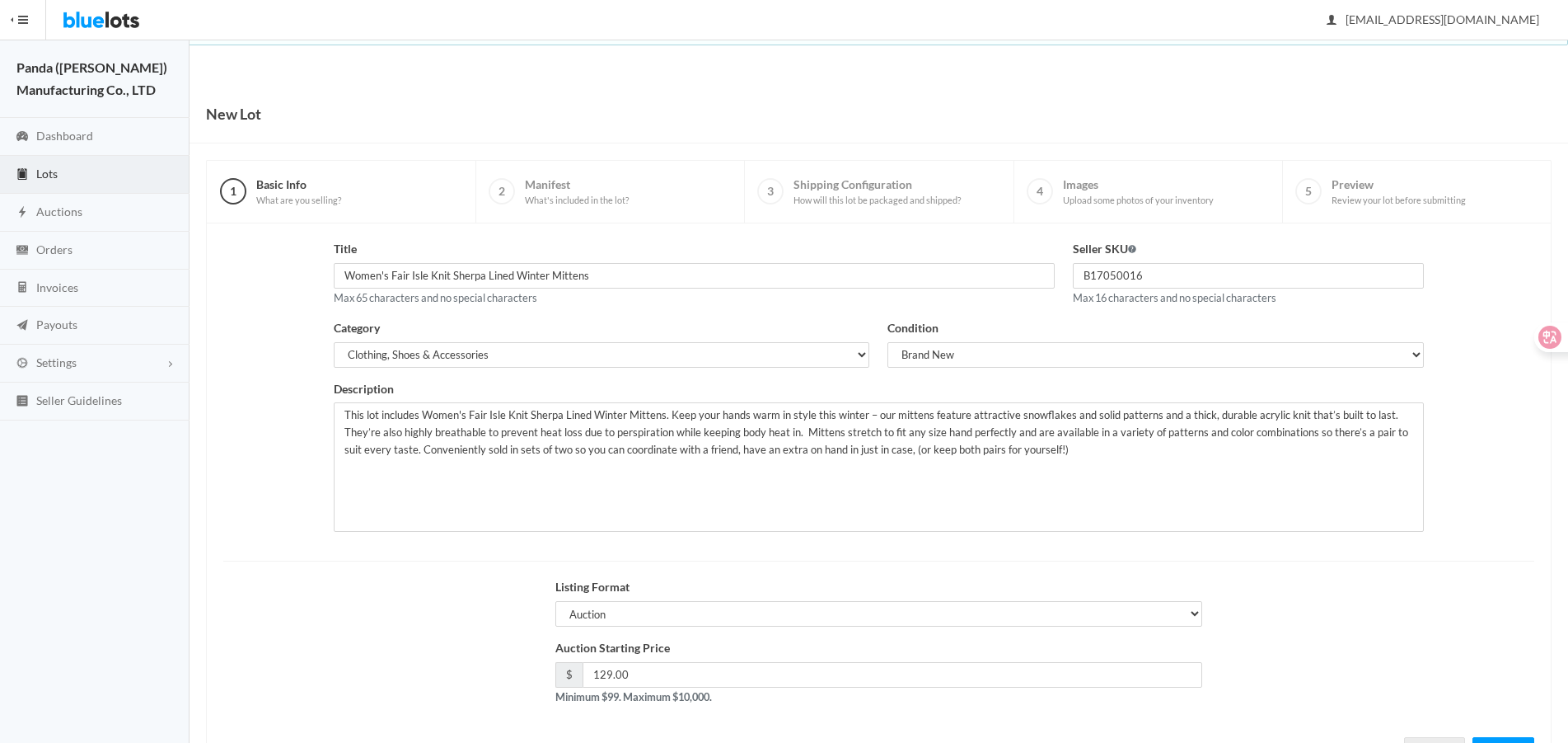
scroll to position [71, 0]
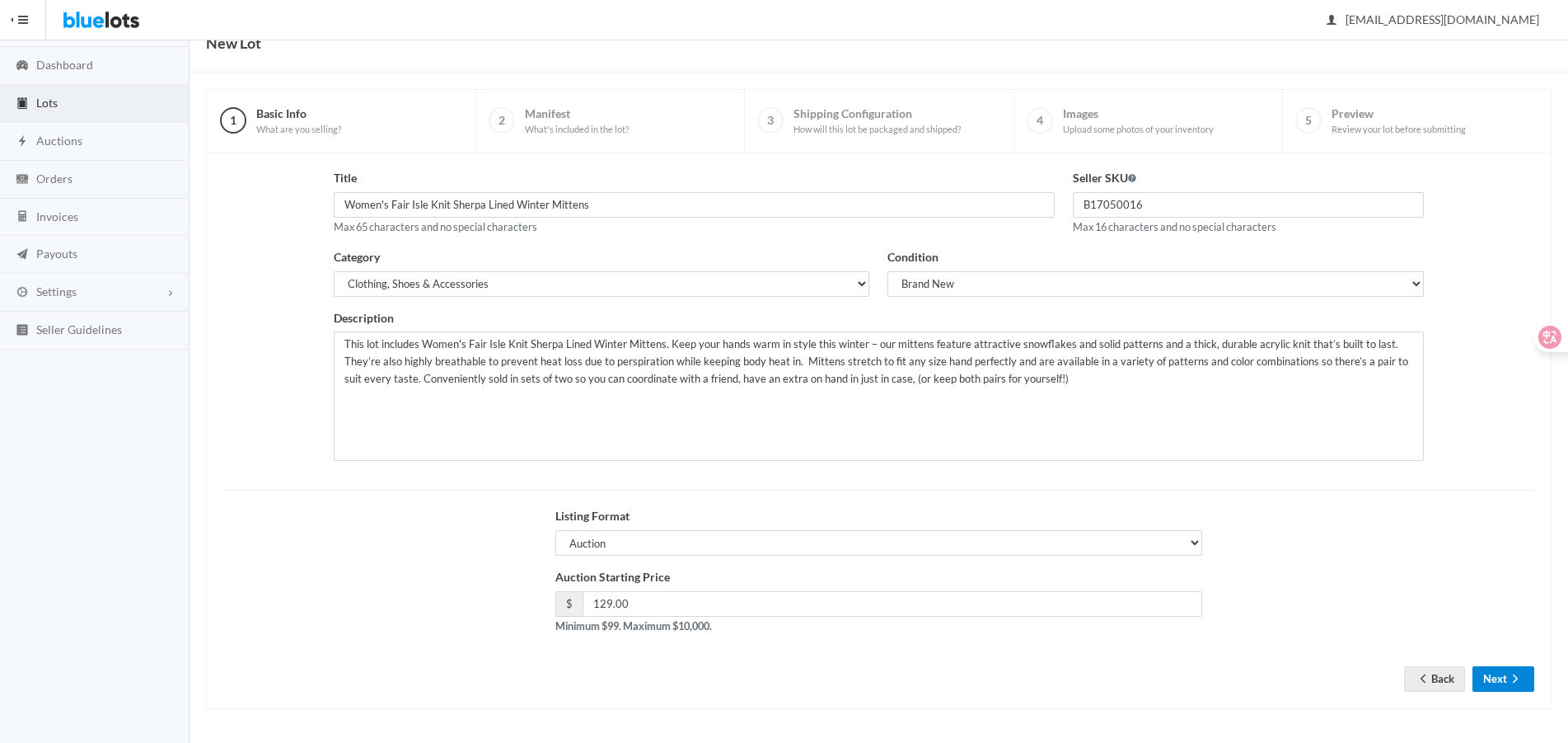
click at [1474, 673] on button "Next" at bounding box center [1503, 678] width 61 height 25
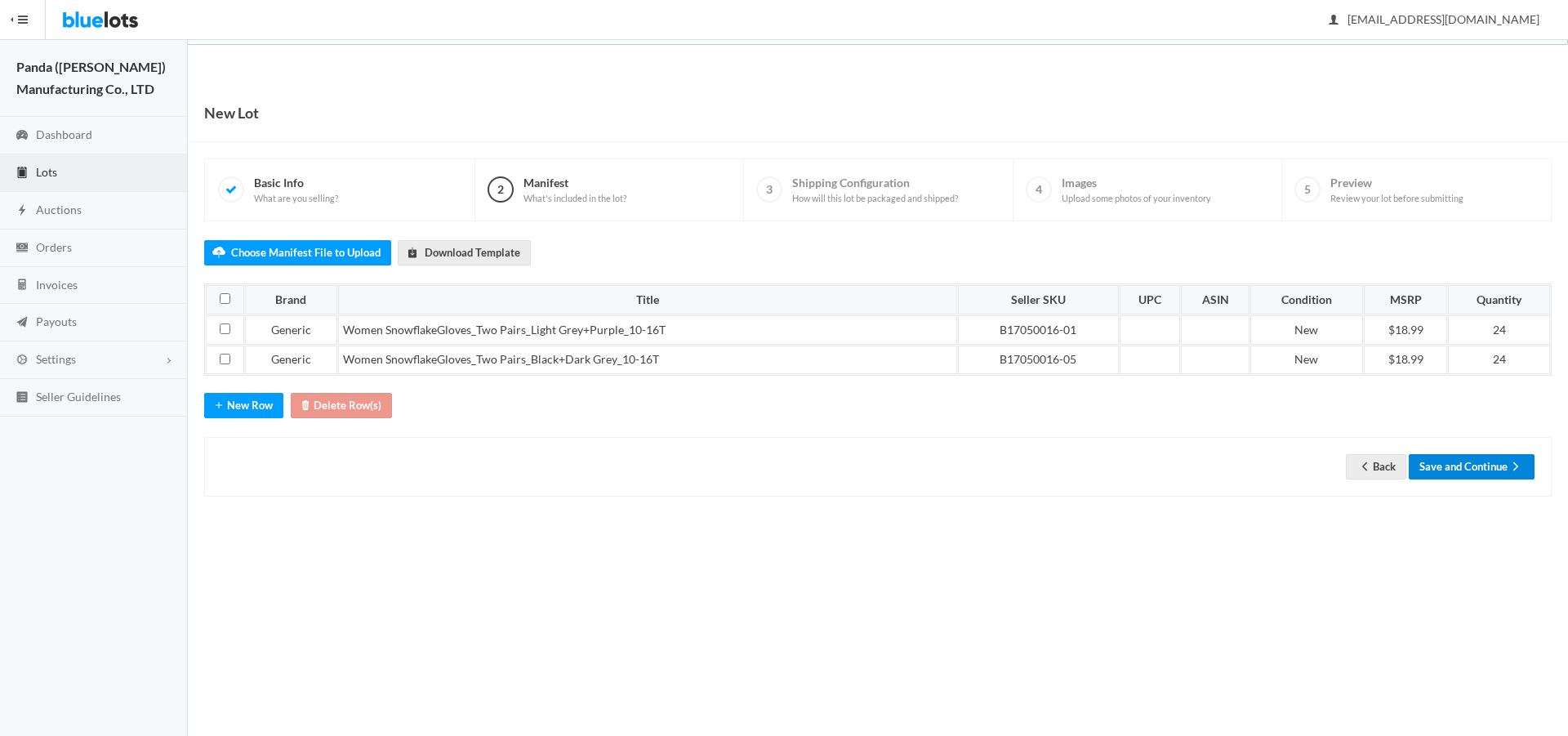
drag, startPoint x: 1481, startPoint y: 464, endPoint x: 1453, endPoint y: 544, distance: 84.8
click at [1481, 464] on button "Save and Continue" at bounding box center [1471, 466] width 126 height 25
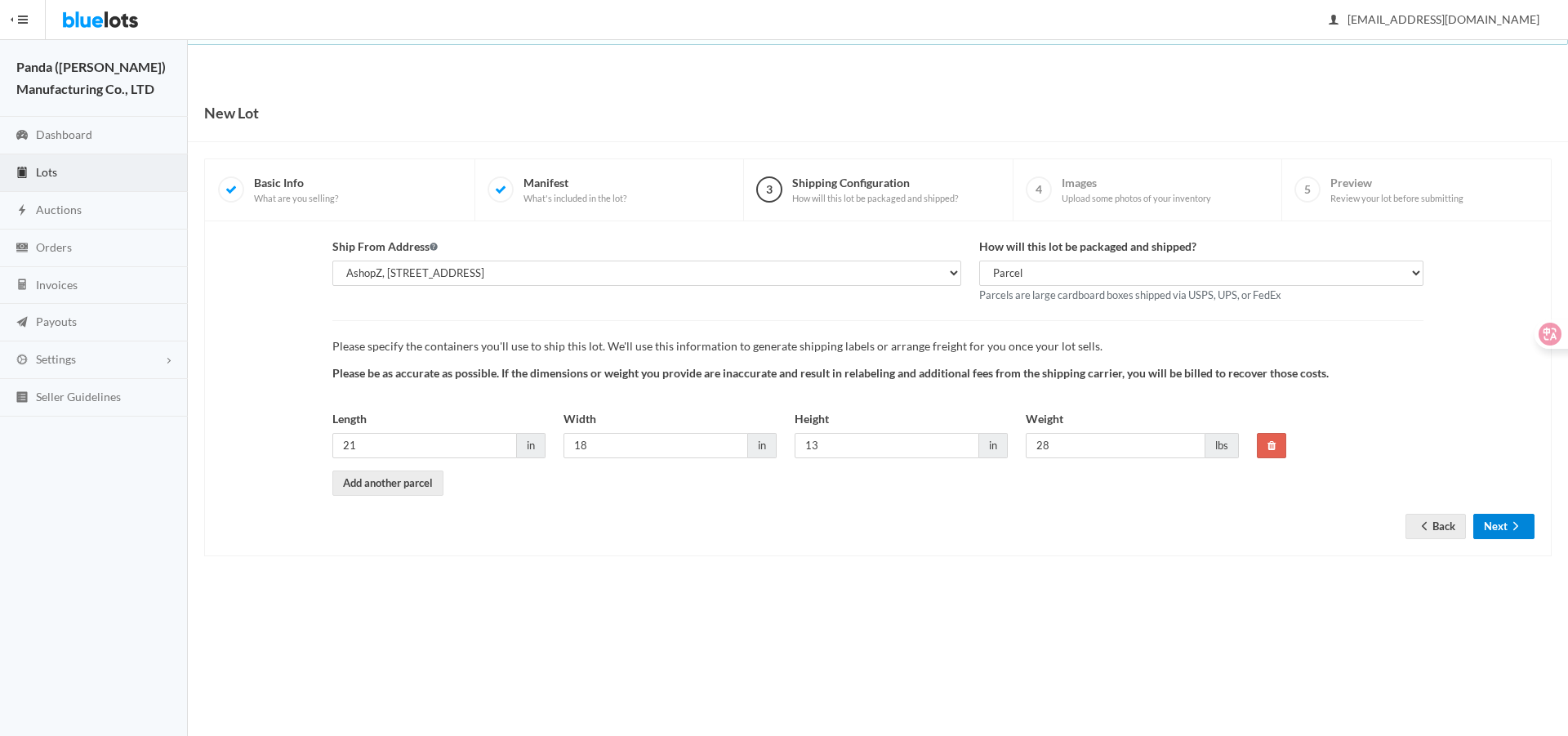
drag, startPoint x: 1498, startPoint y: 522, endPoint x: 1486, endPoint y: 525, distance: 12.4
click at [1498, 520] on button "Next" at bounding box center [1503, 525] width 61 height 25
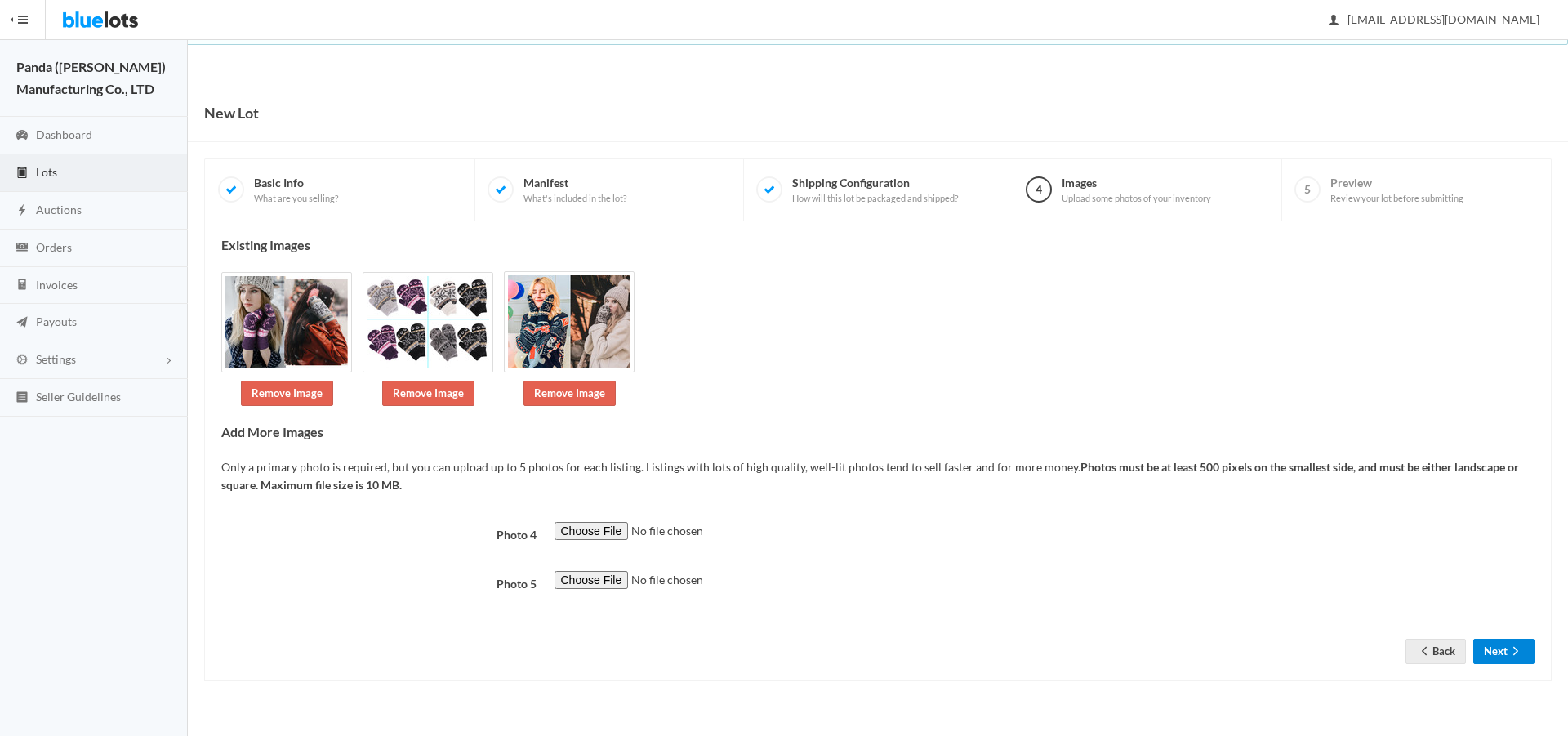
click at [1487, 648] on button "Next" at bounding box center [1503, 650] width 61 height 25
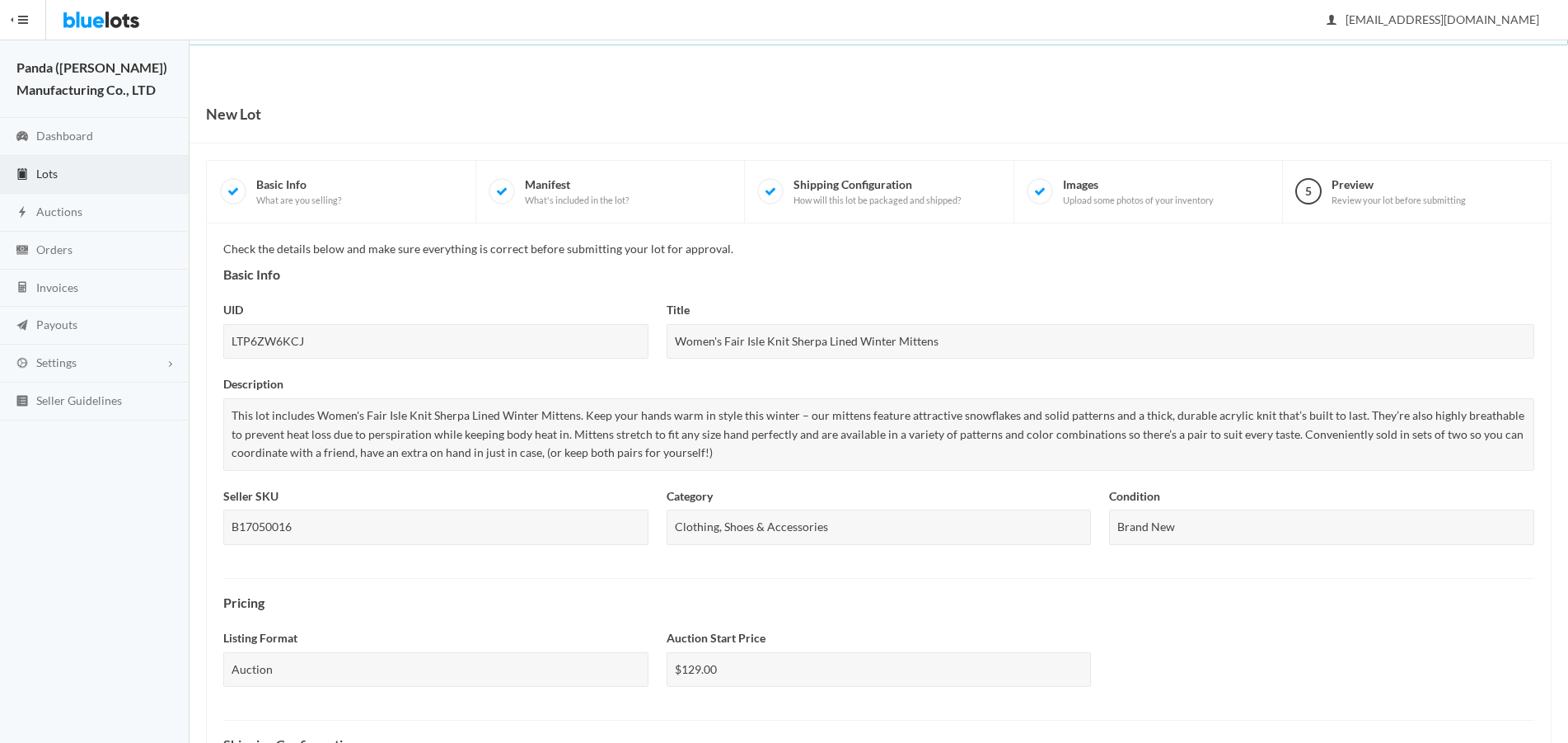
scroll to position [452, 0]
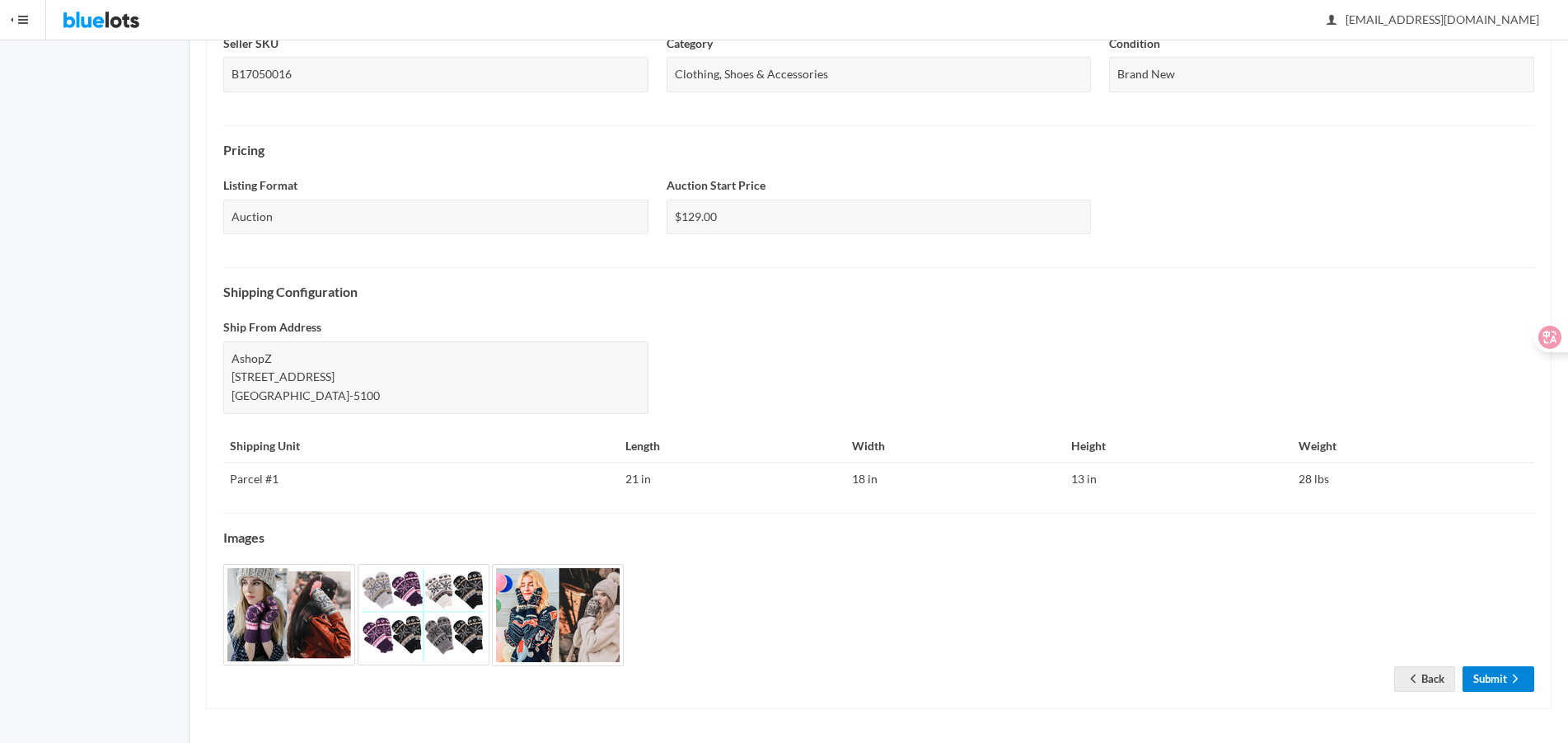
drag, startPoint x: 1509, startPoint y: 681, endPoint x: 1518, endPoint y: 679, distance: 9.2
click at [1509, 681] on icon "arrow forward" at bounding box center [1515, 679] width 17 height 13
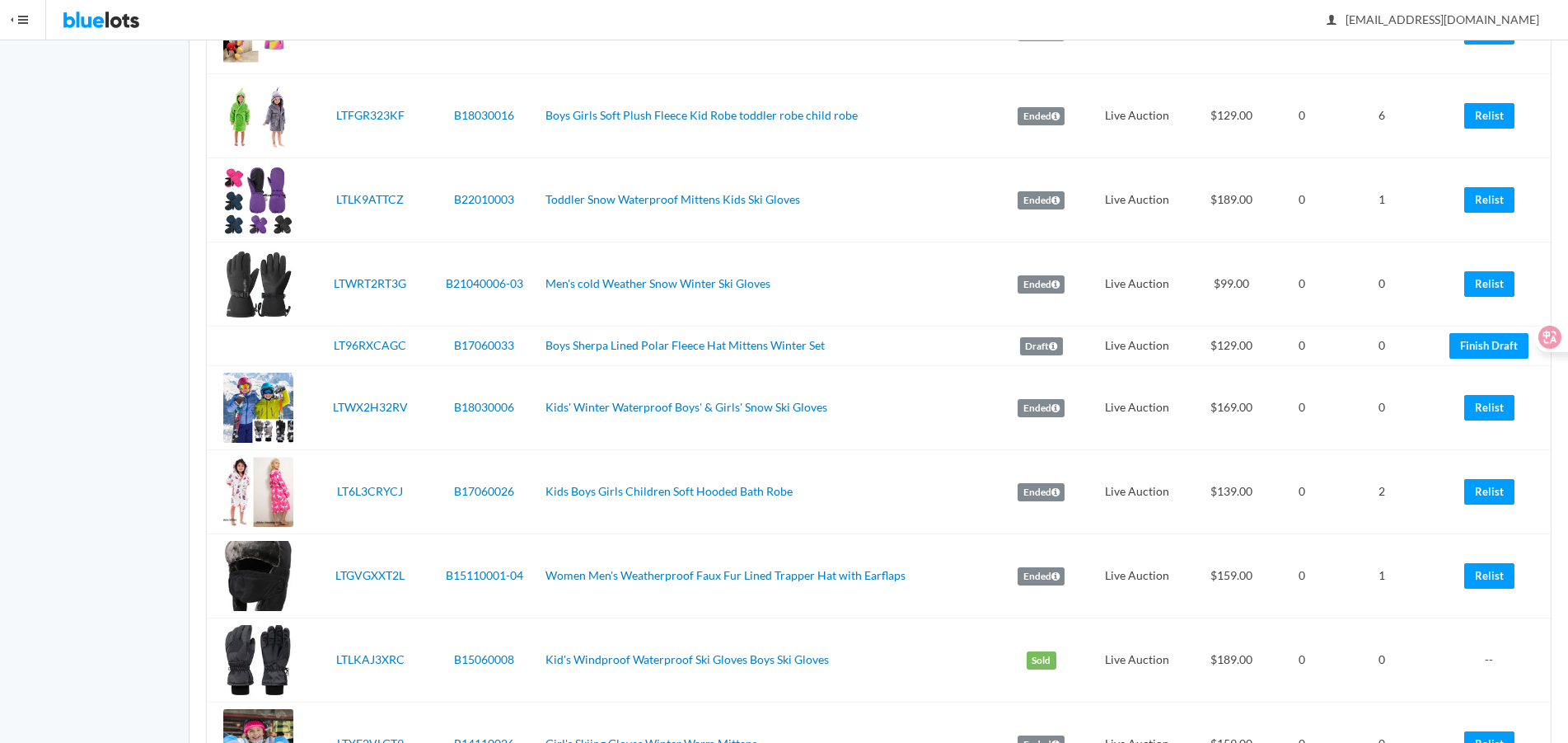
scroll to position [3864, 0]
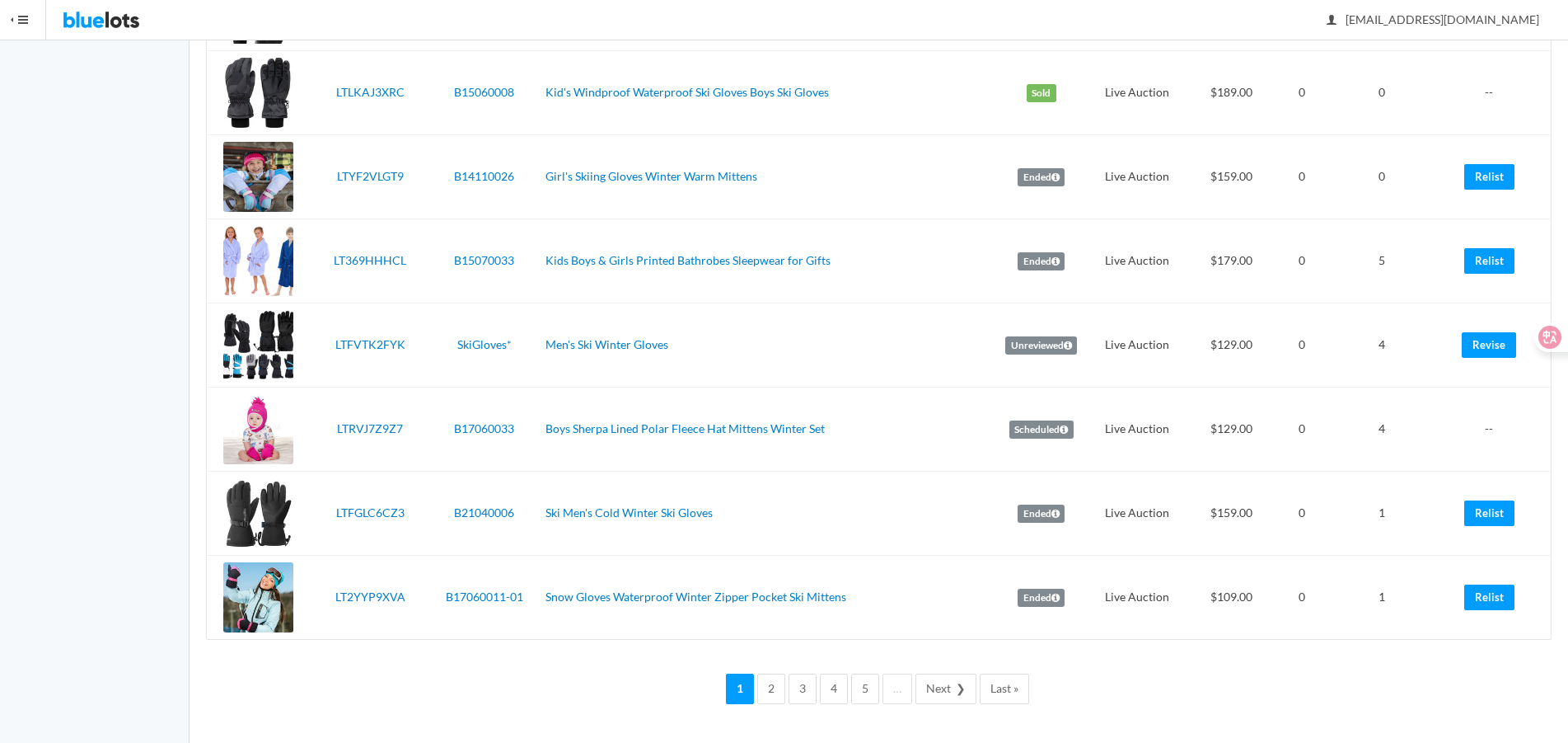
click at [1206, 135] on td "$159.00" at bounding box center [1230, 177] width 92 height 84
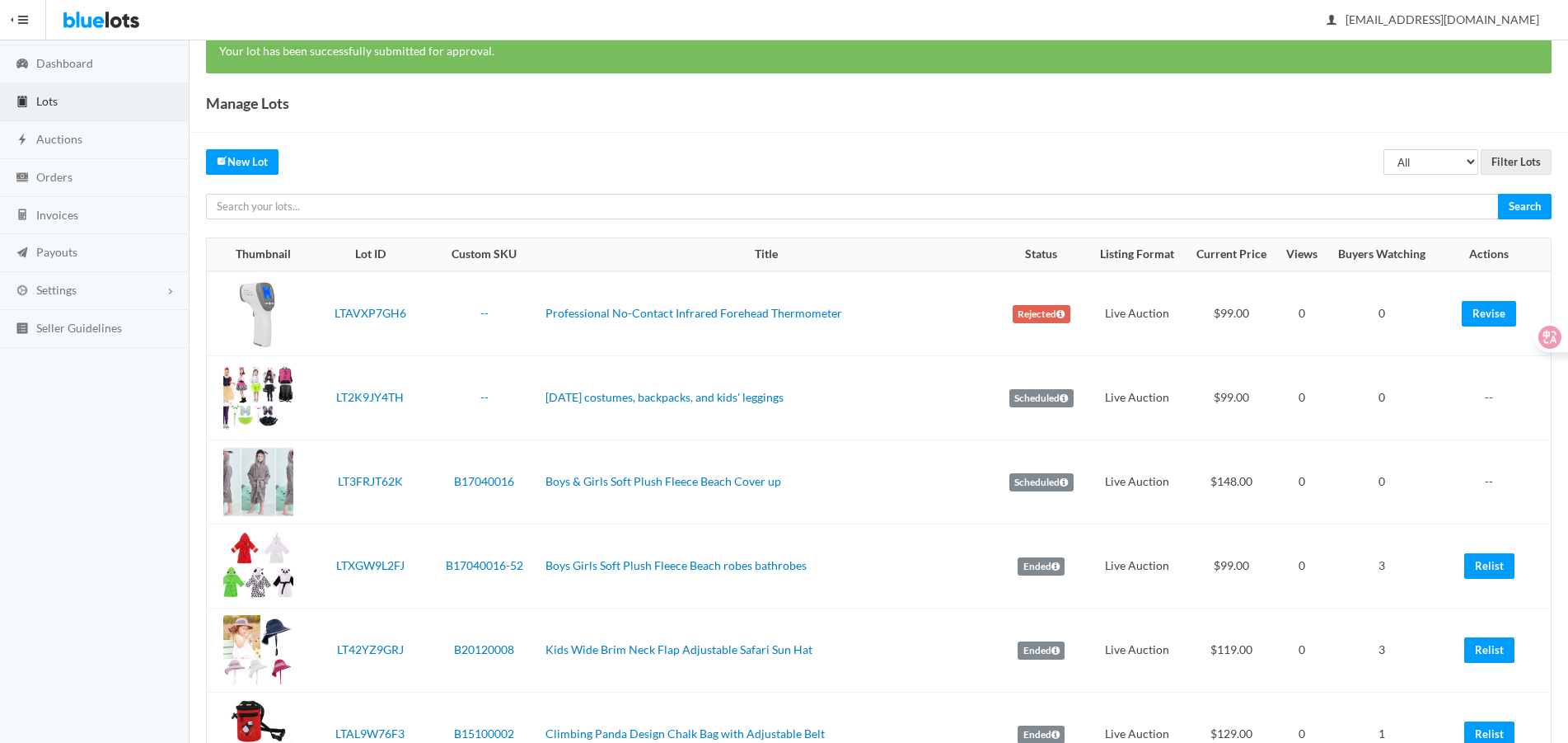
scroll to position [0, 0]
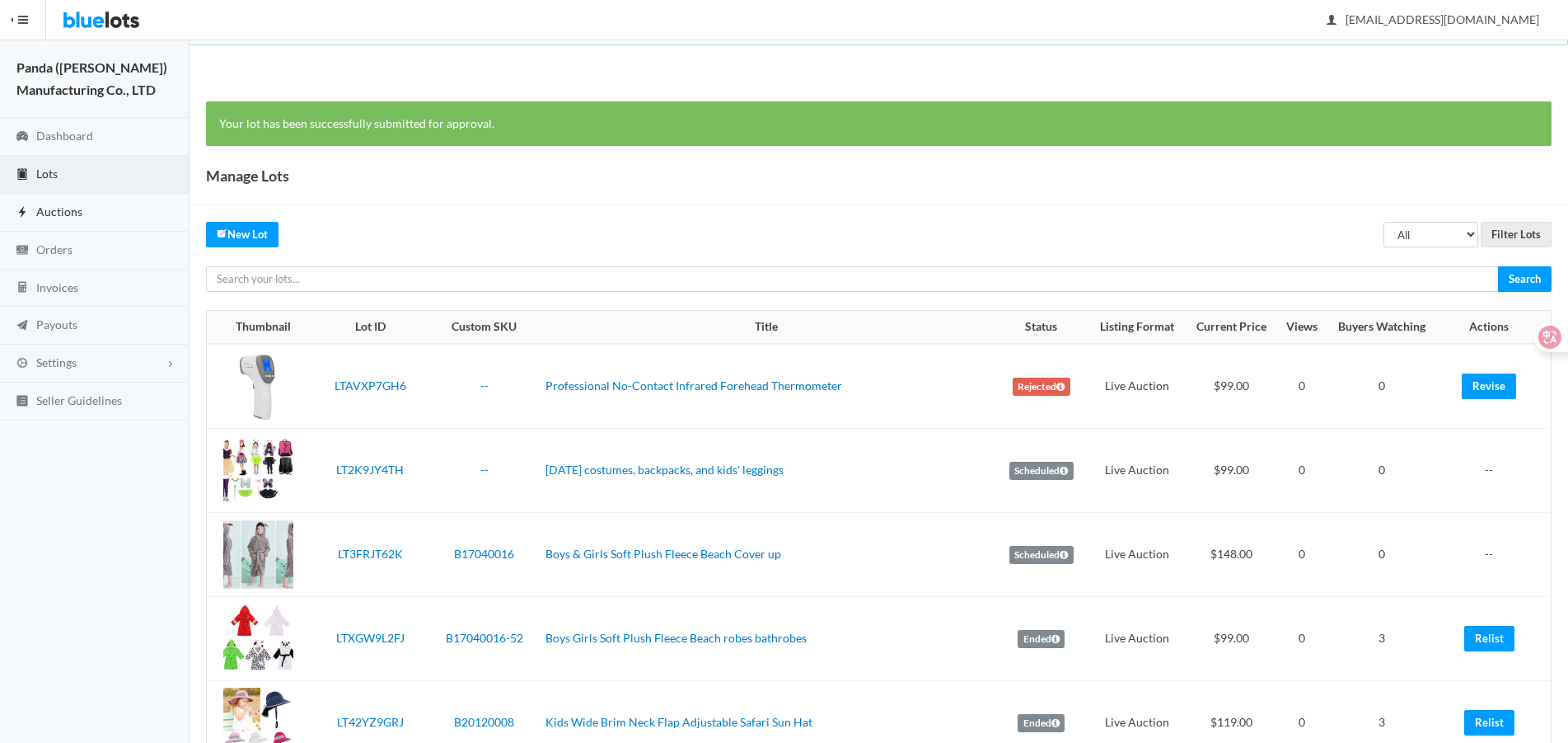
click at [68, 217] on span "Auctions" at bounding box center [60, 211] width 47 height 14
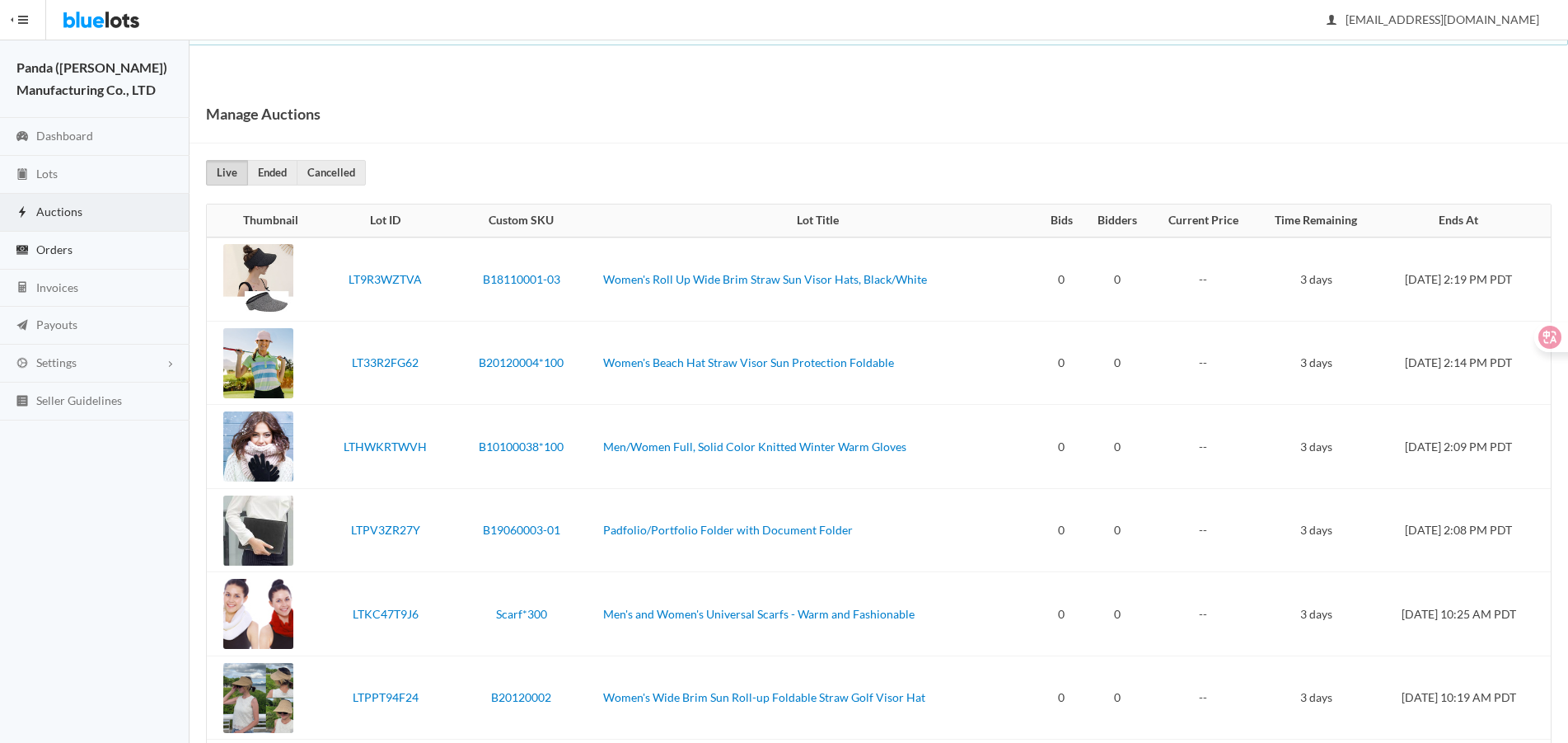
click at [49, 266] on link "Orders" at bounding box center [94, 250] width 189 height 38
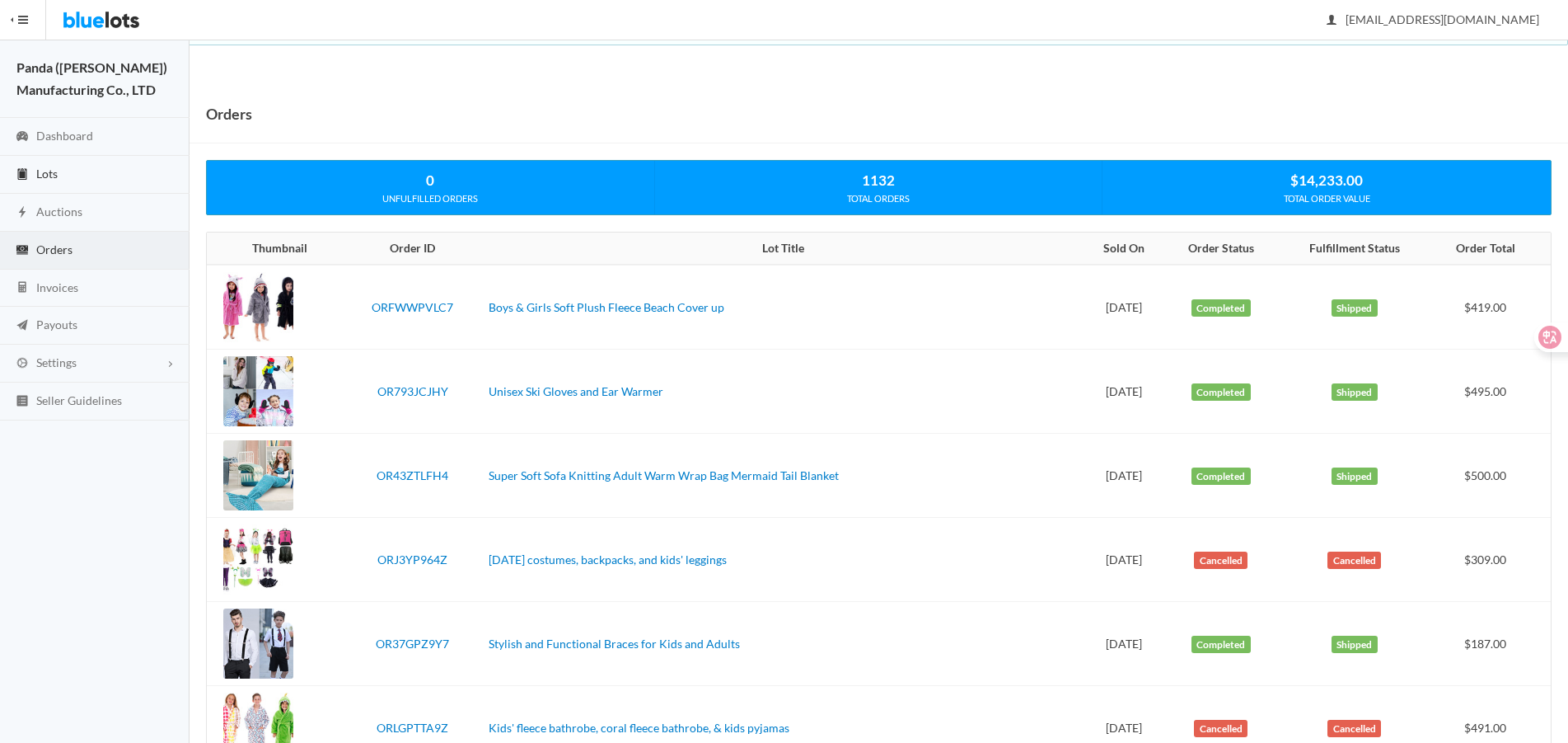
click at [60, 177] on link "Lots" at bounding box center [94, 174] width 189 height 38
